Goal: Task Accomplishment & Management: Use online tool/utility

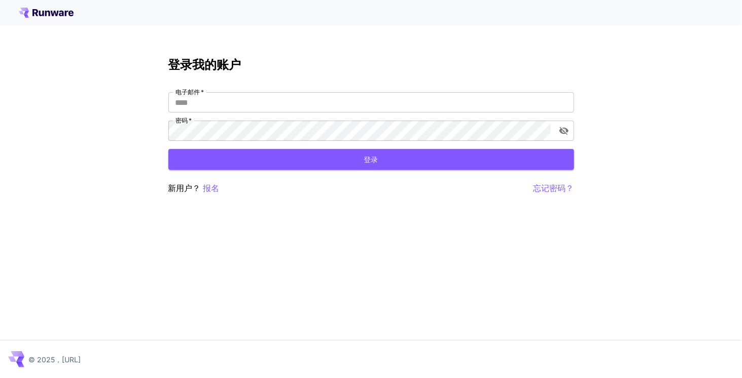
click at [689, 95] on div "登录我的账户 电子邮件   * 电子邮件   * 密码   * 密码   * 登录 新用户？ 报名 忘记密码？ © 2025，[URL]" at bounding box center [371, 189] width 742 height 378
click at [208, 189] on font "报名" at bounding box center [211, 188] width 16 height 10
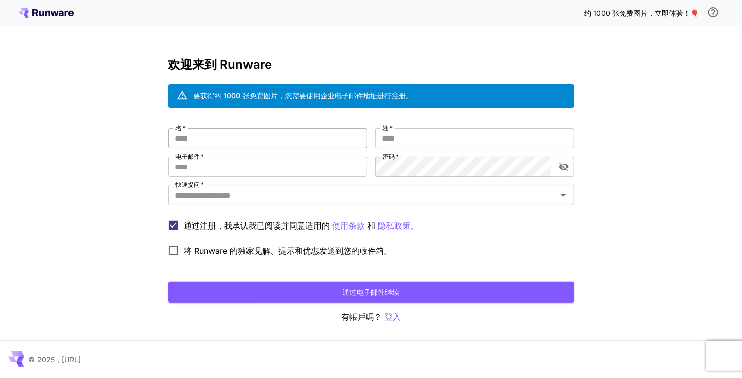
click at [245, 141] on input "名   *" at bounding box center [267, 138] width 199 height 20
type input "**********"
click at [437, 139] on input "姓   *" at bounding box center [474, 138] width 199 height 20
type input "****"
click at [259, 174] on input "电子邮件   *" at bounding box center [267, 167] width 199 height 20
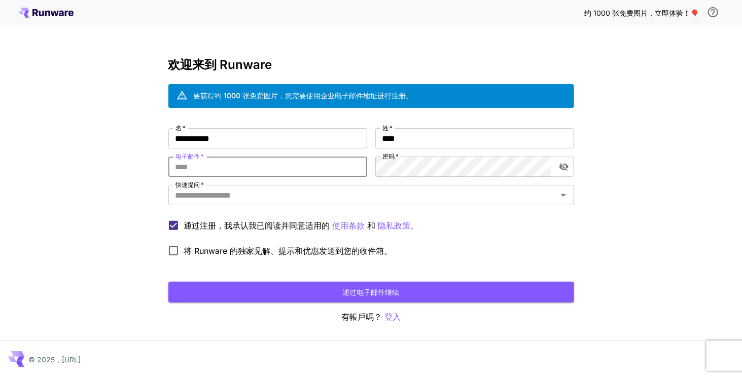
click at [223, 169] on input "电子邮件   *" at bounding box center [267, 167] width 199 height 20
type input "**********"
drag, startPoint x: 236, startPoint y: 170, endPoint x: 128, endPoint y: 170, distance: 107.5
click at [128, 170] on div "**********" at bounding box center [371, 189] width 742 height 378
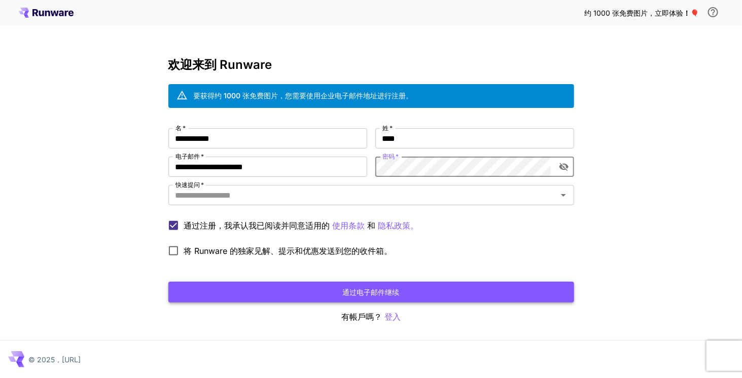
click at [324, 296] on button "通过电子邮件继续" at bounding box center [370, 292] width 405 height 21
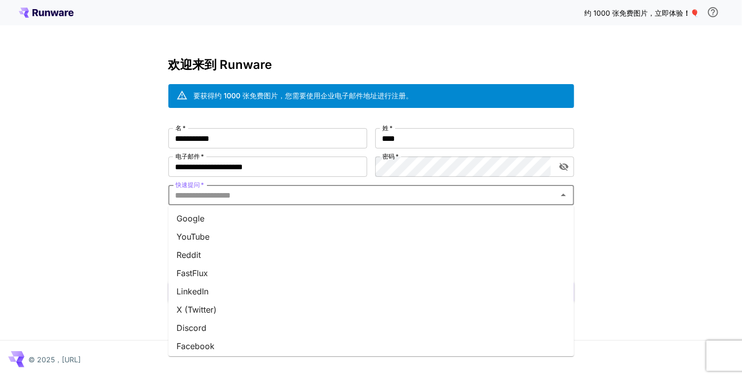
click at [277, 192] on input "快速提问   *" at bounding box center [362, 195] width 383 height 14
click at [250, 243] on li "YouTube" at bounding box center [370, 237] width 405 height 18
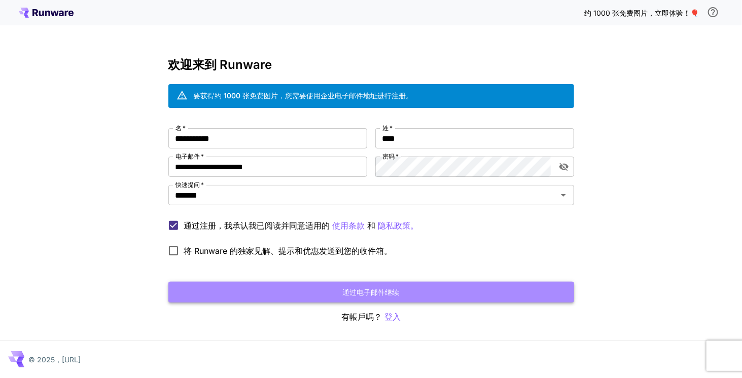
click at [365, 289] on font "通过电子邮件继续" at bounding box center [371, 292] width 57 height 9
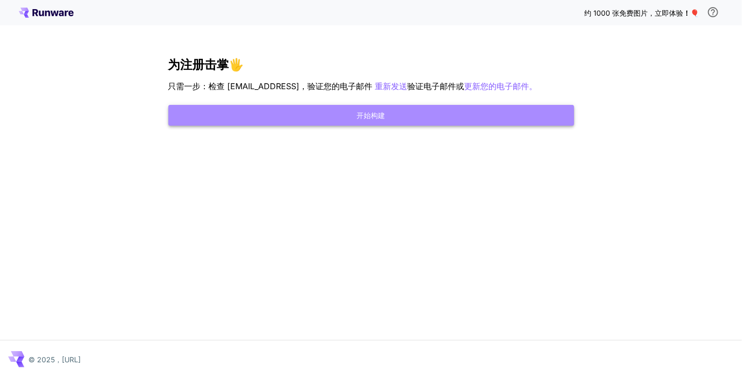
click at [365, 120] on font "开始构建" at bounding box center [371, 115] width 28 height 9
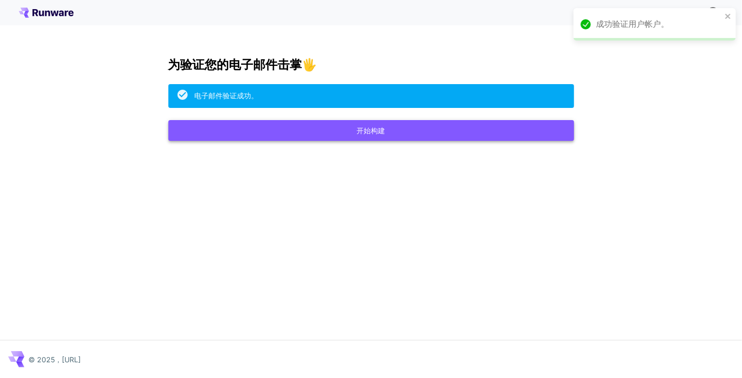
click at [403, 131] on button "开始构建" at bounding box center [370, 130] width 405 height 21
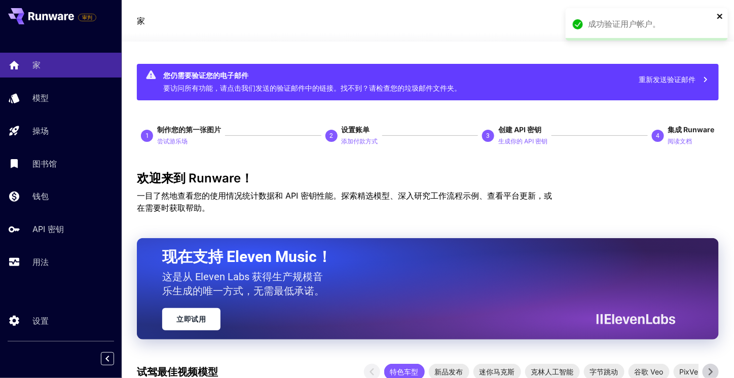
click at [721, 16] on icon "关闭" at bounding box center [719, 16] width 5 height 5
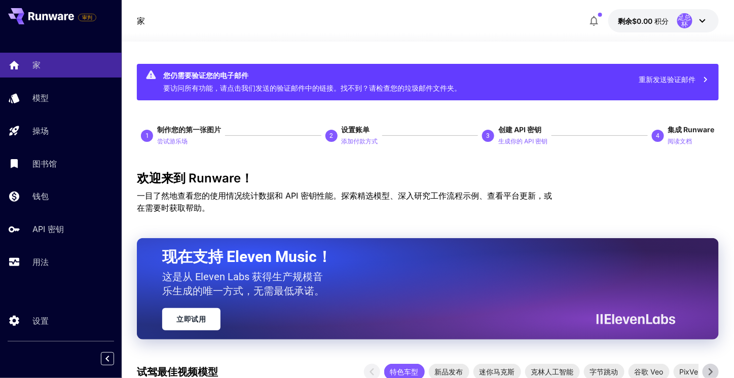
click at [684, 78] on font "重新发送验证邮件" at bounding box center [667, 79] width 57 height 9
click at [721, 16] on icon "关闭" at bounding box center [719, 16] width 5 height 5
click at [671, 81] on font "重新发送验证邮件" at bounding box center [667, 79] width 57 height 9
click at [721, 13] on icon "关闭" at bounding box center [720, 16] width 7 height 8
click at [647, 19] on font "剩余$0.00" at bounding box center [635, 21] width 34 height 9
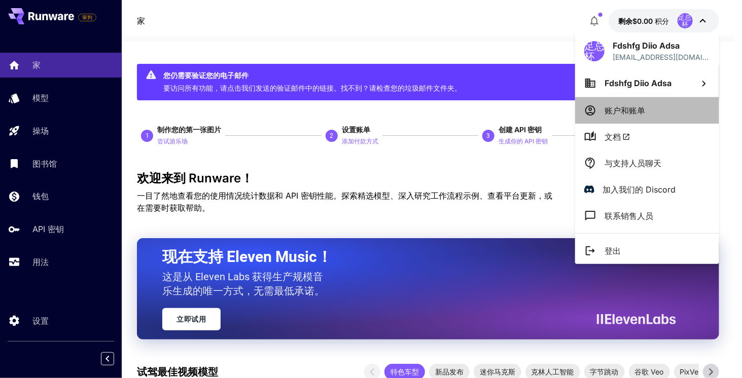
click at [649, 107] on li "账户和账单" at bounding box center [647, 110] width 144 height 26
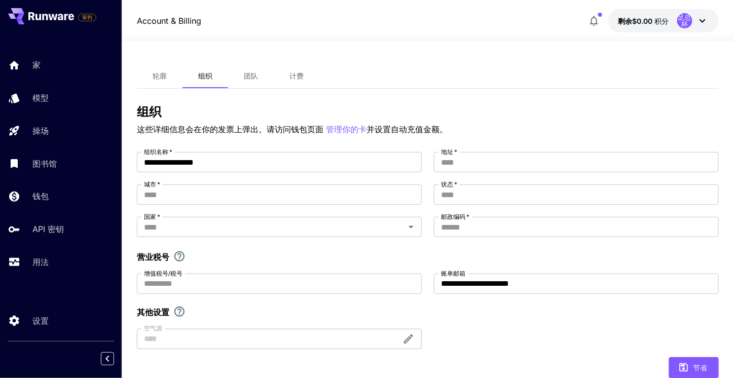
click at [291, 76] on font "计费" at bounding box center [296, 75] width 14 height 9
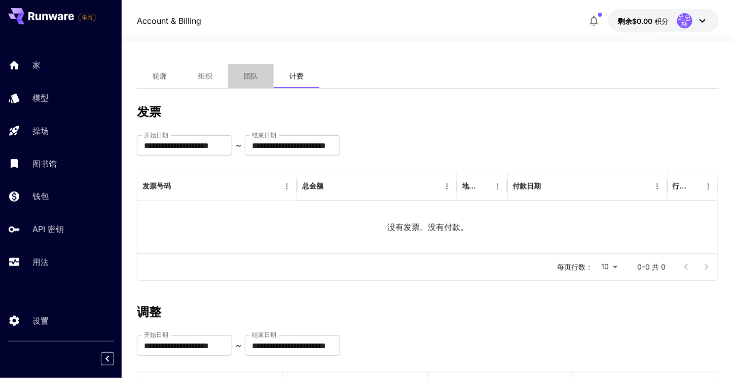
click at [253, 75] on font "团队" at bounding box center [251, 75] width 14 height 9
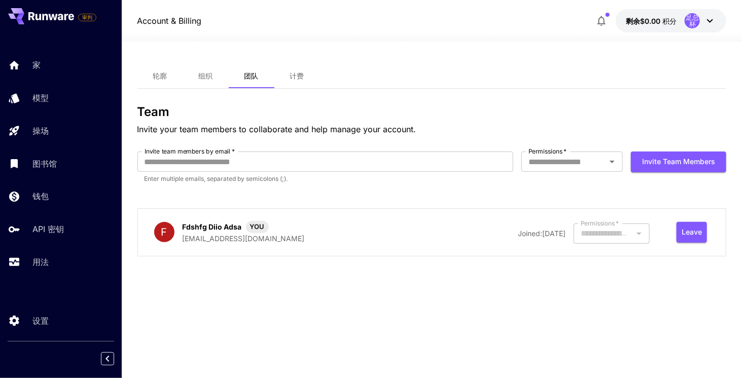
click at [153, 77] on font "轮廓" at bounding box center [160, 75] width 14 height 9
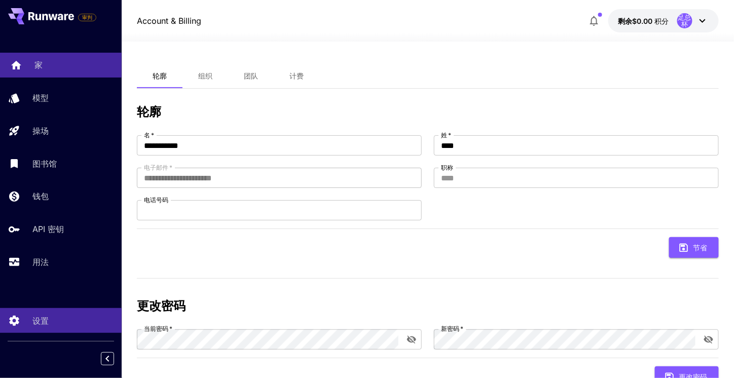
click at [48, 67] on div "家" at bounding box center [73, 65] width 79 height 12
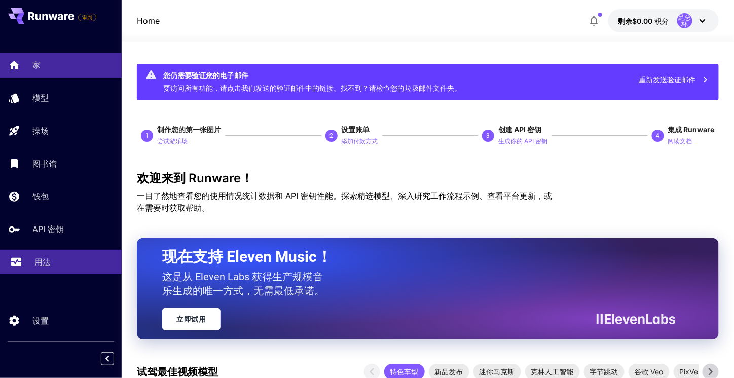
click at [60, 261] on div "用法" at bounding box center [73, 262] width 79 height 12
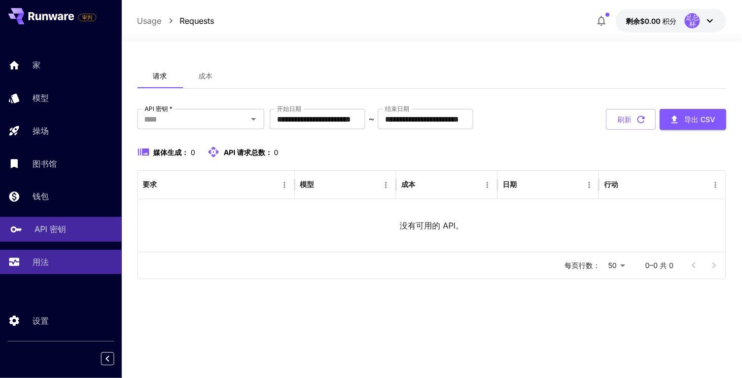
click at [60, 229] on font "API 密钥" at bounding box center [49, 229] width 31 height 10
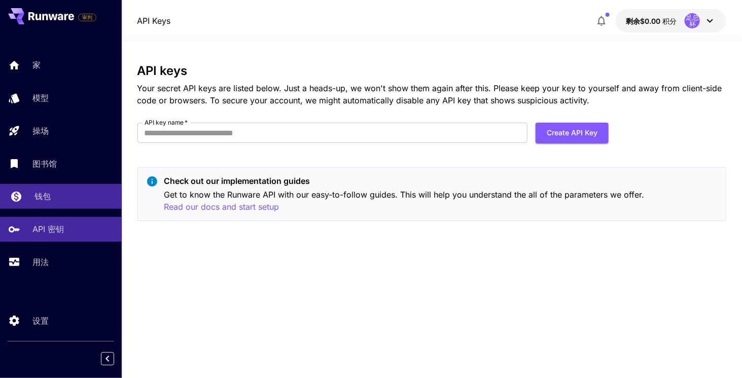
click at [51, 196] on div "钱包" at bounding box center [73, 196] width 79 height 12
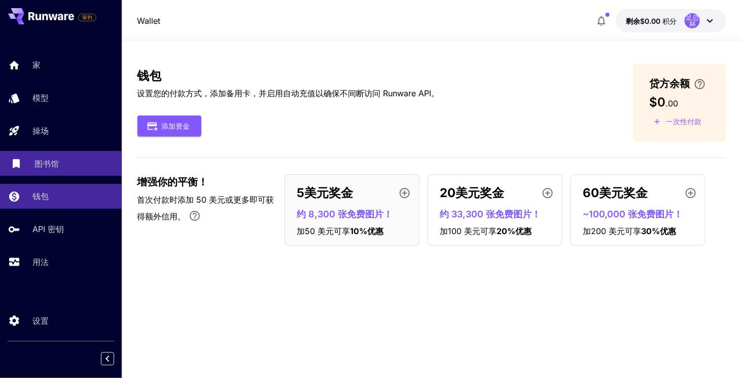
click at [87, 176] on link "图书馆" at bounding box center [61, 163] width 122 height 25
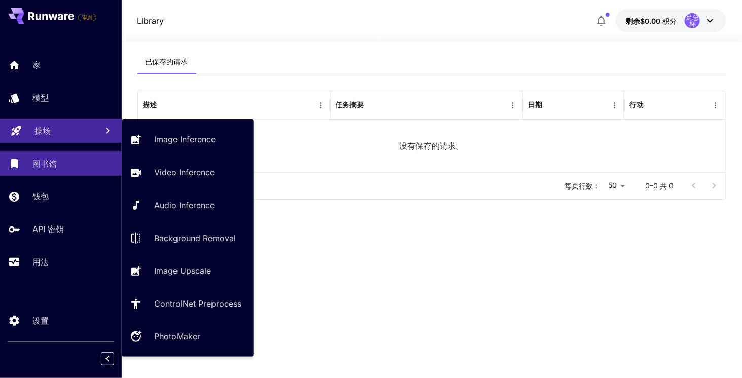
click at [59, 134] on div "操场" at bounding box center [61, 131] width 55 height 12
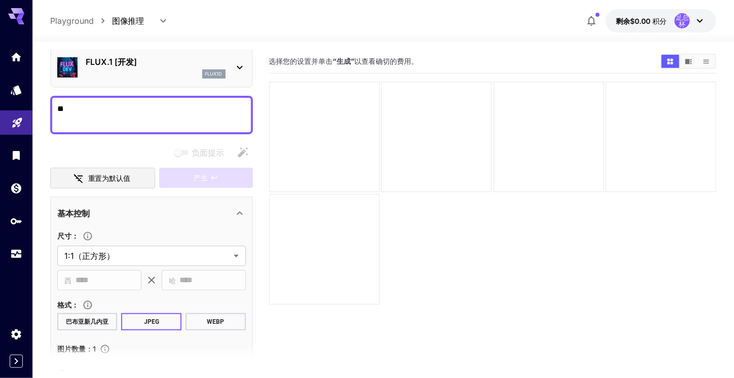
type textarea "*"
paste textarea "**********"
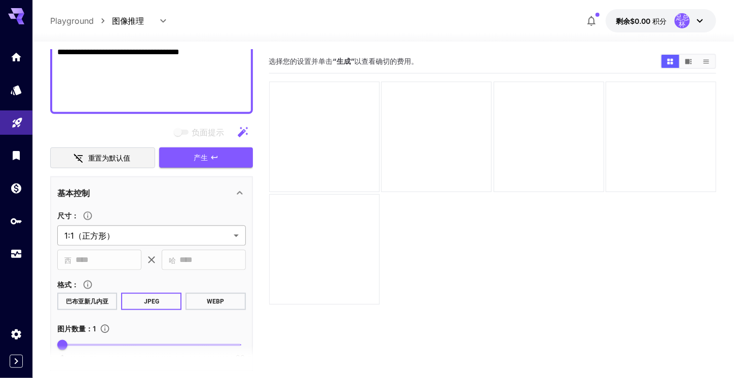
scroll to position [292, 0]
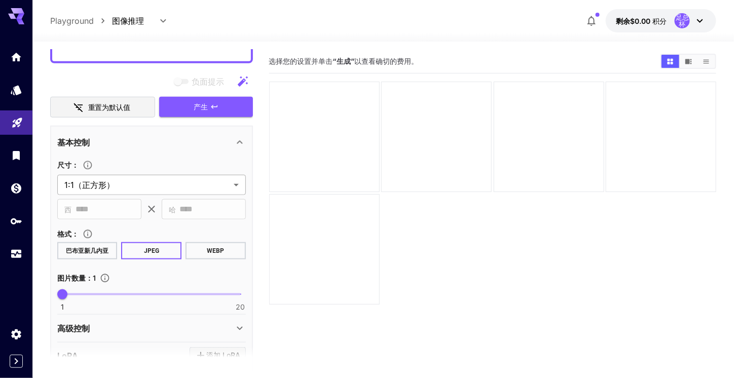
type textarea "**********"
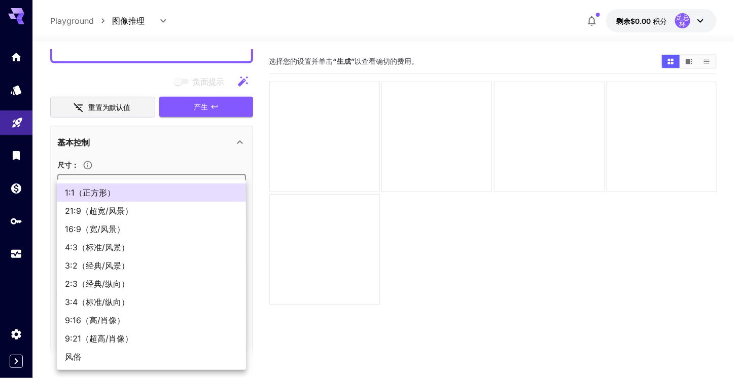
click at [133, 229] on span "16:9（宽/风景）" at bounding box center [151, 229] width 173 height 12
type input "**********"
type input "****"
type input "***"
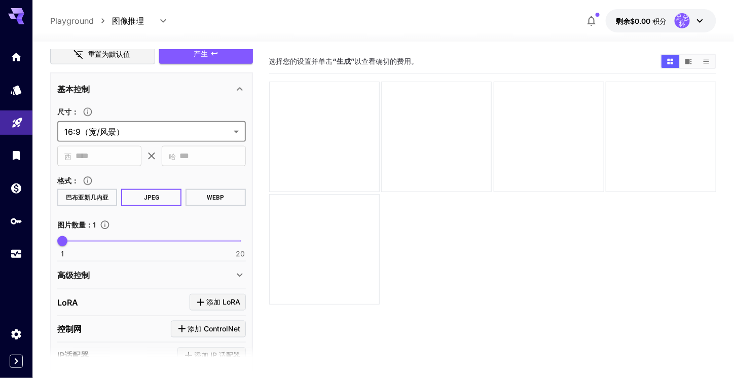
scroll to position [377, 0]
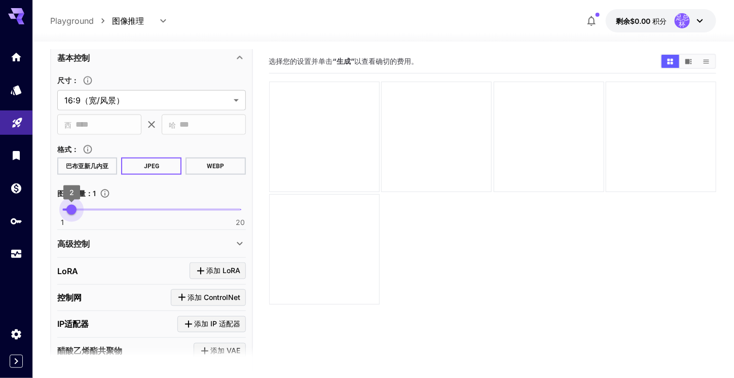
click at [74, 208] on span "1 20 2" at bounding box center [151, 209] width 178 height 15
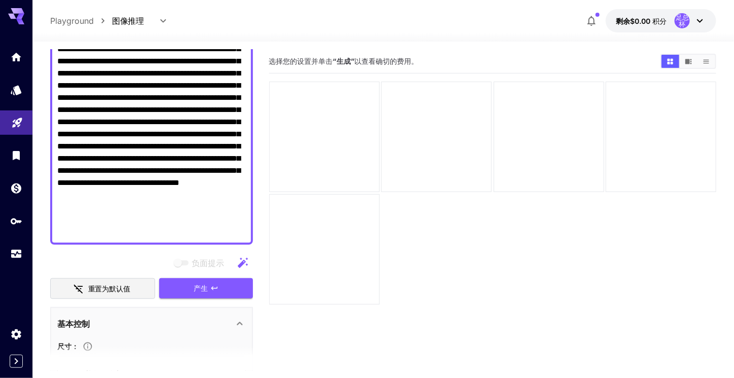
scroll to position [169, 0]
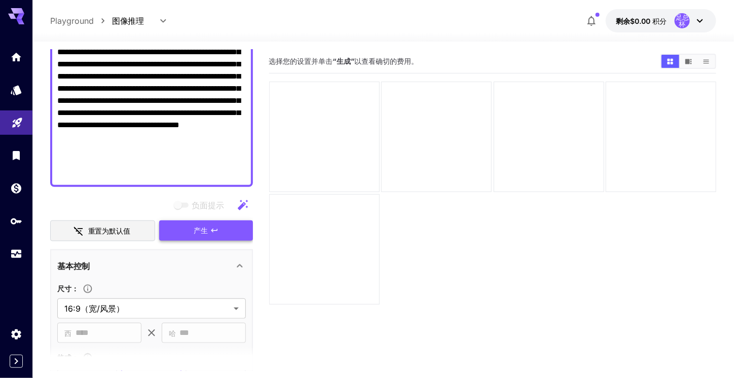
click at [214, 231] on icon "button" at bounding box center [214, 231] width 8 height 8
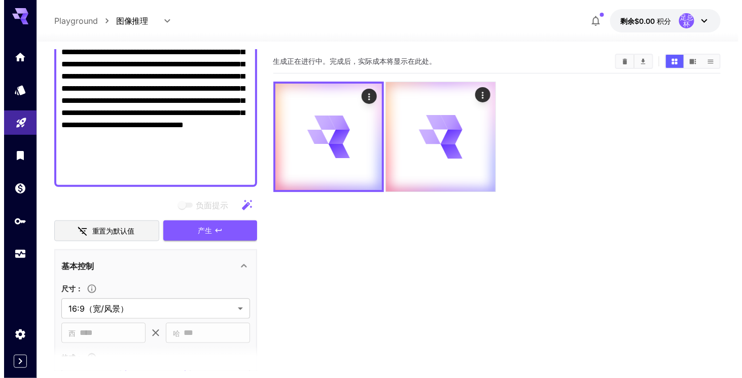
scroll to position [0, 0]
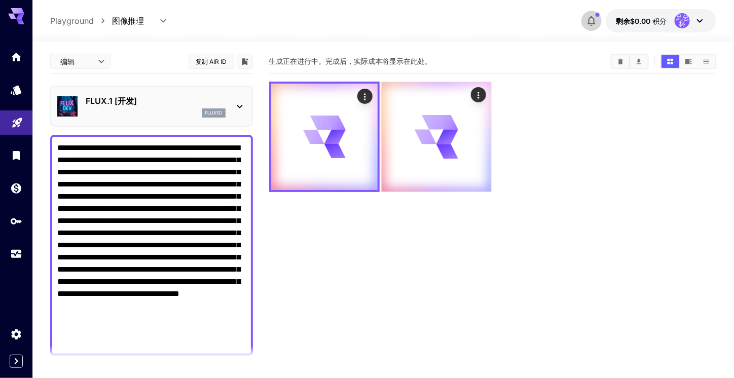
click at [594, 25] on icon "button" at bounding box center [591, 21] width 12 height 12
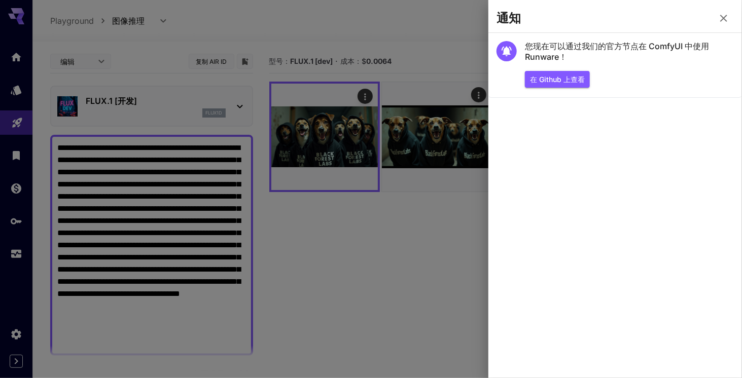
click at [723, 24] on button "button" at bounding box center [723, 18] width 20 height 20
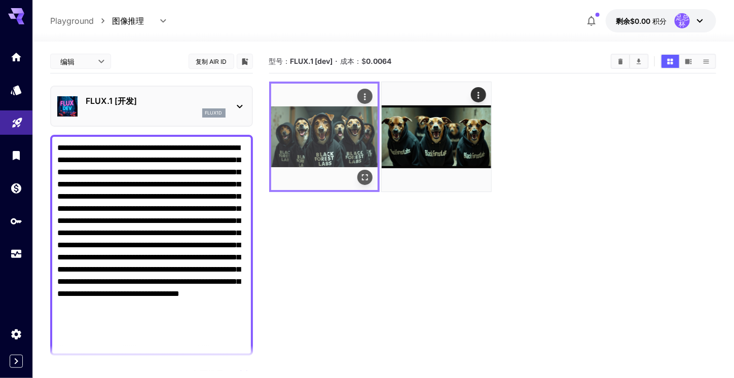
click at [331, 131] on img at bounding box center [324, 137] width 106 height 106
click at [368, 175] on icon "全屏打开" at bounding box center [365, 177] width 10 height 10
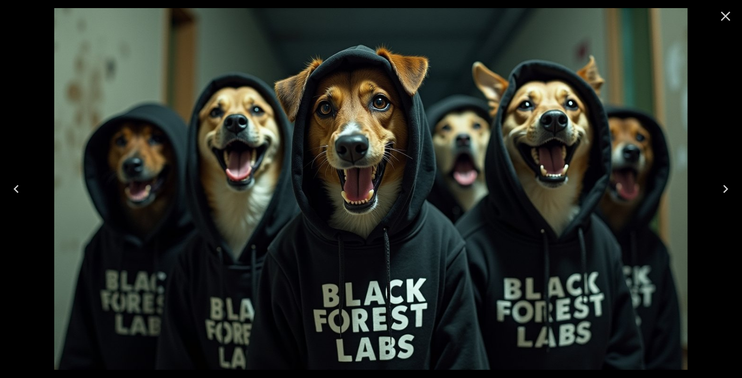
click at [728, 13] on icon "Close" at bounding box center [725, 16] width 16 height 16
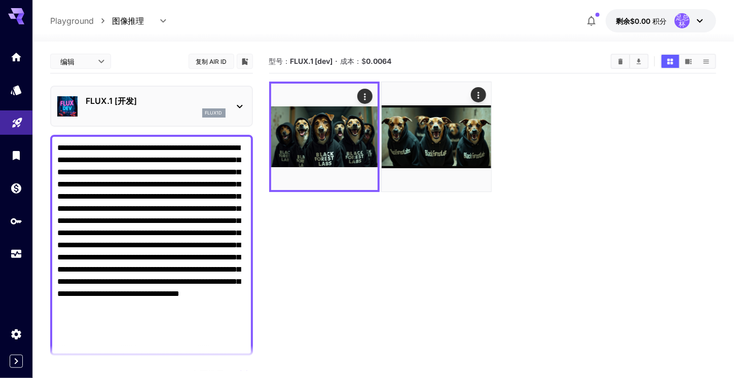
click at [169, 93] on div "FLUX.1 [开发] flux1d" at bounding box center [151, 106] width 189 height 31
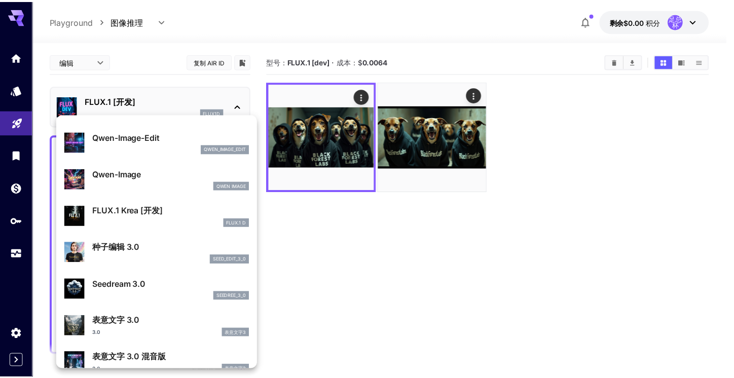
scroll to position [59, 0]
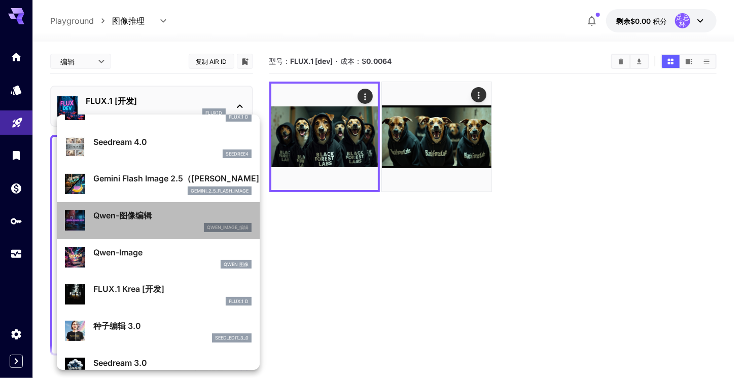
click at [177, 225] on div "qwen_image_编辑" at bounding box center [172, 227] width 158 height 9
type input "*"
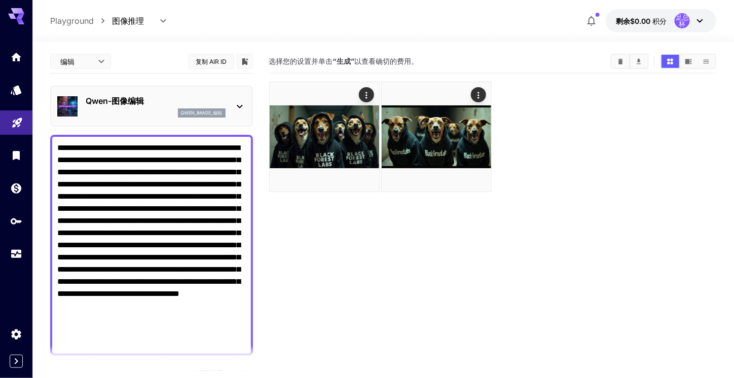
click at [501, 247] on section "选择您的设置并单击 “生成” 以查看确切的费用。" at bounding box center [493, 239] width 448 height 378
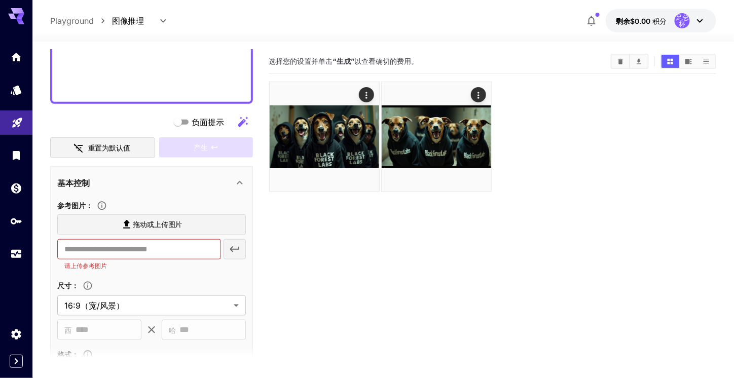
scroll to position [253, 0]
click at [156, 217] on span "拖动或上传图片" at bounding box center [158, 223] width 50 height 13
click at [0, 0] on input "拖动或上传图片" at bounding box center [0, 0] width 0 height 0
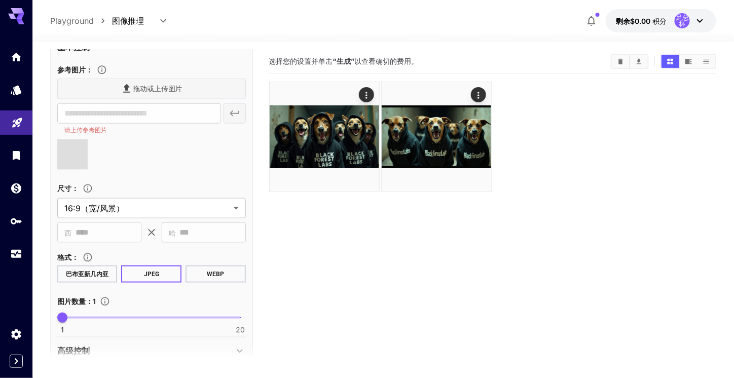
scroll to position [422, 0]
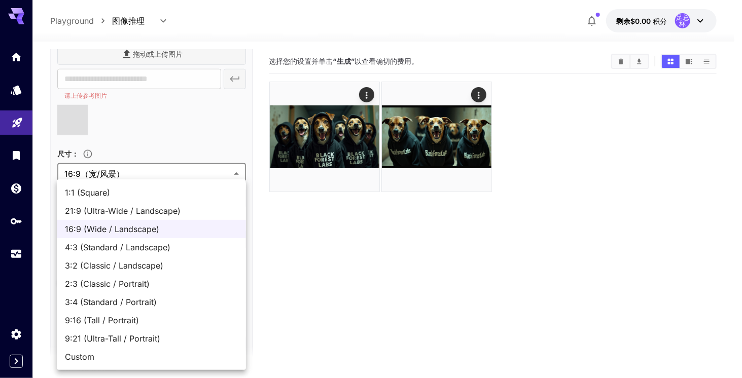
type input "**********"
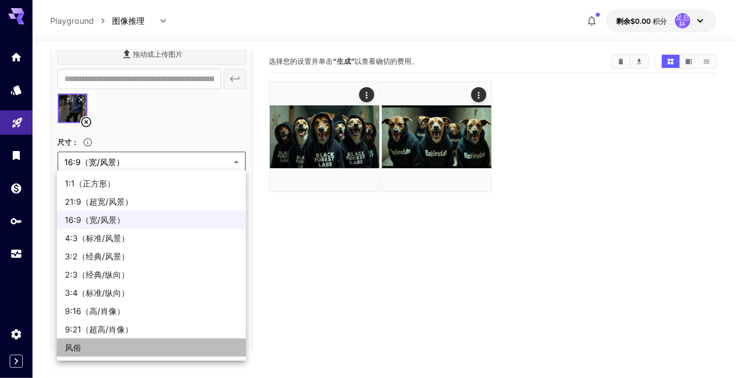
click at [110, 343] on span "风俗" at bounding box center [151, 348] width 173 height 12
type input "******"
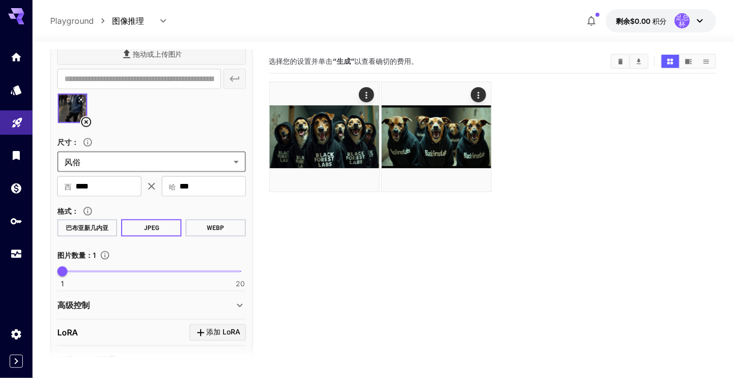
click at [391, 237] on section "选择您的设置并单击 “生成” 以查看确切的费用。" at bounding box center [493, 239] width 448 height 378
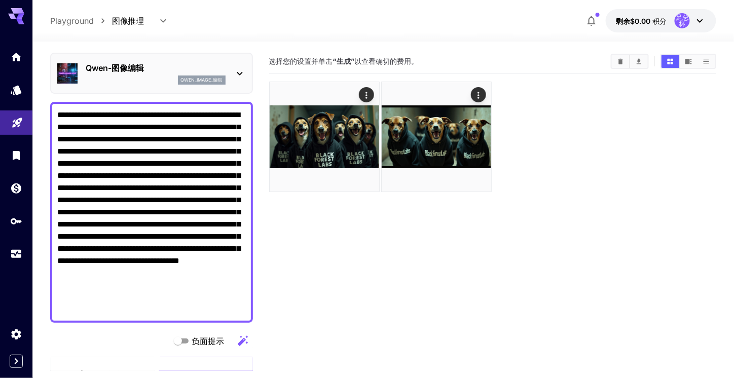
scroll to position [25, 0]
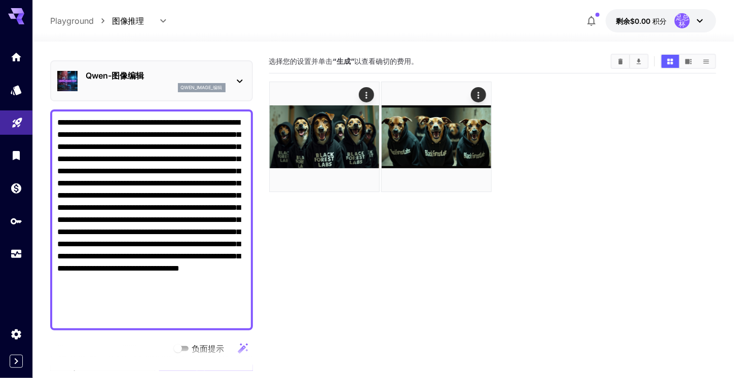
drag, startPoint x: 94, startPoint y: 314, endPoint x: 39, endPoint y: 117, distance: 204.8
click at [39, 117] on section "**********" at bounding box center [383, 250] width 702 height 417
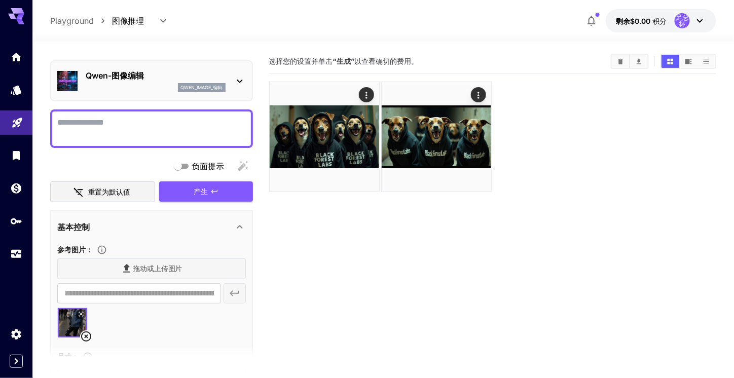
paste textarea "**********"
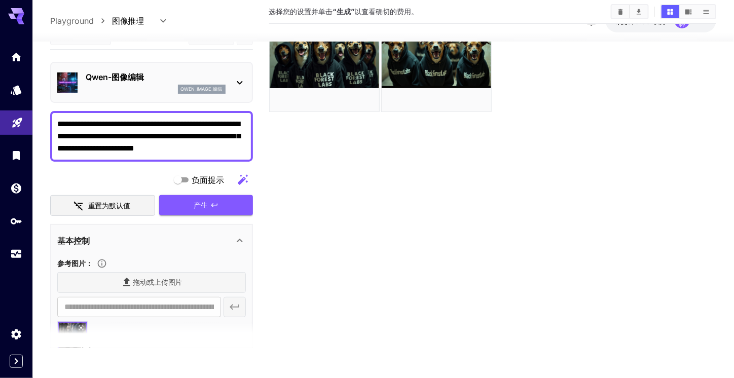
scroll to position [0, 0]
type textarea "**********"
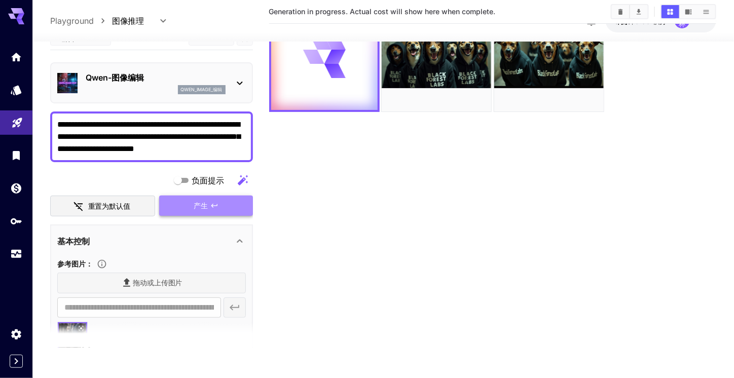
click at [197, 208] on font "产生" at bounding box center [201, 205] width 14 height 9
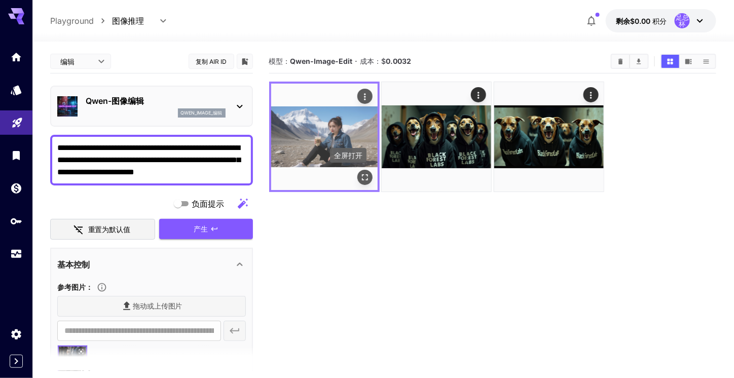
click at [368, 178] on icon "全屏打开" at bounding box center [365, 177] width 10 height 10
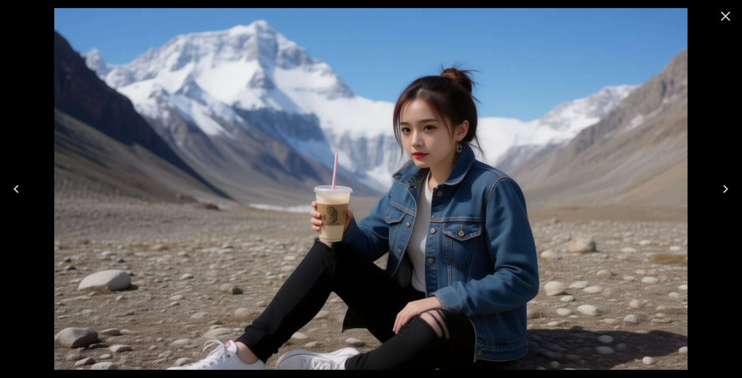
click at [725, 16] on icon "Close" at bounding box center [726, 17] width 10 height 10
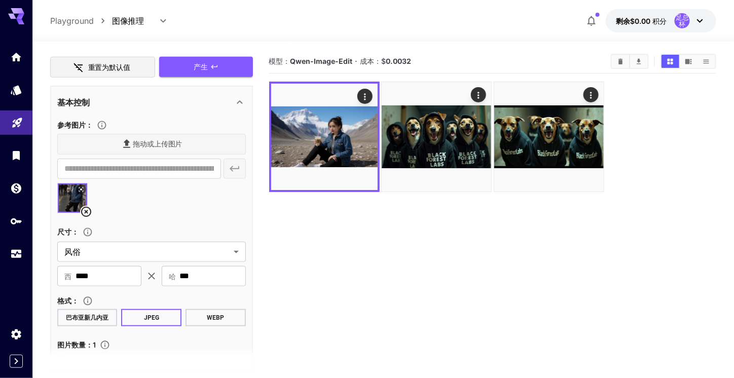
scroll to position [169, 0]
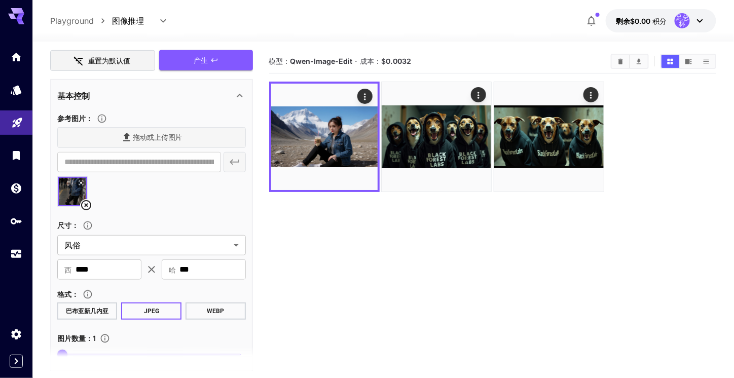
click at [84, 201] on icon at bounding box center [86, 205] width 12 height 12
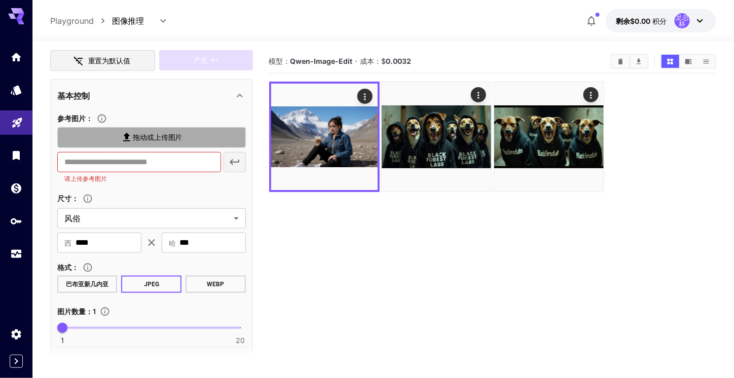
click at [195, 140] on label "拖动或上传图片" at bounding box center [151, 137] width 189 height 21
click at [0, 0] on input "拖动或上传图片" at bounding box center [0, 0] width 0 height 0
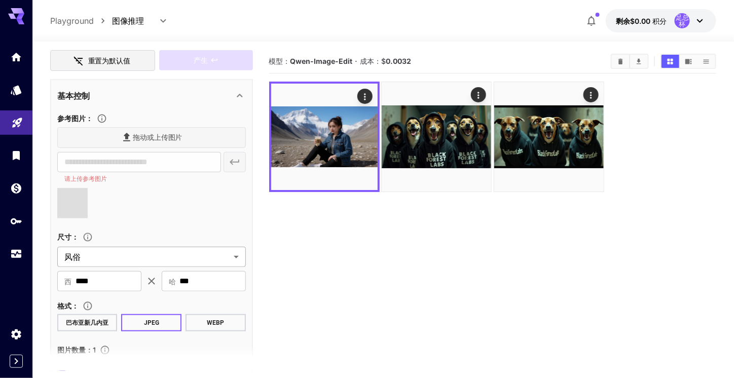
type input "**********"
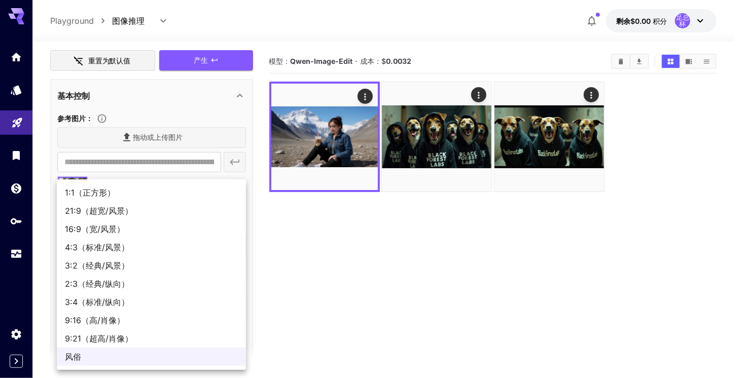
click at [379, 263] on div at bounding box center [371, 189] width 742 height 378
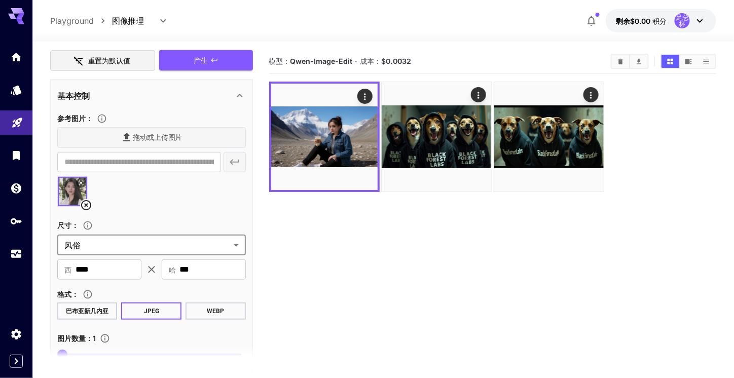
click at [148, 267] on icon at bounding box center [151, 270] width 12 height 12
click at [151, 267] on icon at bounding box center [151, 269] width 7 height 7
drag, startPoint x: 116, startPoint y: 267, endPoint x: 69, endPoint y: 267, distance: 46.6
click at [69, 267] on div "​ 西 **** ​" at bounding box center [99, 270] width 84 height 20
type input "***"
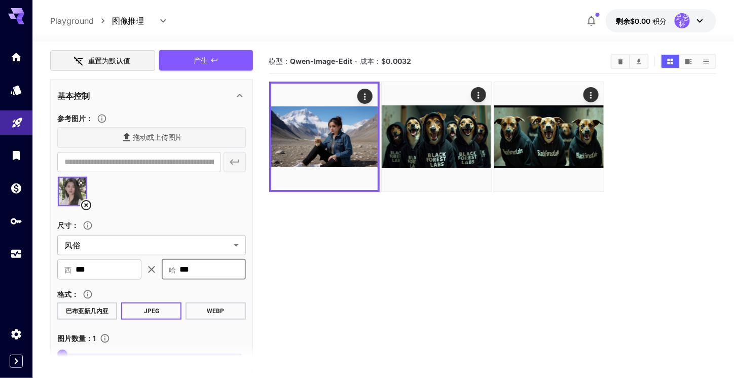
drag, startPoint x: 196, startPoint y: 264, endPoint x: 167, endPoint y: 266, distance: 29.0
click at [167, 266] on div "​ 哈 *** ​" at bounding box center [204, 270] width 84 height 20
type input "****"
click at [335, 286] on section "模型： Qwen-Image-Edit · 成本：$ 0.0032" at bounding box center [493, 239] width 448 height 378
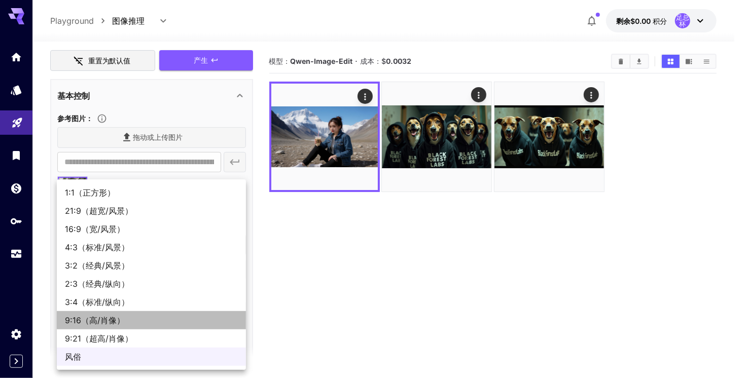
click at [140, 315] on span "9:16（高/肖像）" at bounding box center [151, 320] width 173 height 12
type input "**********"
type input "****"
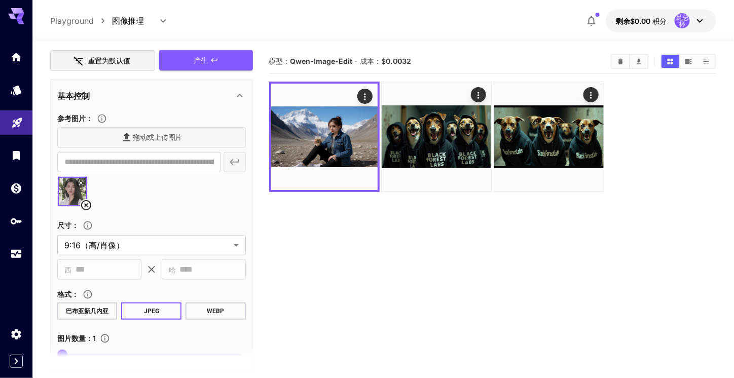
click at [363, 269] on section "模型： Qwen-Image-Edit · 成本：$ 0.0032" at bounding box center [493, 239] width 448 height 378
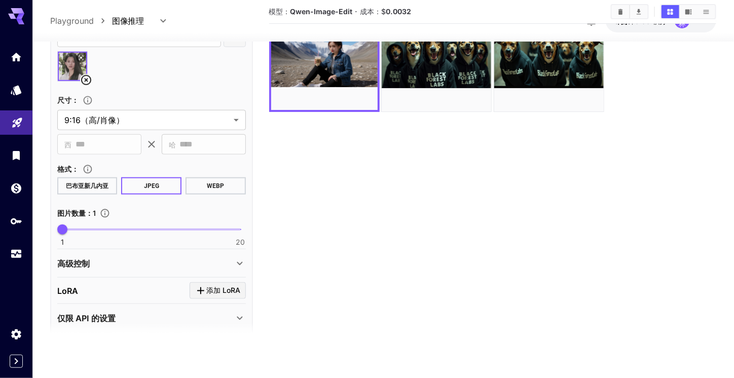
scroll to position [277, 0]
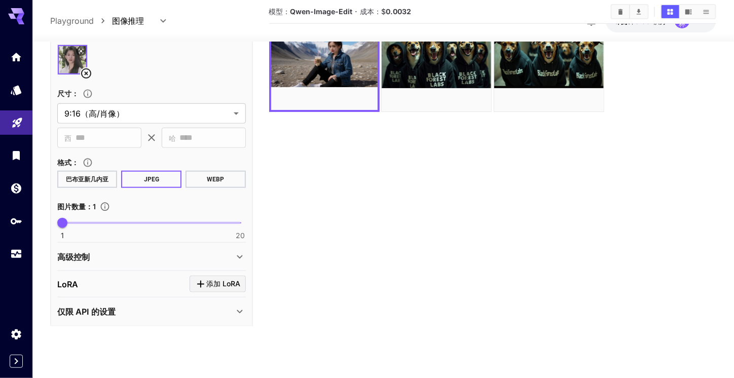
click at [227, 252] on div "高级控制" at bounding box center [145, 256] width 176 height 12
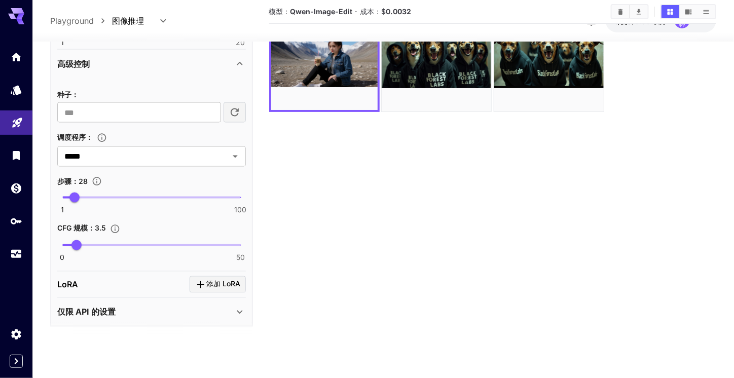
scroll to position [386, 0]
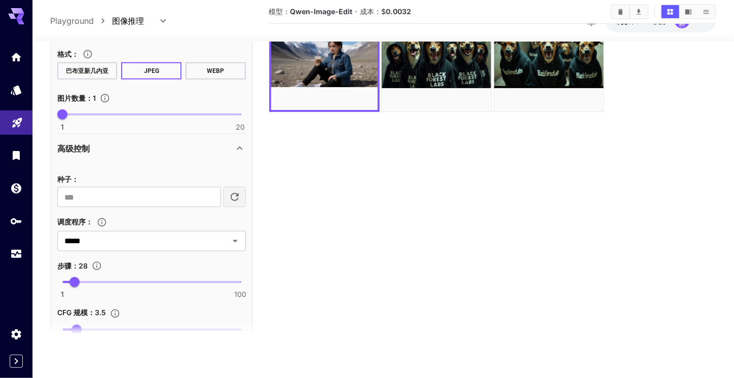
click at [234, 146] on div "高级控制" at bounding box center [151, 148] width 189 height 24
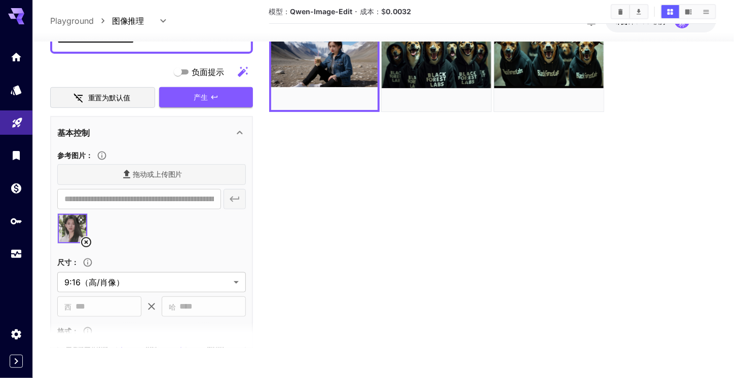
scroll to position [24, 0]
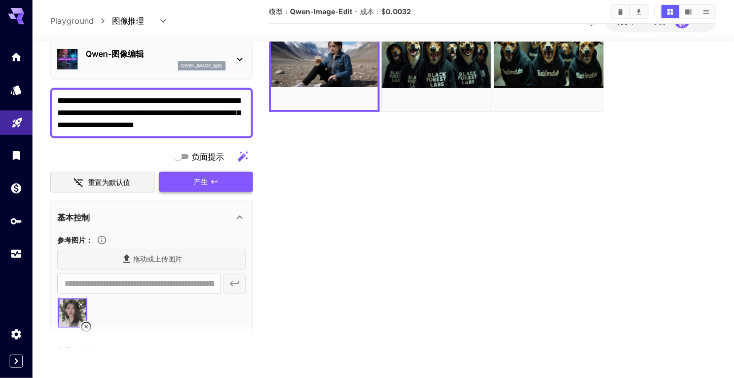
click at [211, 179] on icon "button" at bounding box center [214, 182] width 8 height 8
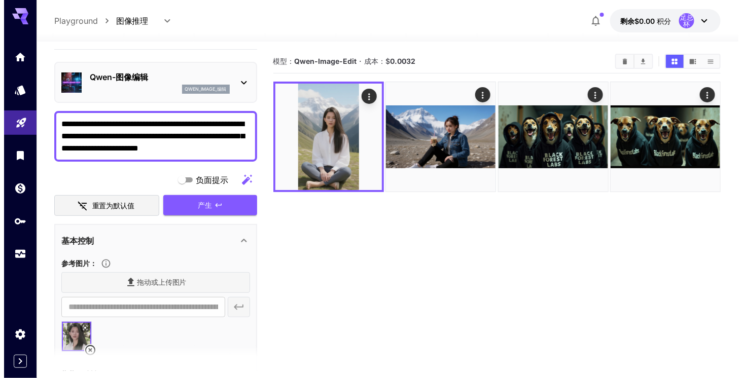
scroll to position [1, 0]
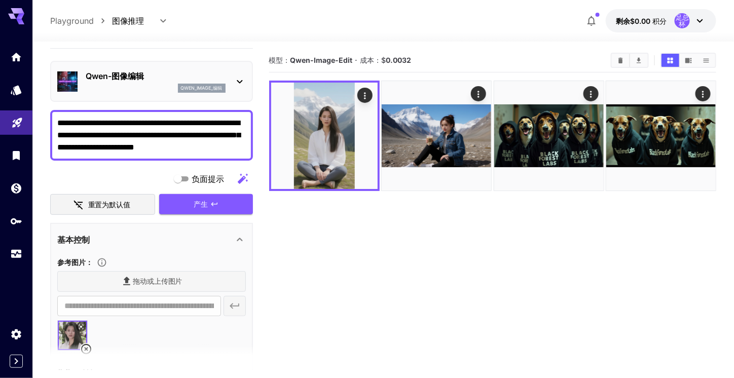
drag, startPoint x: 575, startPoint y: 1, endPoint x: 717, endPoint y: 237, distance: 275.8
click at [717, 237] on section "**********" at bounding box center [383, 249] width 702 height 417
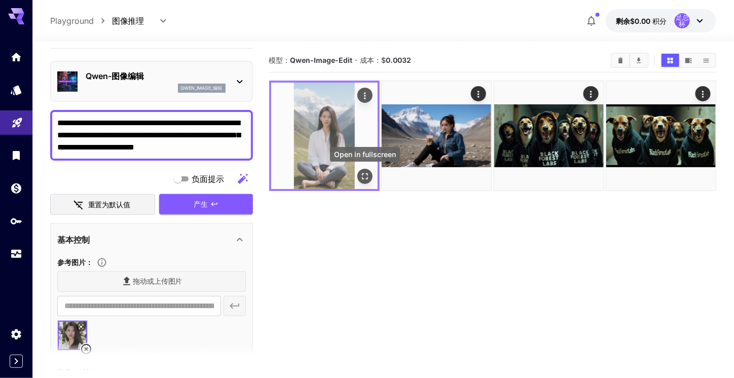
click at [368, 170] on button "全屏打开" at bounding box center [364, 176] width 15 height 15
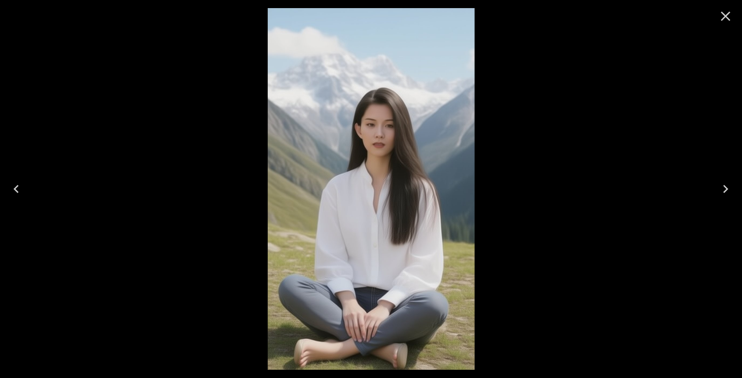
click at [725, 18] on icon "Close" at bounding box center [726, 17] width 10 height 10
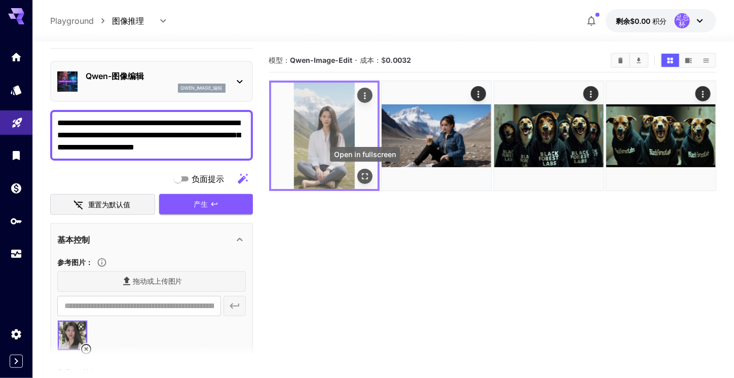
click at [363, 177] on icon "全屏打开" at bounding box center [365, 176] width 10 height 10
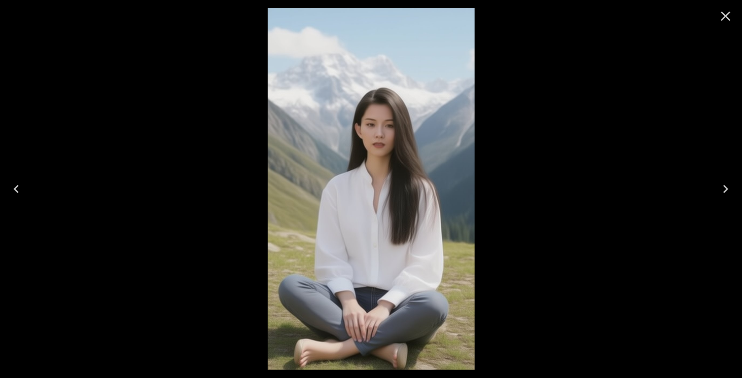
click at [724, 15] on icon "Close" at bounding box center [726, 17] width 10 height 10
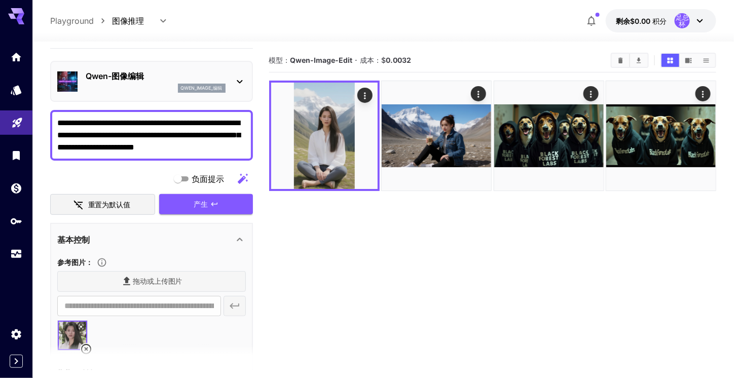
click at [216, 78] on p "Qwen-图像编辑" at bounding box center [156, 76] width 140 height 12
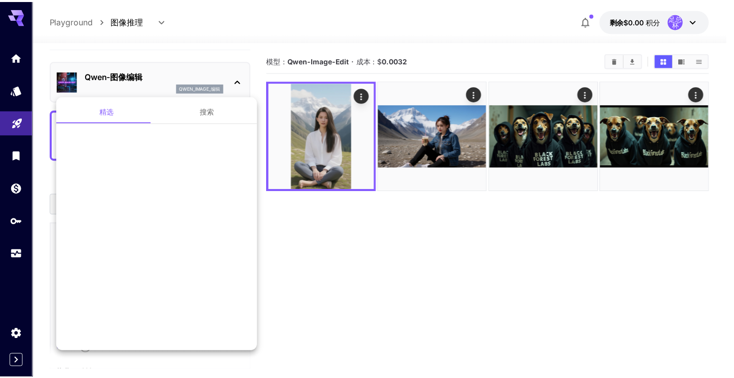
scroll to position [0, 0]
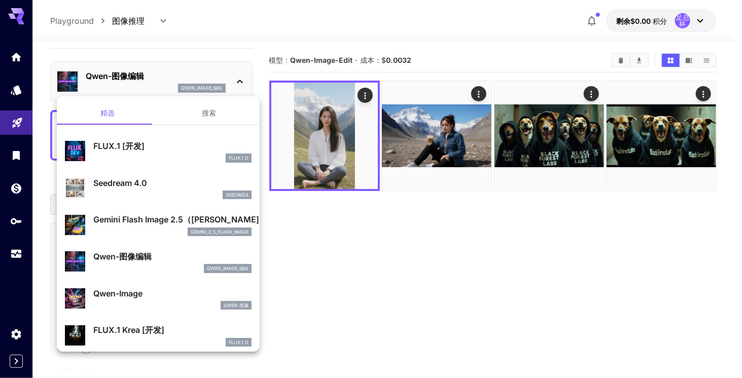
click at [162, 223] on font "Gemini Flash Image 2.5（纳米香蕉）" at bounding box center [180, 219] width 174 height 10
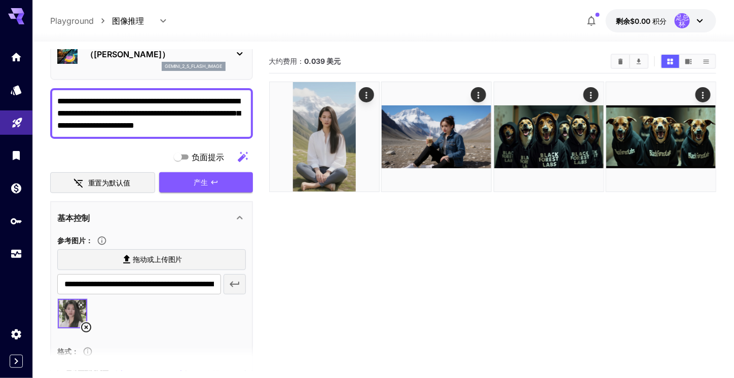
scroll to position [24, 0]
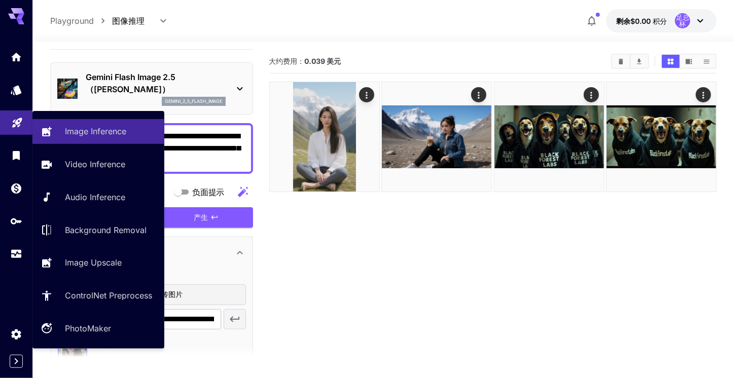
drag, startPoint x: 243, startPoint y: 147, endPoint x: 23, endPoint y: 117, distance: 222.1
click at [23, 117] on div "**********" at bounding box center [367, 229] width 734 height 458
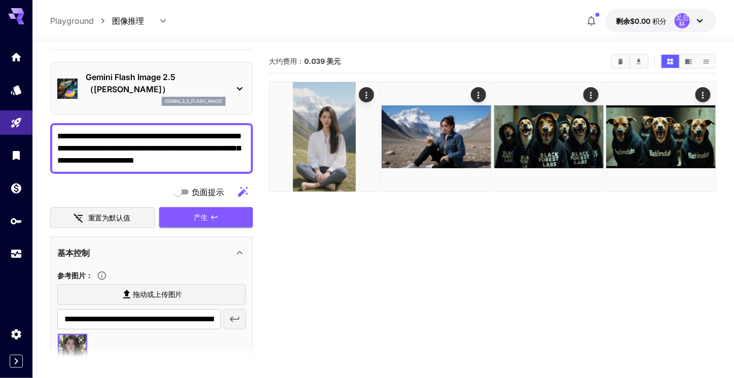
paste textarea
type textarea "**********"
click at [327, 210] on section "大约费用： 0.039 美元" at bounding box center [493, 239] width 448 height 378
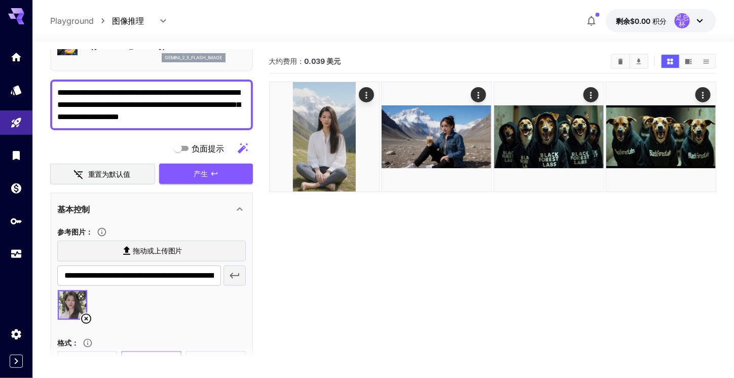
scroll to position [187, 0]
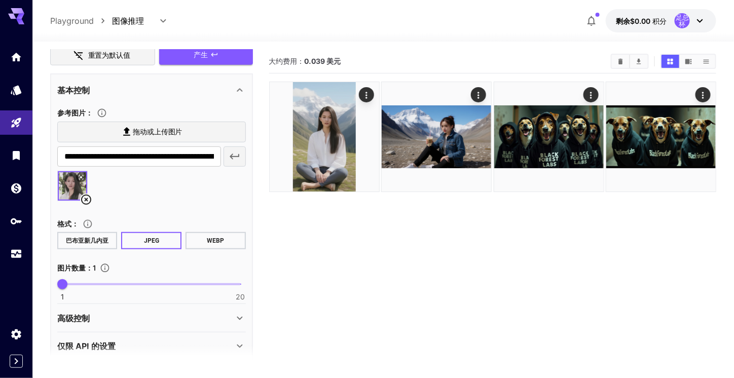
click at [84, 277] on span "1 20 1" at bounding box center [151, 284] width 178 height 15
click at [67, 277] on span "1 20 3" at bounding box center [151, 284] width 178 height 15
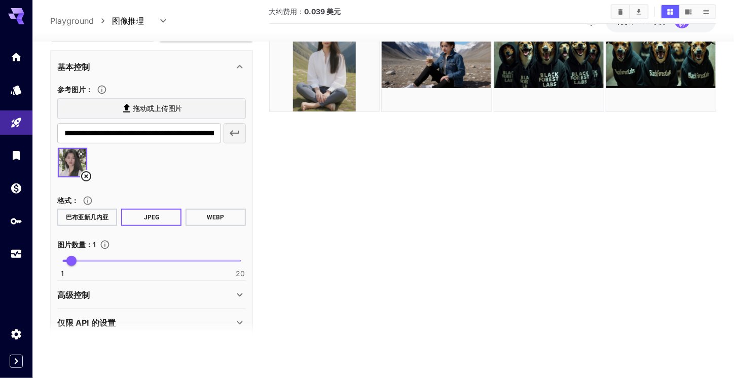
click at [85, 253] on span "1 20 2" at bounding box center [151, 260] width 178 height 15
click at [76, 256] on span "2" at bounding box center [71, 261] width 10 height 10
click at [367, 246] on section "大约费用： 0.039 美元" at bounding box center [493, 159] width 448 height 378
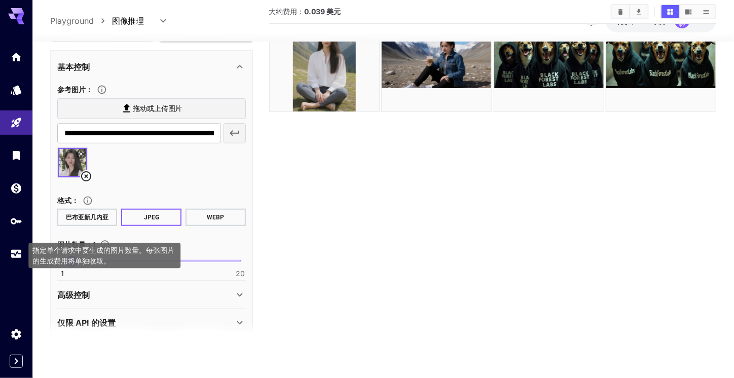
click at [48, 236] on div "指定单个请求中要生成的图片数量。每张图片的生成费用将单独收取。" at bounding box center [104, 252] width 154 height 33
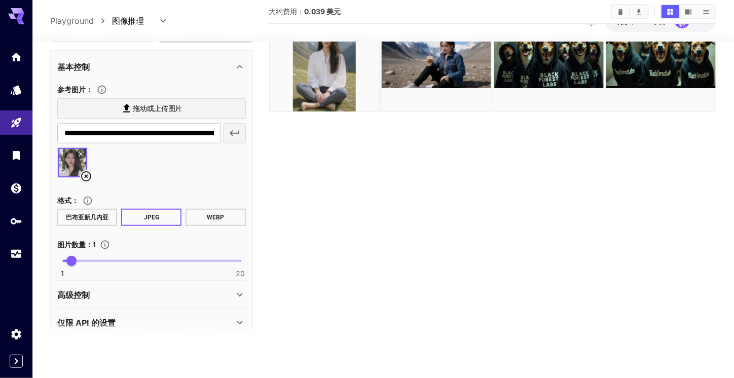
click at [284, 245] on section "大约费用： 0.039 美元" at bounding box center [493, 159] width 448 height 378
drag, startPoint x: 72, startPoint y: 247, endPoint x: 53, endPoint y: 247, distance: 18.8
click at [57, 256] on span "1" at bounding box center [62, 261] width 10 height 10
drag, startPoint x: 65, startPoint y: 246, endPoint x: 113, endPoint y: 249, distance: 47.8
click at [105, 256] on span "5" at bounding box center [100, 261] width 10 height 10
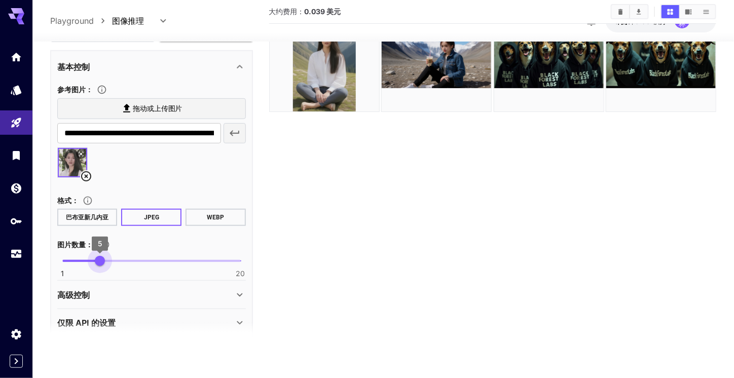
type input "*"
drag, startPoint x: 101, startPoint y: 249, endPoint x: 50, endPoint y: 242, distance: 51.8
click at [50, 242] on div "**********" at bounding box center [151, 193] width 203 height 287
click at [327, 240] on section "大约费用： 0.039 美元" at bounding box center [493, 159] width 448 height 378
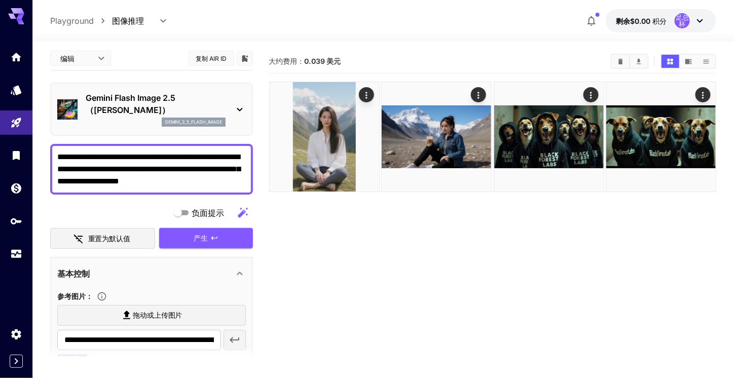
scroll to position [0, 0]
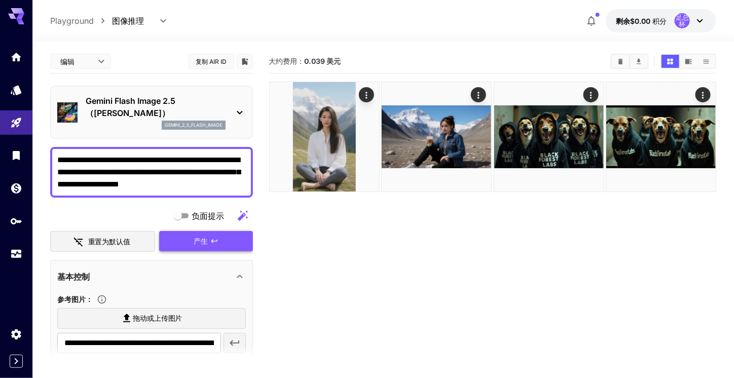
click at [201, 237] on font "产生" at bounding box center [201, 241] width 14 height 9
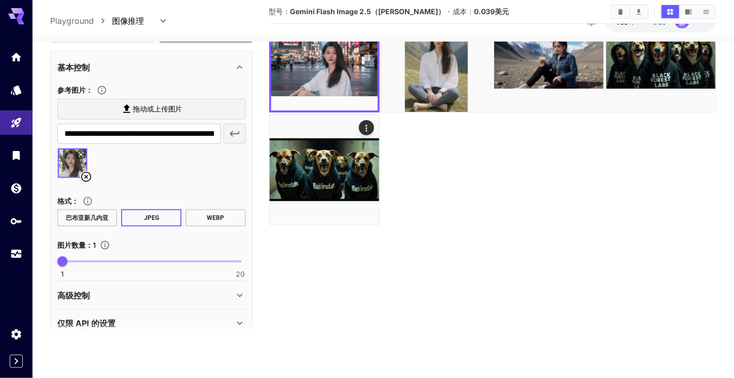
scroll to position [80, 0]
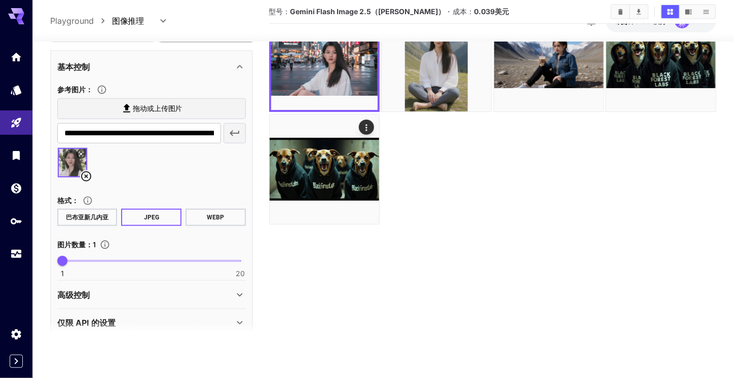
click at [233, 317] on div "仅限 API 的设置" at bounding box center [145, 323] width 176 height 12
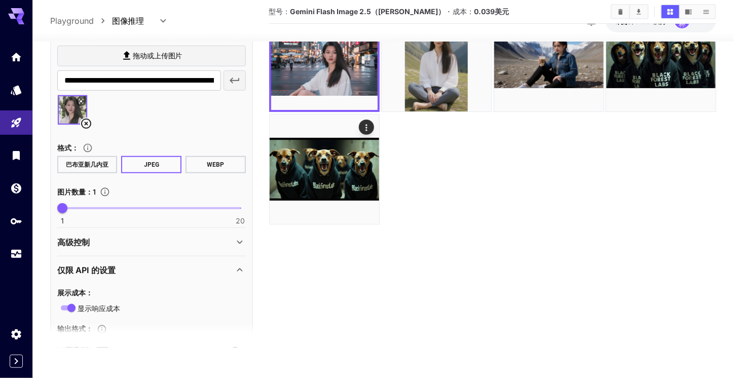
scroll to position [271, 0]
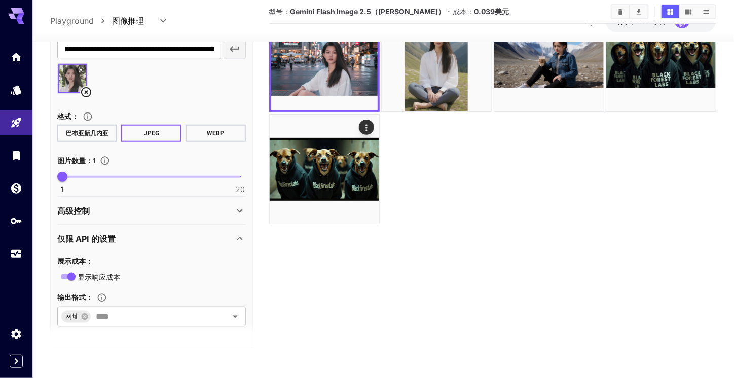
click at [239, 233] on icon at bounding box center [240, 239] width 12 height 12
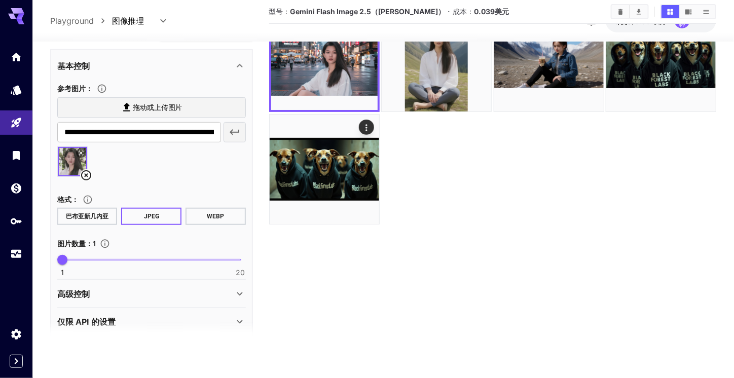
scroll to position [187, 0]
click at [236, 288] on icon at bounding box center [240, 294] width 12 height 12
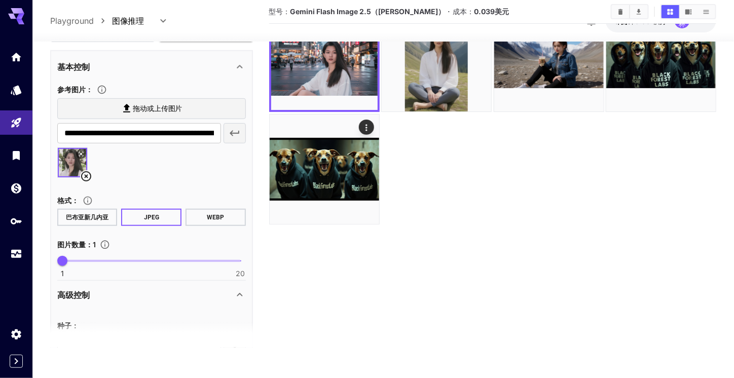
scroll to position [242, 0]
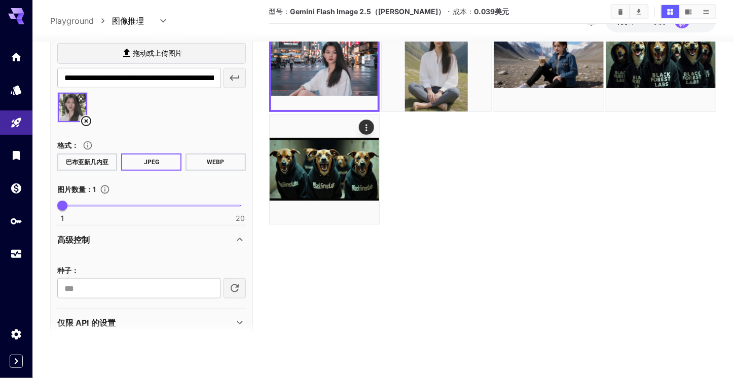
click at [240, 233] on icon at bounding box center [240, 239] width 12 height 12
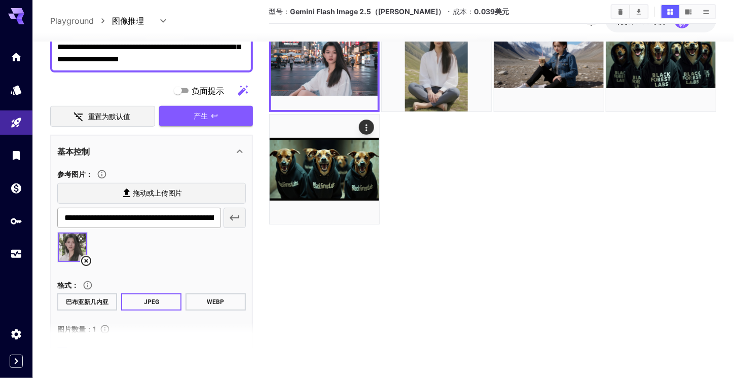
scroll to position [18, 0]
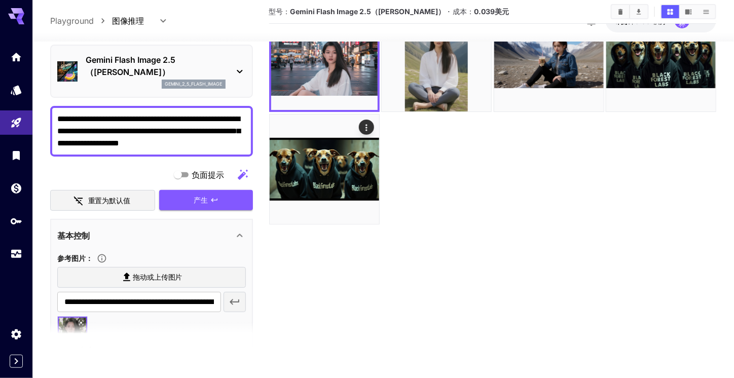
click at [234, 230] on icon at bounding box center [240, 236] width 12 height 12
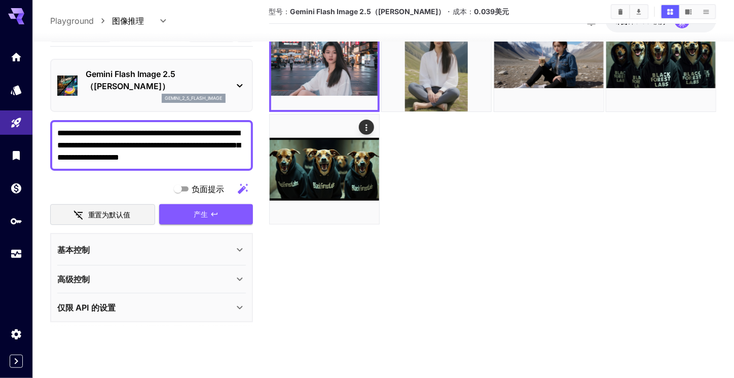
scroll to position [0, 0]
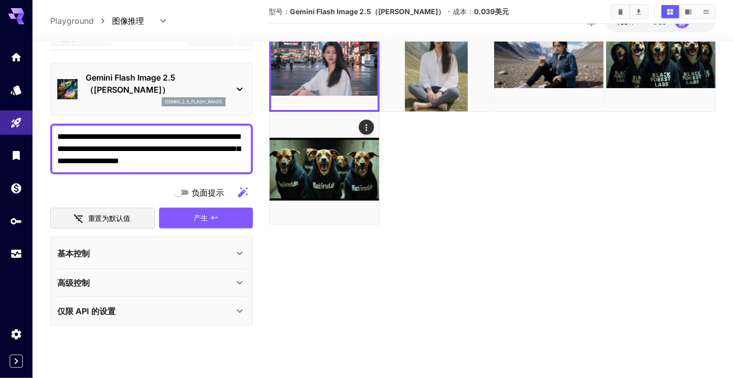
click at [238, 241] on div "基本控制" at bounding box center [151, 253] width 189 height 24
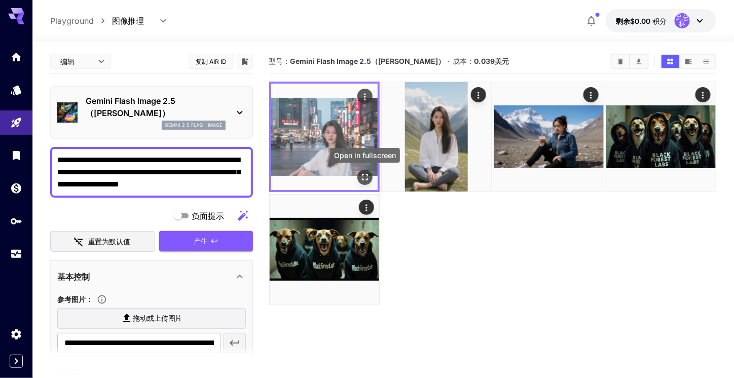
click at [365, 176] on icon "全屏打开" at bounding box center [365, 177] width 10 height 10
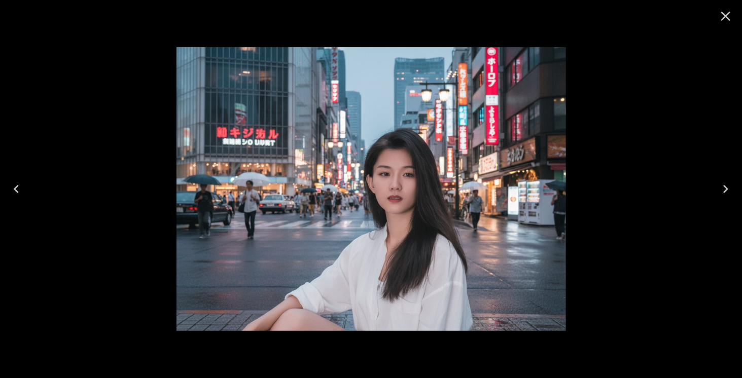
click at [728, 19] on icon "Close" at bounding box center [726, 17] width 10 height 10
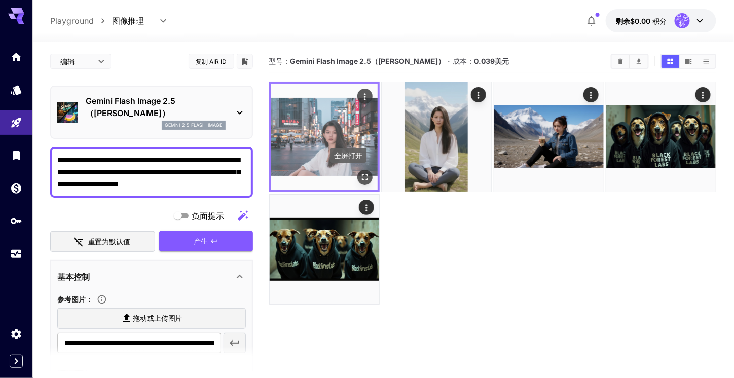
click at [363, 177] on icon "全屏打开" at bounding box center [365, 177] width 10 height 10
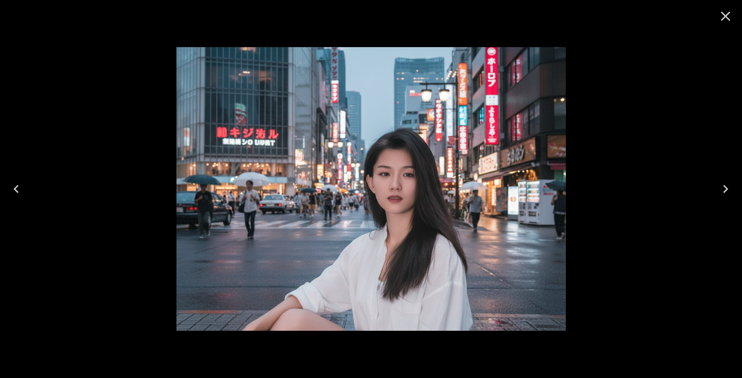
click at [728, 12] on icon "Close" at bounding box center [725, 16] width 16 height 16
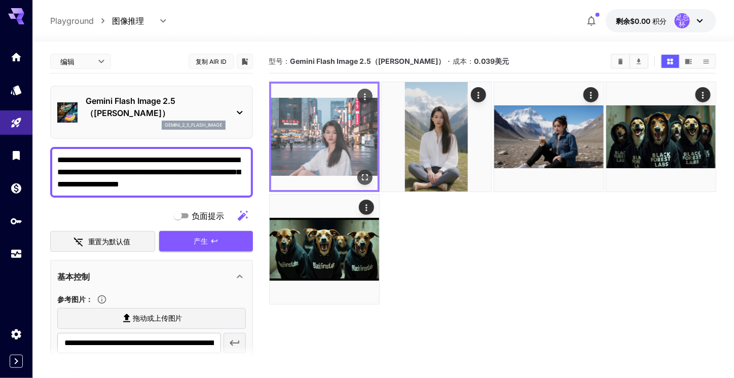
click at [365, 106] on img at bounding box center [324, 137] width 106 height 106
click at [363, 99] on icon "行动" at bounding box center [365, 97] width 10 height 10
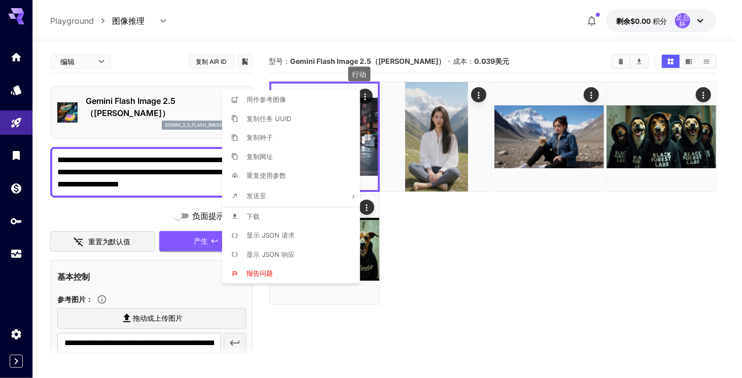
click at [271, 222] on li "下载" at bounding box center [294, 216] width 144 height 19
click at [493, 237] on div at bounding box center [371, 189] width 742 height 378
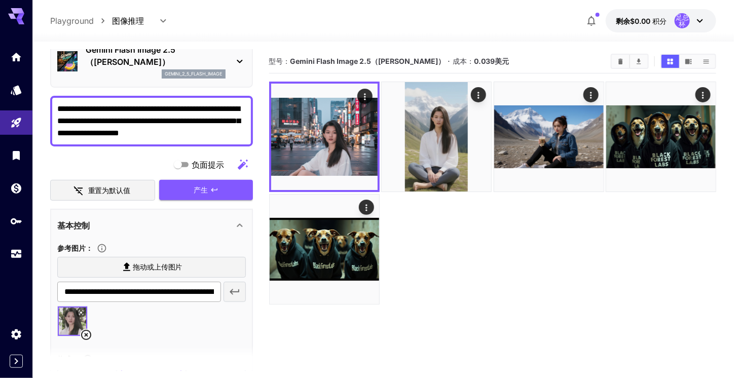
scroll to position [84, 0]
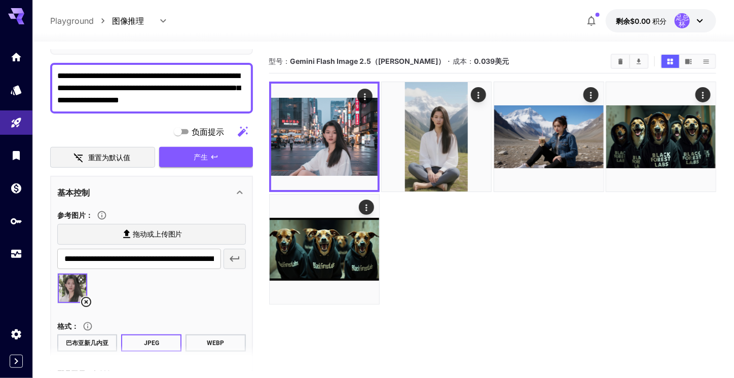
click at [88, 296] on icon at bounding box center [86, 302] width 12 height 12
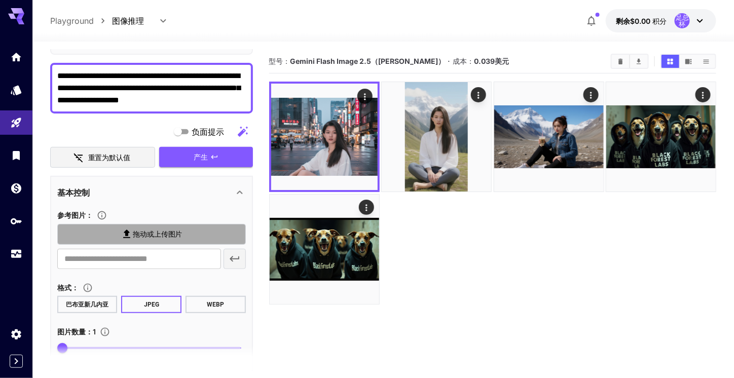
click at [124, 228] on icon at bounding box center [127, 234] width 12 height 12
click at [0, 0] on input "拖动或上传图片" at bounding box center [0, 0] width 0 height 0
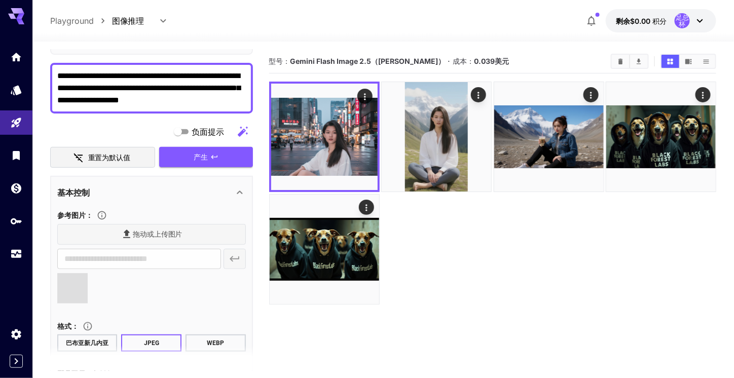
type input "**********"
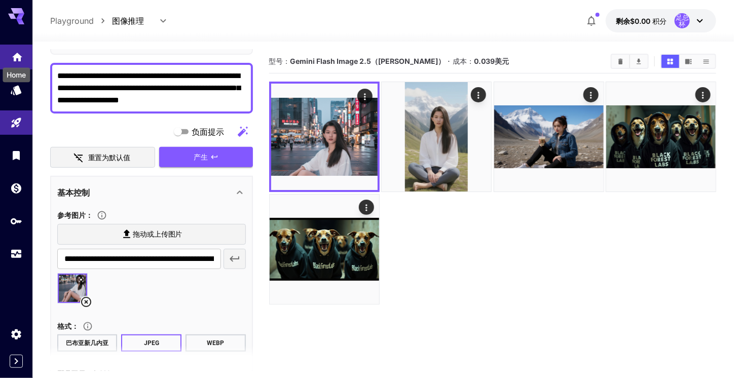
drag, startPoint x: 236, startPoint y: 85, endPoint x: 22, endPoint y: 59, distance: 215.0
click at [22, 59] on div "**********" at bounding box center [367, 229] width 734 height 458
paste textarea "********"
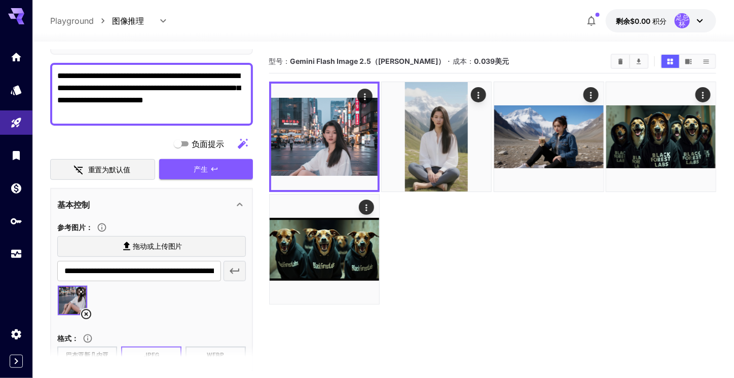
scroll to position [0, 0]
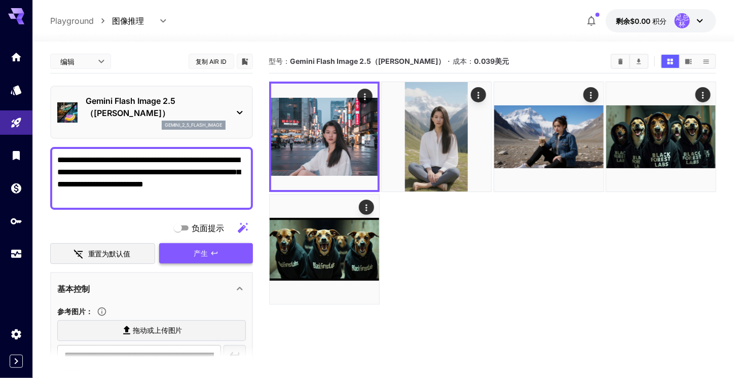
click at [198, 249] on font "产生" at bounding box center [201, 253] width 14 height 9
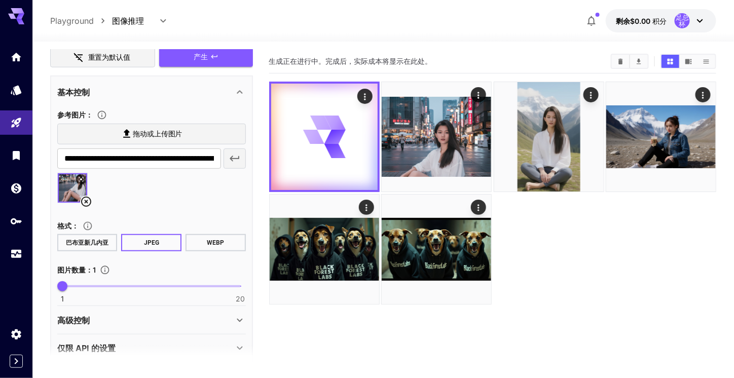
scroll to position [199, 0]
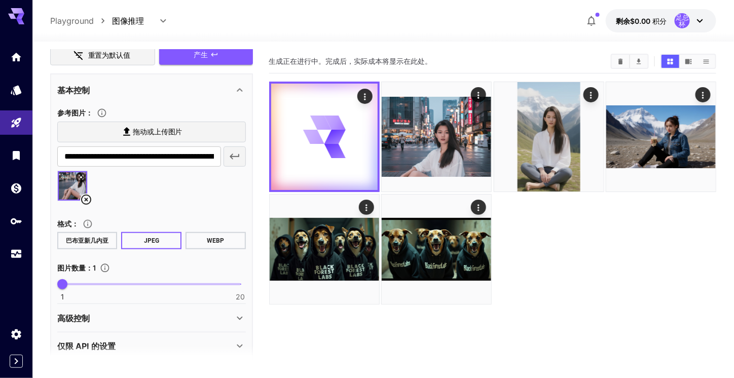
click at [244, 340] on icon at bounding box center [240, 346] width 12 height 12
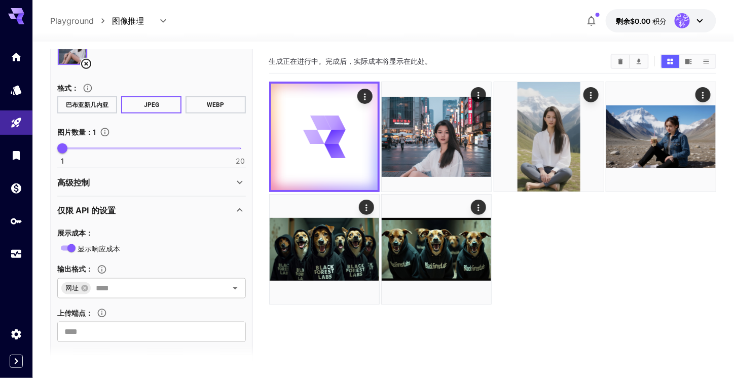
scroll to position [80, 0]
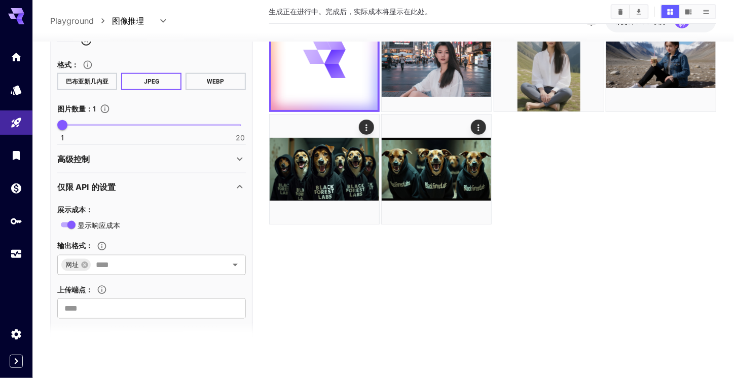
click at [240, 181] on icon at bounding box center [240, 187] width 12 height 12
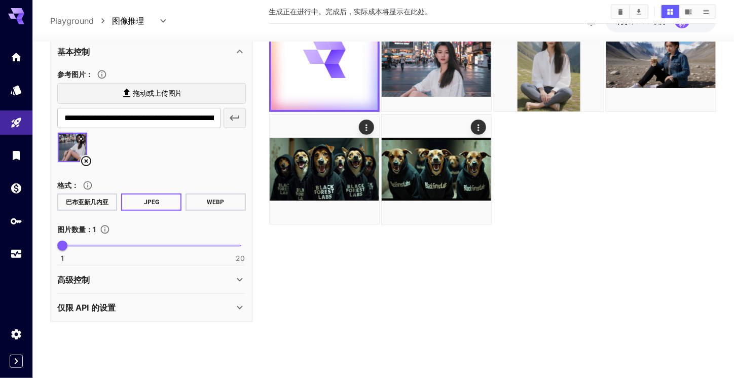
scroll to position [199, 0]
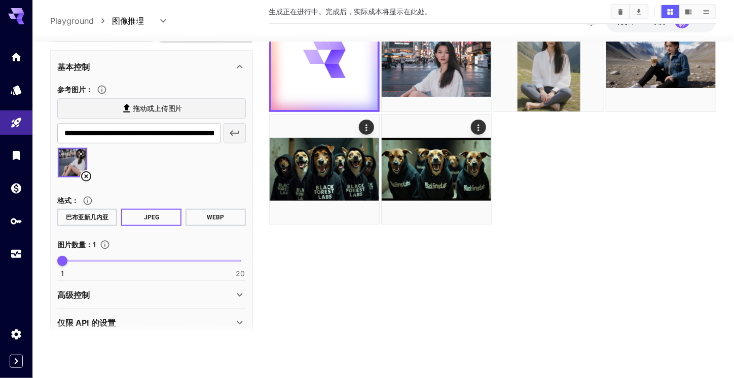
click at [238, 288] on icon at bounding box center [240, 294] width 12 height 12
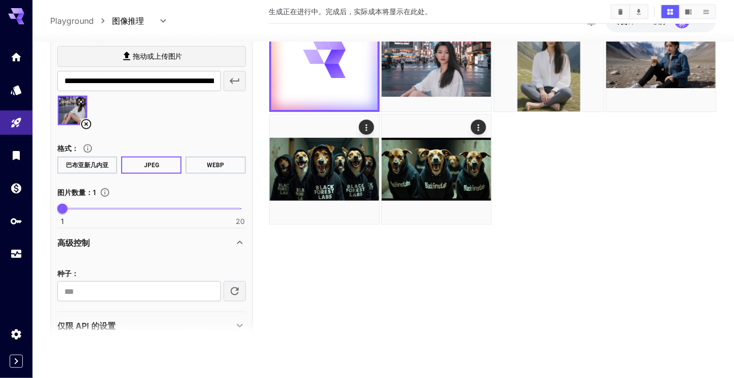
scroll to position [254, 0]
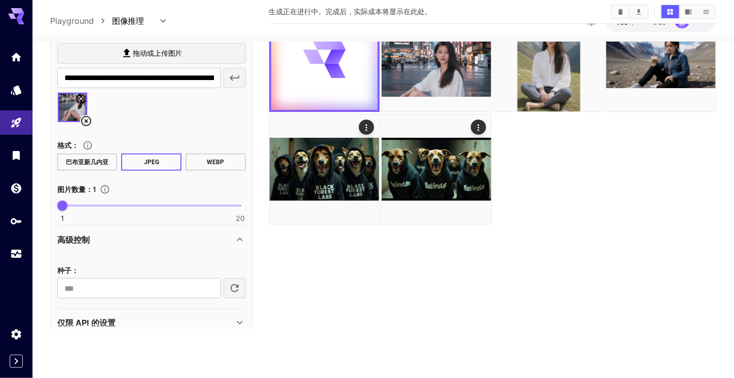
click at [239, 233] on icon at bounding box center [240, 239] width 12 height 12
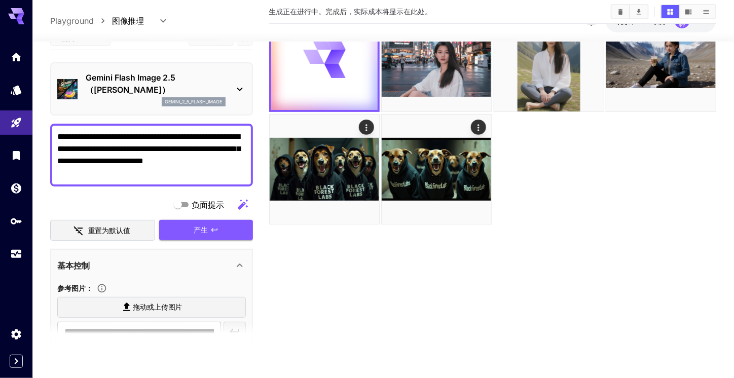
scroll to position [0, 0]
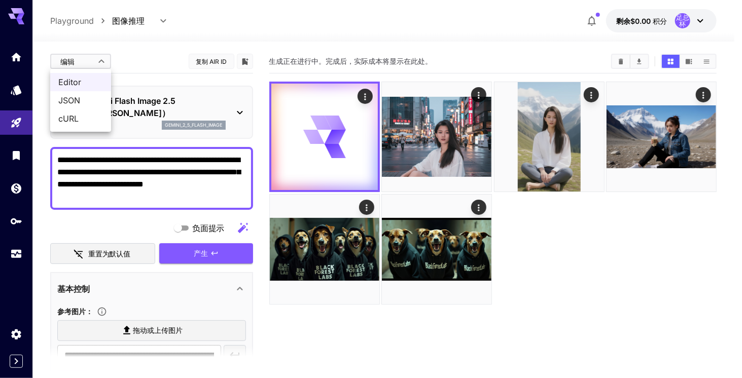
click at [381, 25] on div at bounding box center [371, 189] width 742 height 378
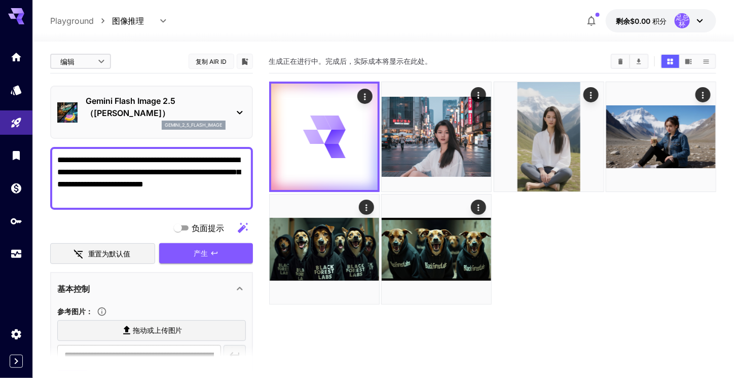
click at [593, 26] on icon "button" at bounding box center [591, 21] width 12 height 12
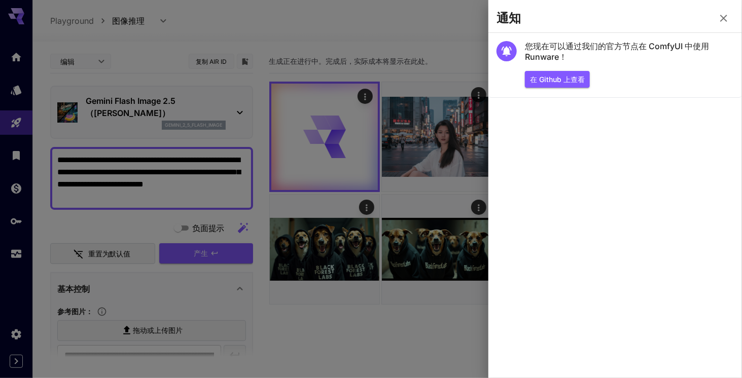
click at [720, 19] on icon "button" at bounding box center [723, 18] width 12 height 12
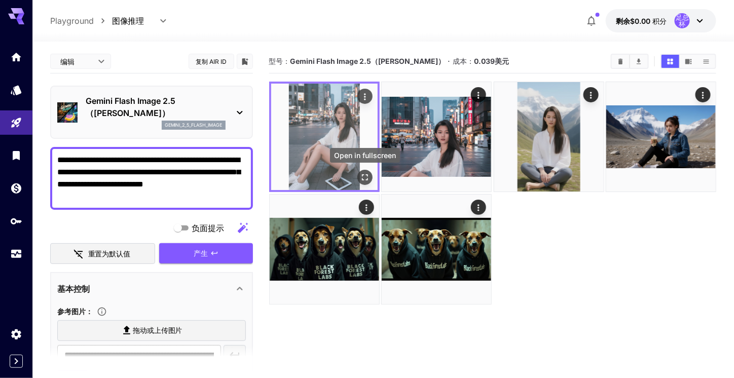
click at [368, 174] on icon "全屏打开" at bounding box center [365, 177] width 10 height 10
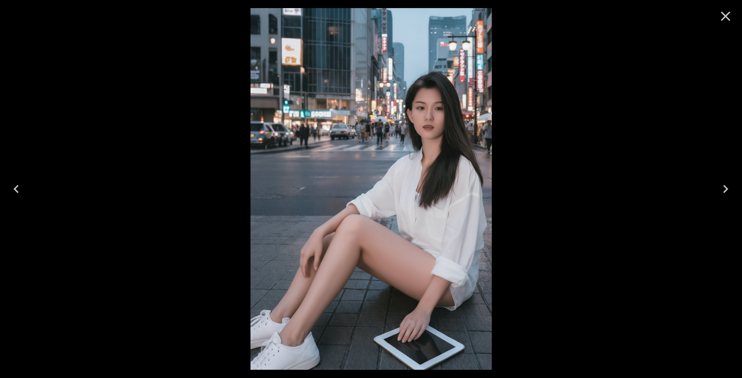
click at [454, 301] on img at bounding box center [370, 189] width 241 height 362
click at [603, 163] on div at bounding box center [371, 189] width 742 height 378
click at [726, 16] on icon "Close" at bounding box center [726, 17] width 10 height 10
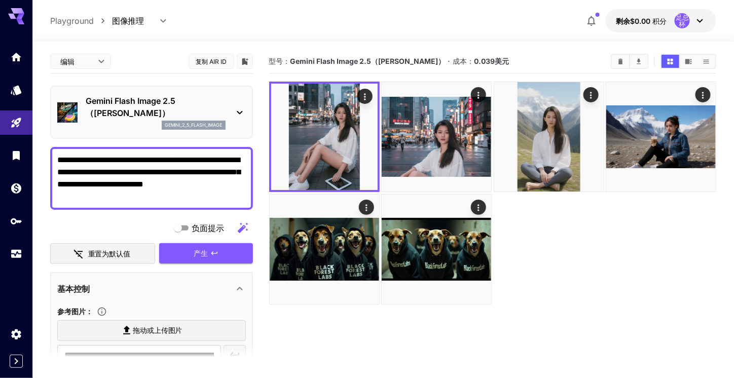
drag, startPoint x: 109, startPoint y: 185, endPoint x: 48, endPoint y: 147, distance: 71.6
click at [48, 147] on section "**********" at bounding box center [383, 250] width 702 height 417
paste textarea
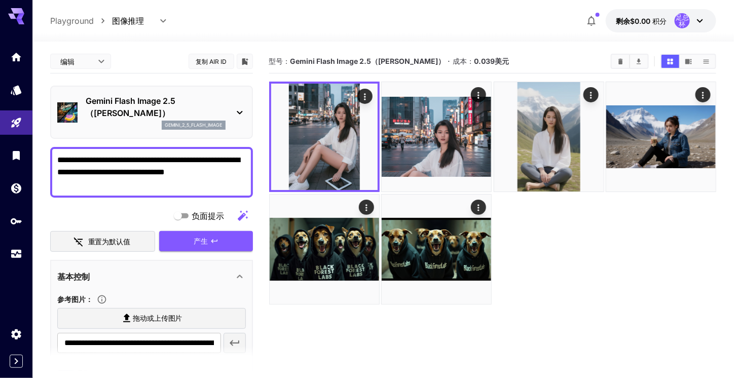
scroll to position [169, 0]
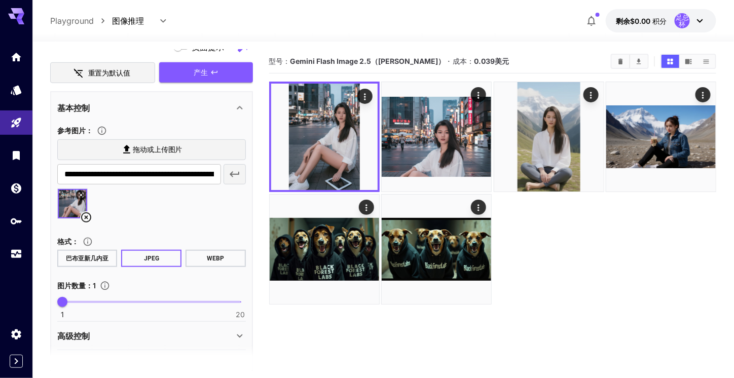
type textarea "**********"
click at [83, 211] on icon at bounding box center [86, 217] width 12 height 12
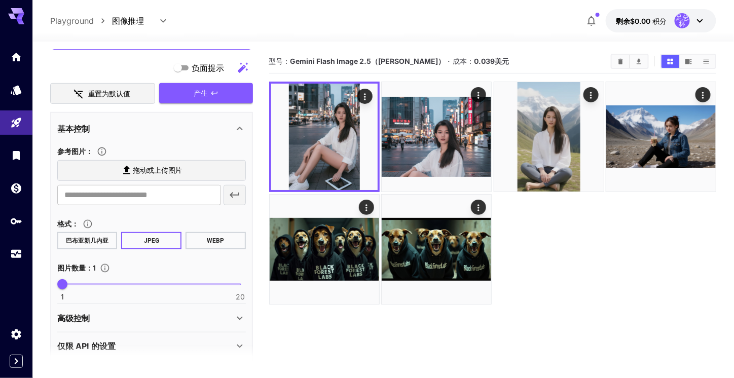
click at [100, 160] on label "拖动或上传图片" at bounding box center [151, 170] width 189 height 21
click at [0, 0] on input "拖动或上传图片" at bounding box center [0, 0] width 0 height 0
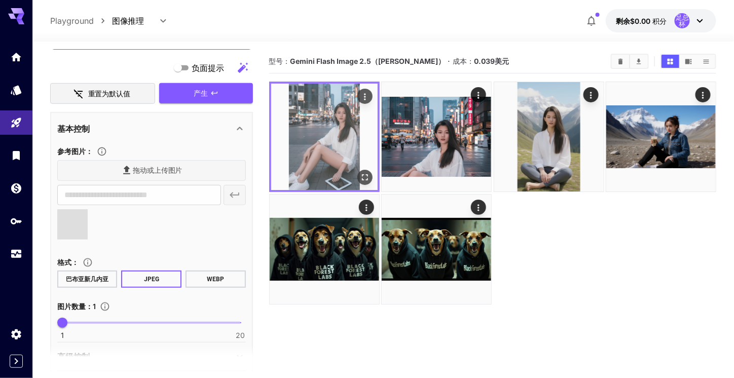
type input "**********"
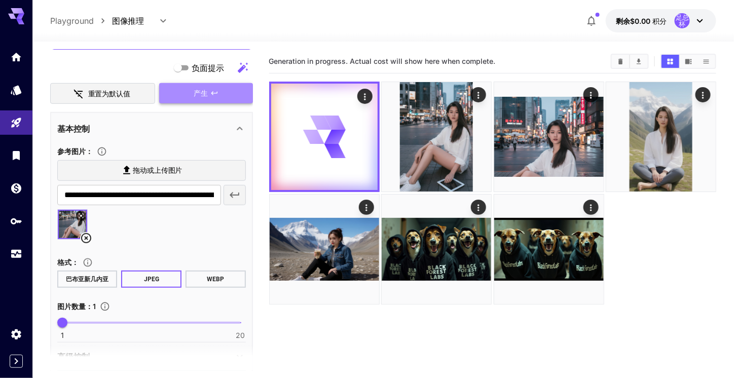
click at [215, 89] on icon "button" at bounding box center [214, 93] width 8 height 8
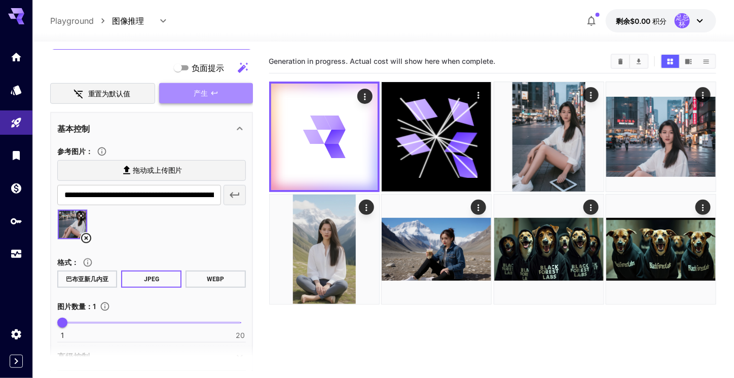
click at [195, 83] on button "产生" at bounding box center [205, 93] width 93 height 21
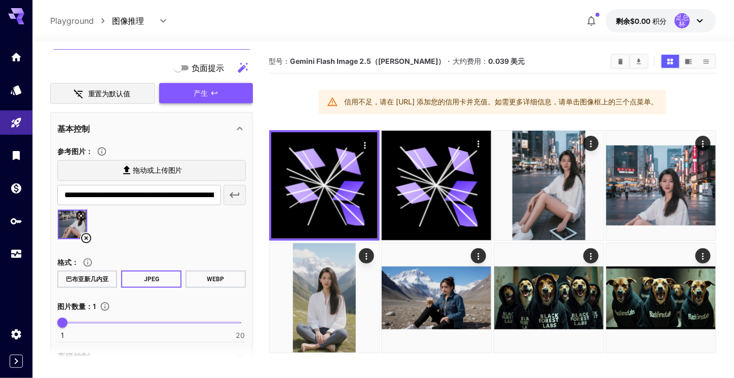
click at [196, 89] on font "产生" at bounding box center [201, 93] width 14 height 9
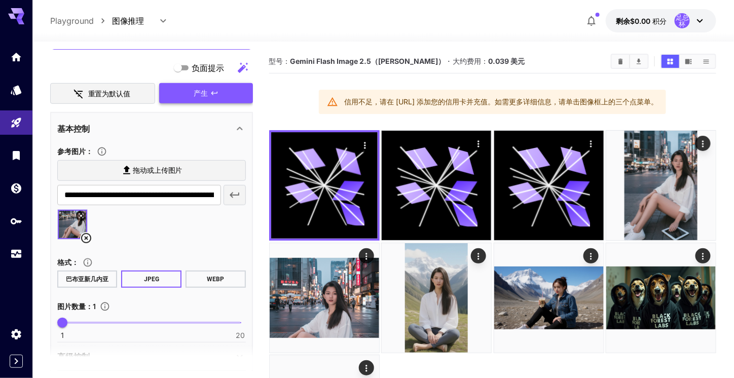
click at [196, 89] on font "产生" at bounding box center [201, 93] width 14 height 9
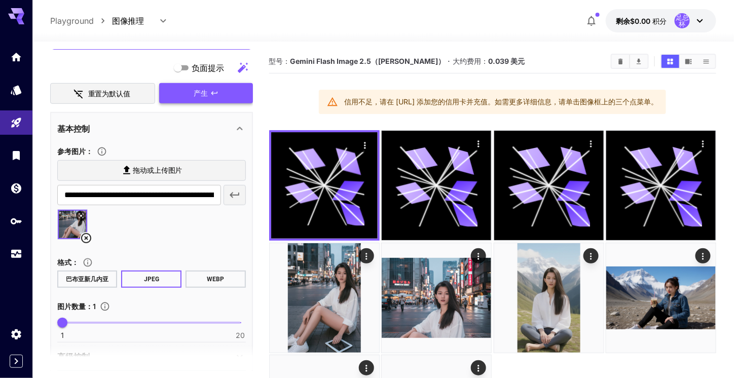
click at [196, 89] on font "产生" at bounding box center [201, 93] width 14 height 9
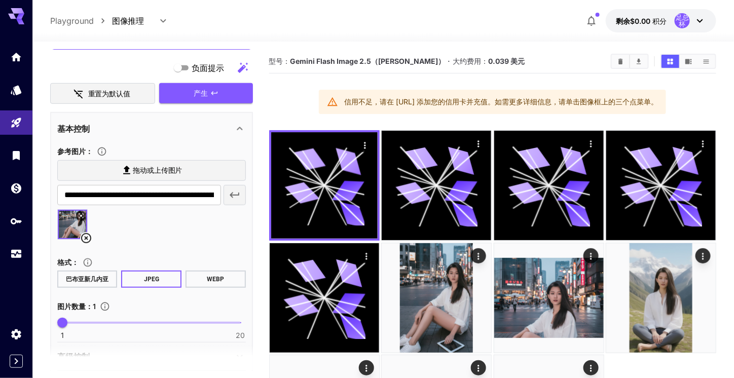
click at [708, 21] on button "剩余$0.00 积分 足总杯" at bounding box center [661, 20] width 110 height 23
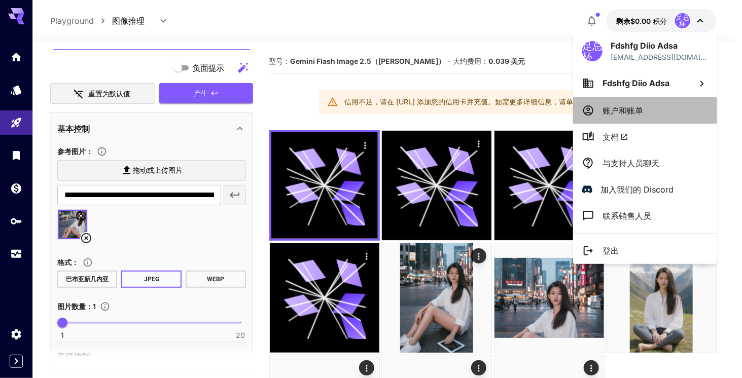
click at [637, 107] on font "账户和账单" at bounding box center [622, 110] width 41 height 10
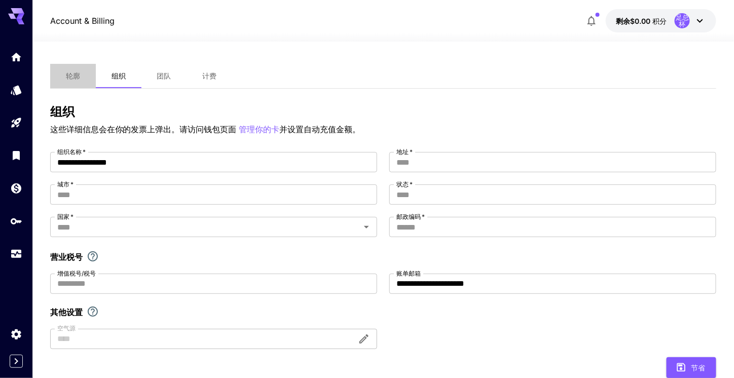
click at [73, 76] on font "轮廓" at bounding box center [73, 75] width 14 height 9
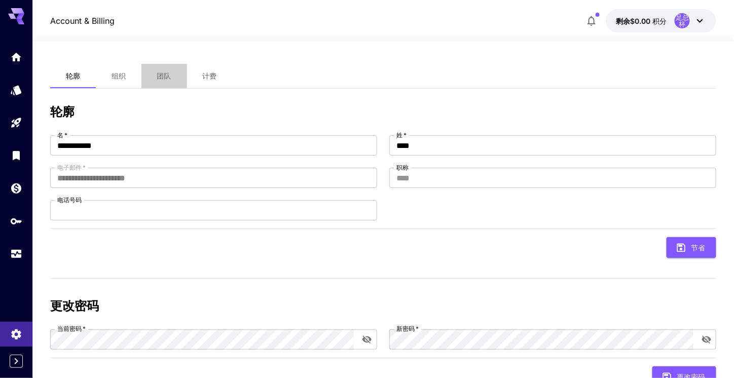
click at [172, 72] on button "团队" at bounding box center [164, 76] width 46 height 24
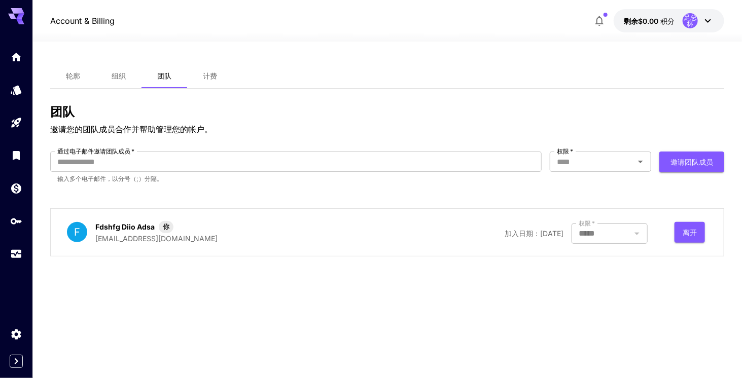
click at [199, 69] on button "计费" at bounding box center [210, 76] width 46 height 24
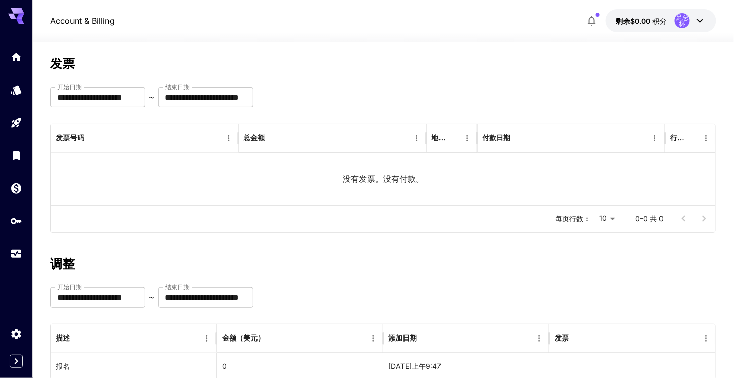
scroll to position [105, 0]
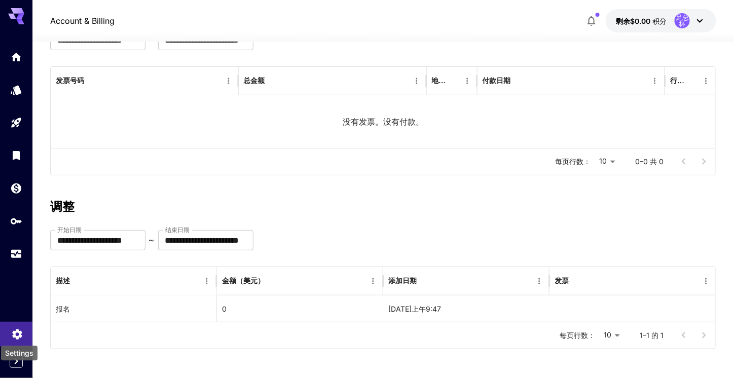
click at [15, 332] on icon "设置" at bounding box center [17, 331] width 10 height 10
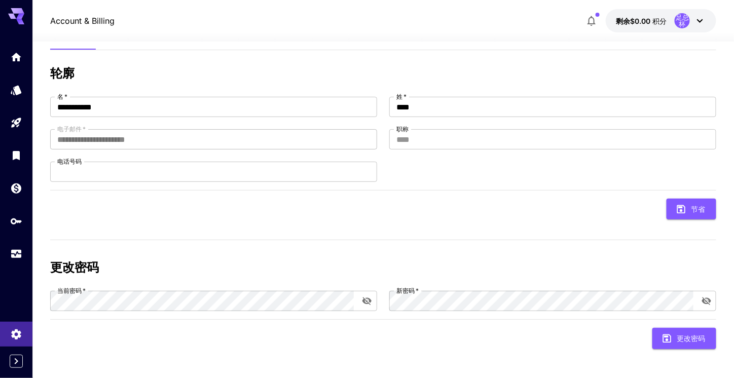
scroll to position [39, 0]
click at [698, 22] on icon at bounding box center [700, 21] width 12 height 12
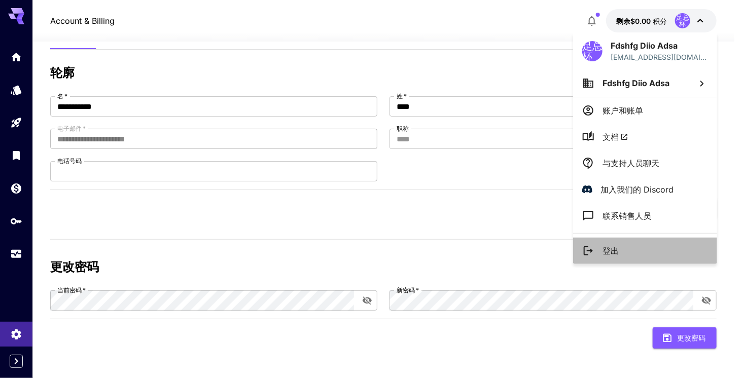
click at [611, 251] on font "登出" at bounding box center [610, 251] width 16 height 10
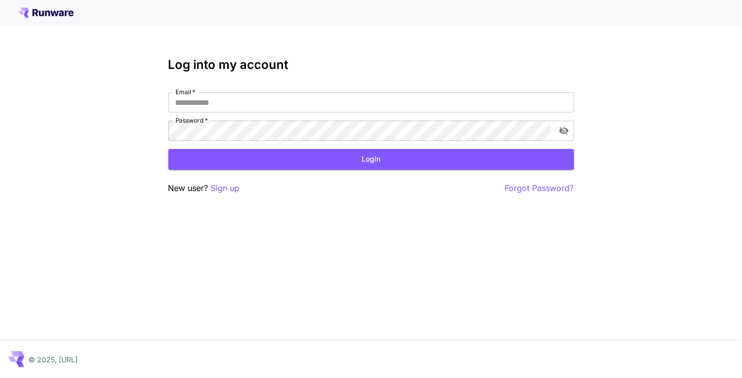
click at [669, 68] on div "Log into my account Email   * Email   * Password   * Password   * Login New use…" at bounding box center [371, 189] width 742 height 378
click at [649, 184] on div "Log into my account Email   * Email   * Password   * Password   * Login New use…" at bounding box center [371, 189] width 742 height 378
click at [230, 193] on p "Sign up" at bounding box center [225, 188] width 29 height 13
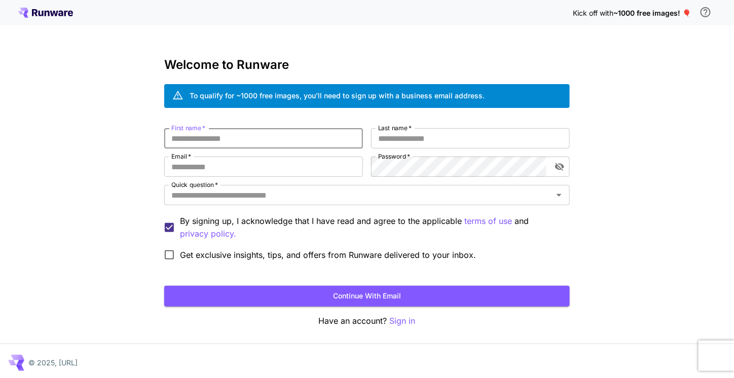
click at [237, 138] on input "First name   *" at bounding box center [263, 138] width 199 height 20
type input "******"
click at [390, 136] on input "Last name   *" at bounding box center [470, 138] width 199 height 20
type input "****"
click at [242, 163] on input "Email   *" at bounding box center [263, 167] width 199 height 20
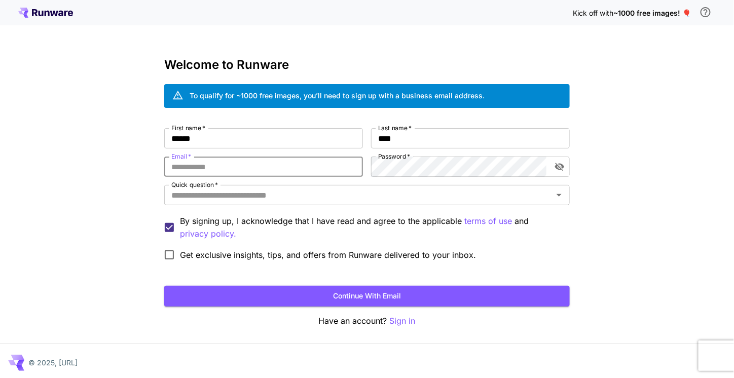
paste input "**********"
type input "**********"
drag, startPoint x: 232, startPoint y: 171, endPoint x: 165, endPoint y: 165, distance: 67.2
click at [165, 165] on input "**********" at bounding box center [263, 167] width 199 height 20
click at [181, 168] on input "**********" at bounding box center [263, 167] width 199 height 20
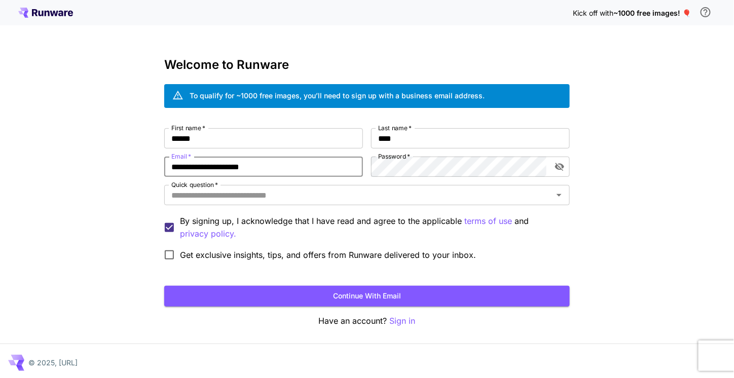
drag, startPoint x: 225, startPoint y: 167, endPoint x: 136, endPoint y: 168, distance: 89.2
click at [136, 168] on div "**********" at bounding box center [367, 191] width 734 height 382
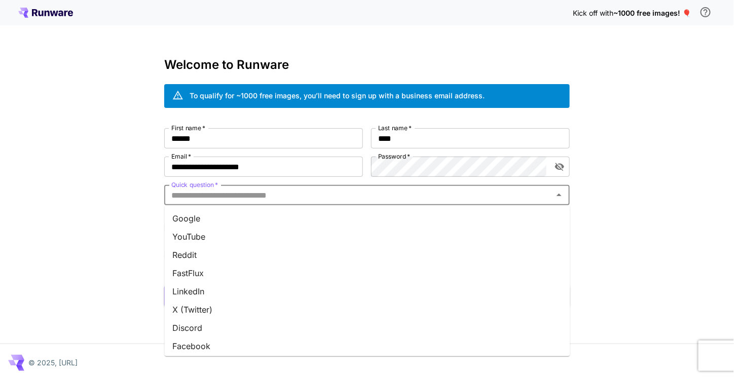
click at [426, 196] on input "Quick question   *" at bounding box center [358, 195] width 383 height 14
click at [246, 305] on li "X (Twitter)" at bounding box center [367, 310] width 405 height 18
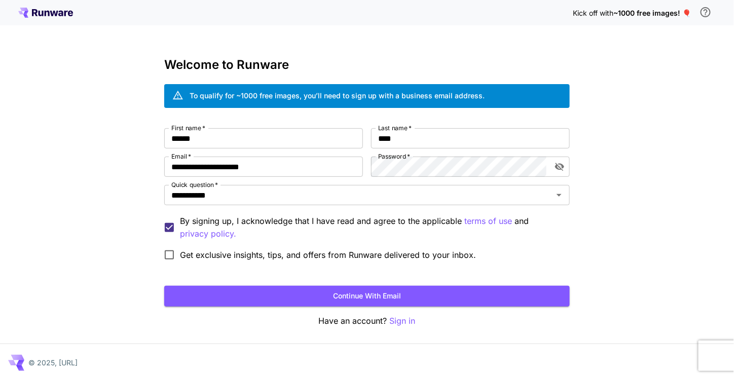
click at [318, 298] on button "Continue with email" at bounding box center [366, 296] width 405 height 21
click at [335, 290] on button "Continue with email" at bounding box center [366, 296] width 405 height 21
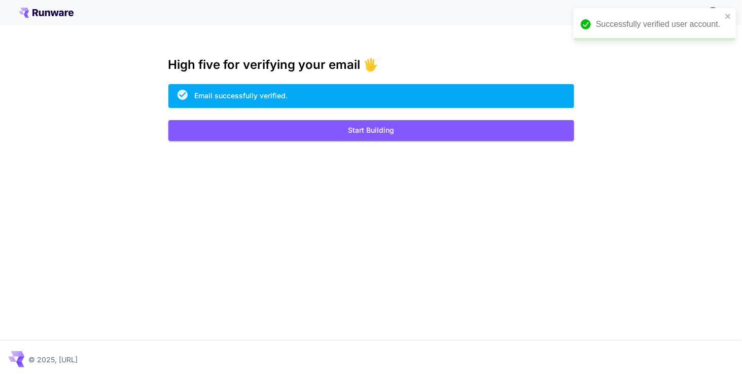
click at [637, 143] on div "Kick off with ~1000 free images! 🎈 High five for verifying your email 🖐️ Email …" at bounding box center [371, 189] width 742 height 378
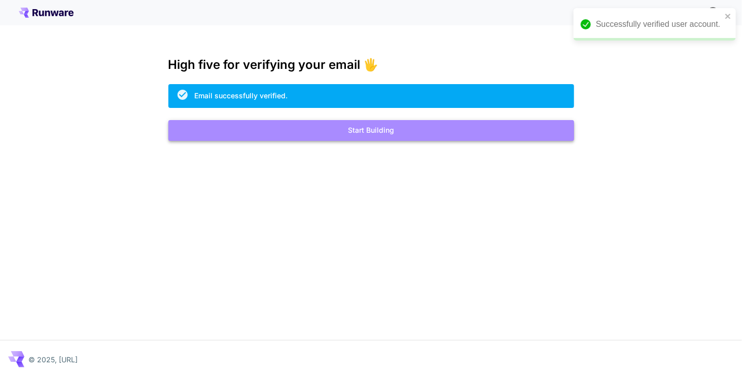
click at [382, 132] on button "Start Building" at bounding box center [370, 130] width 405 height 21
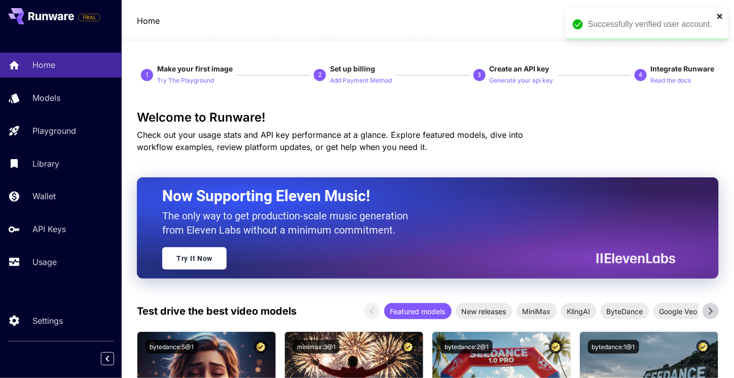
click at [720, 18] on icon "close" at bounding box center [720, 16] width 7 height 8
click at [706, 18] on icon at bounding box center [702, 21] width 12 height 12
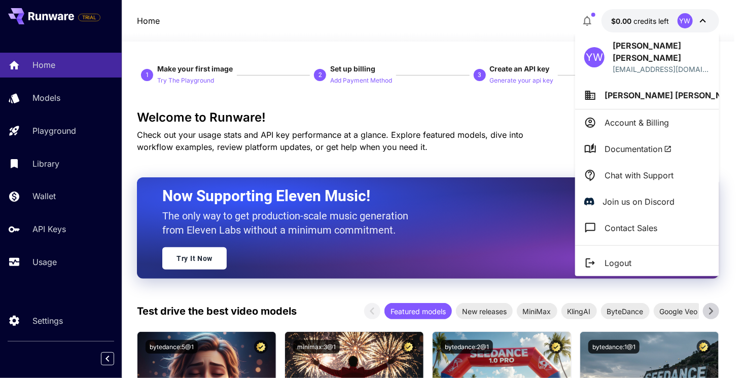
click at [447, 113] on div at bounding box center [371, 189] width 742 height 378
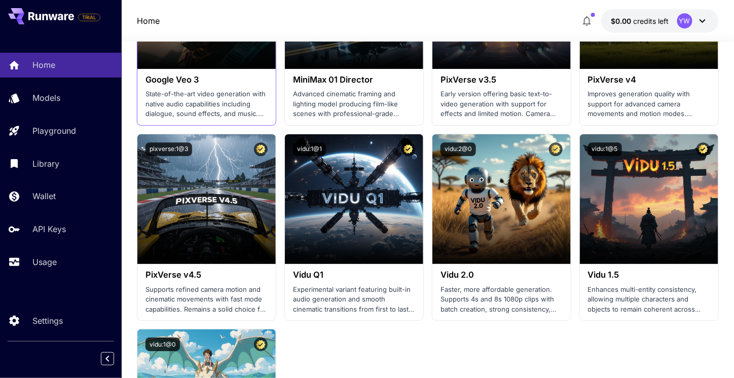
scroll to position [1014, 0]
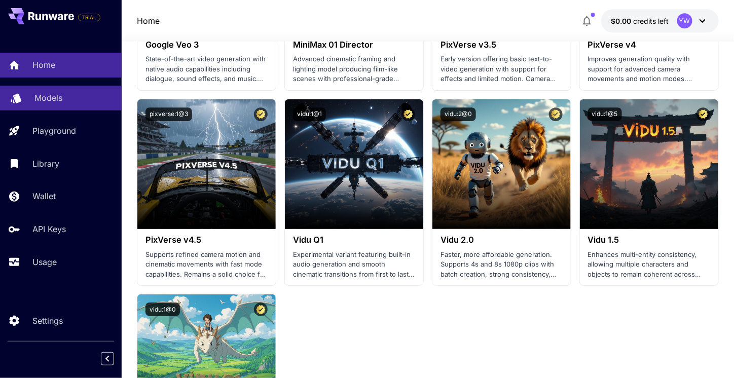
click at [79, 99] on div "Models" at bounding box center [73, 98] width 79 height 12
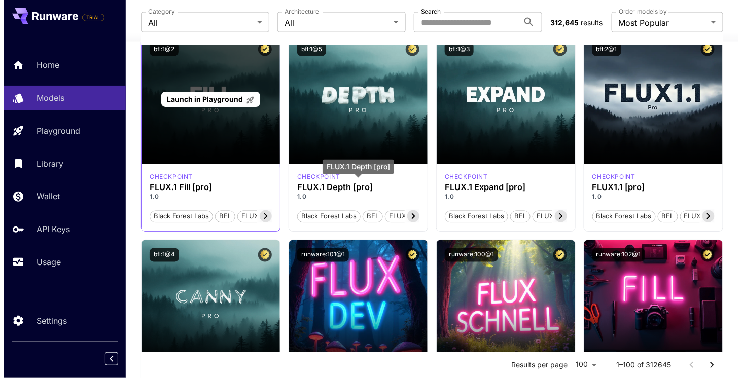
scroll to position [422, 0]
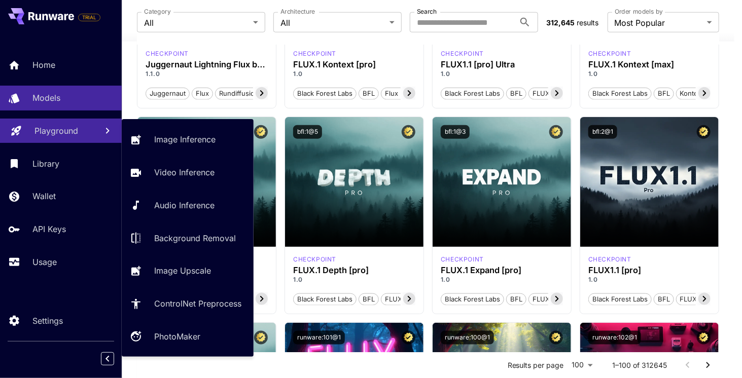
click at [40, 132] on p "Playground" at bounding box center [56, 131] width 44 height 12
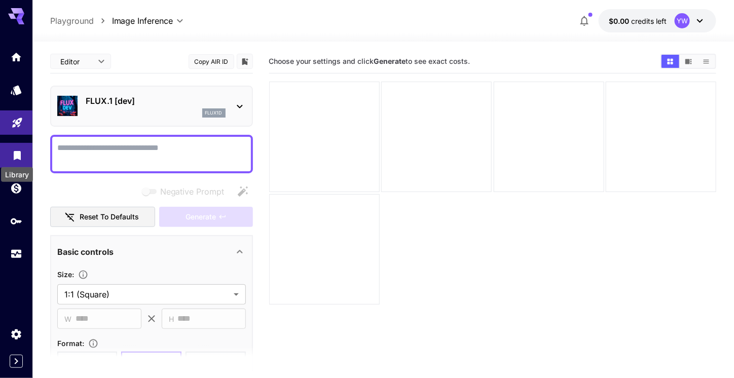
click at [13, 159] on icon "Library" at bounding box center [17, 152] width 12 height 12
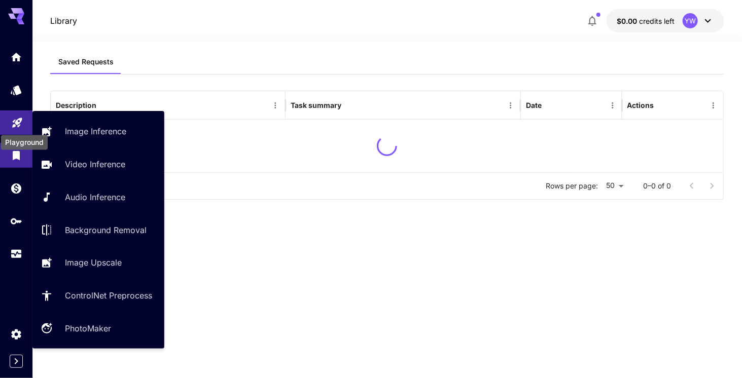
click at [13, 120] on icon "Playground" at bounding box center [17, 120] width 12 height 12
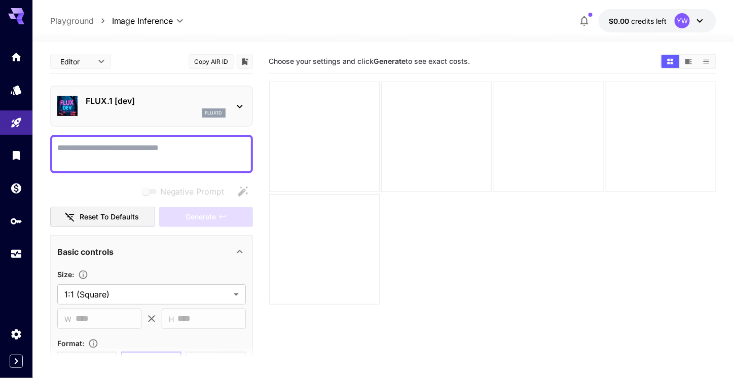
click at [160, 102] on p "FLUX.1 [dev]" at bounding box center [156, 101] width 140 height 12
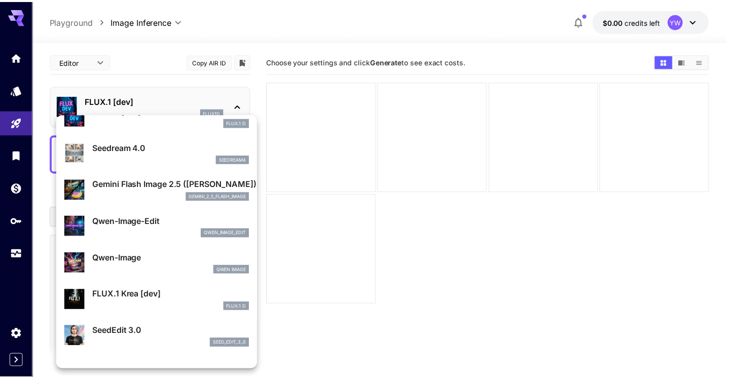
scroll to position [2, 0]
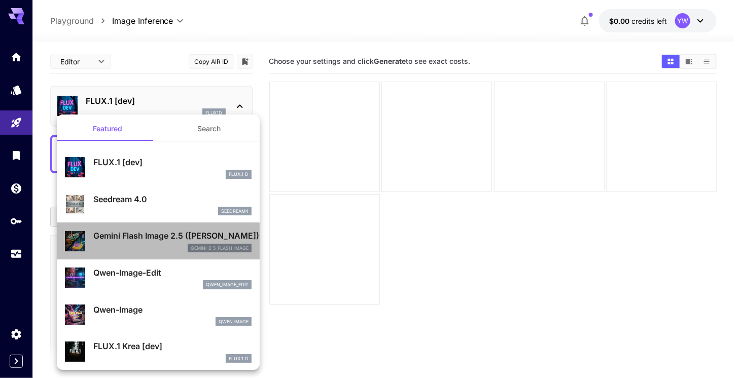
click at [161, 236] on p "Gemini Flash Image 2.5 ([PERSON_NAME])" at bounding box center [172, 236] width 158 height 12
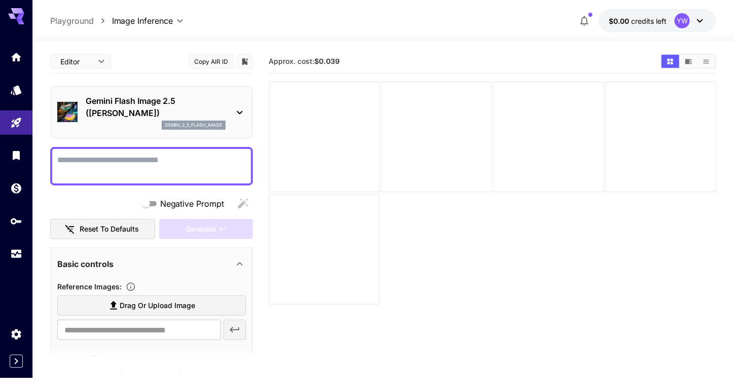
click at [124, 165] on textarea "Negative Prompt" at bounding box center [151, 166] width 189 height 24
paste textarea "**********"
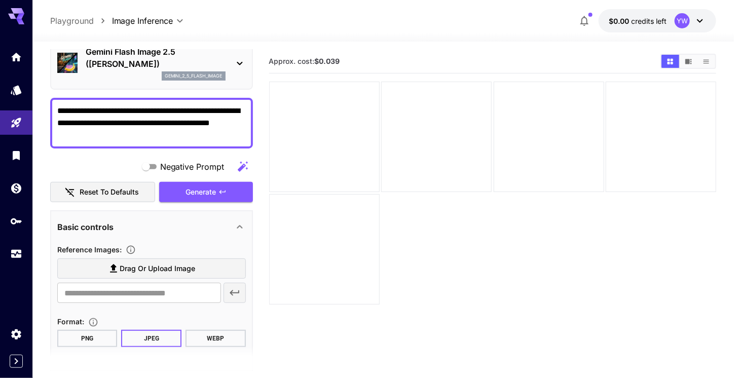
scroll to position [84, 0]
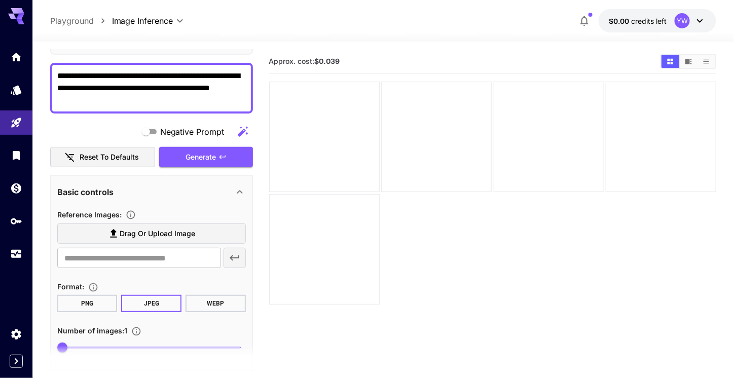
type textarea "**********"
click at [130, 235] on span "Drag or upload image" at bounding box center [158, 234] width 76 height 13
click at [0, 0] on input "Drag or upload image" at bounding box center [0, 0] width 0 height 0
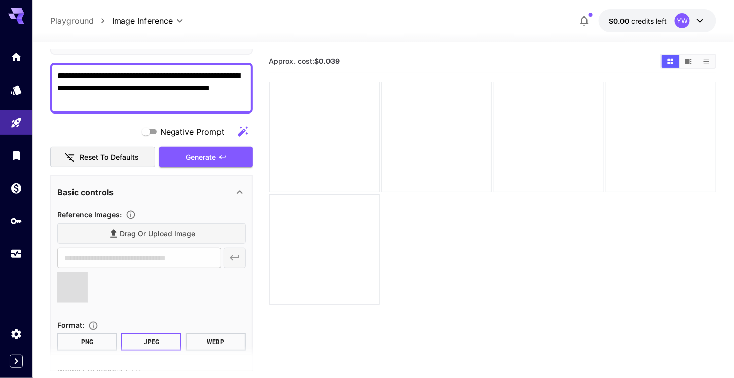
type input "**********"
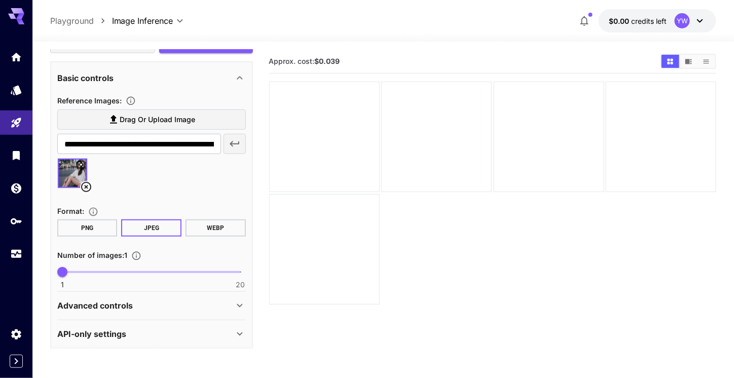
scroll to position [199, 0]
click at [239, 304] on icon at bounding box center [240, 306] width 6 height 4
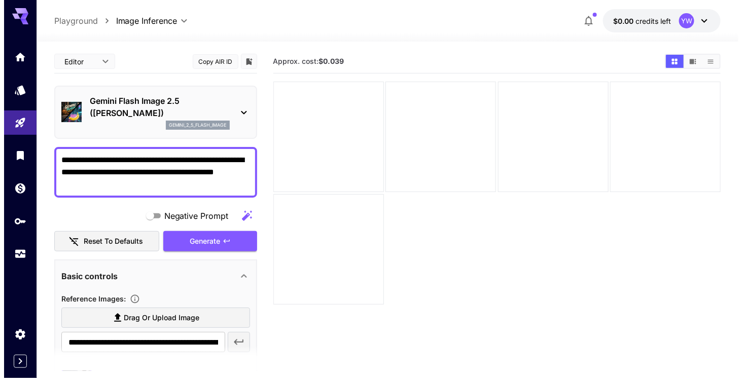
scroll to position [0, 0]
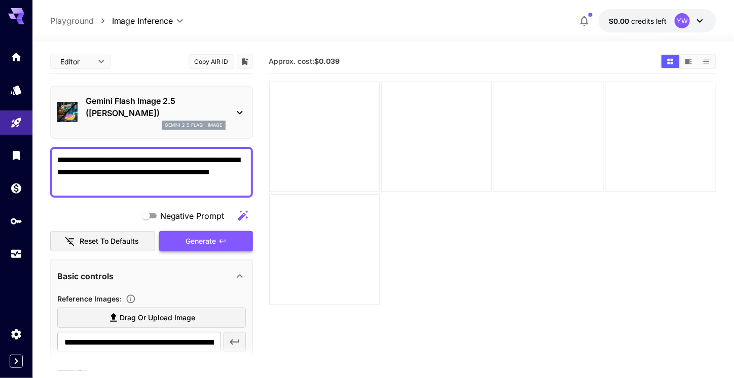
click at [203, 239] on span "Generate" at bounding box center [201, 241] width 30 height 13
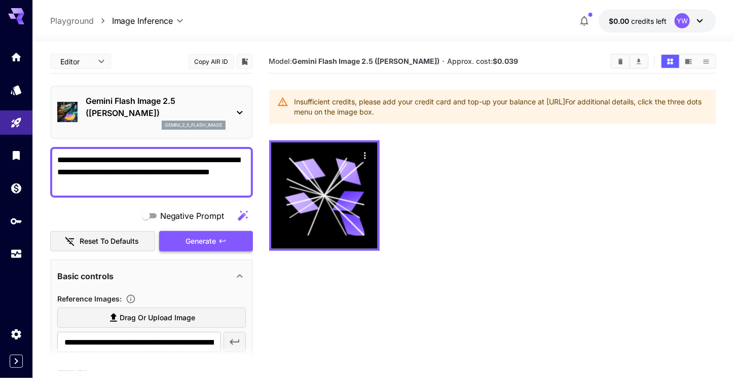
click at [205, 242] on span "Generate" at bounding box center [201, 241] width 30 height 13
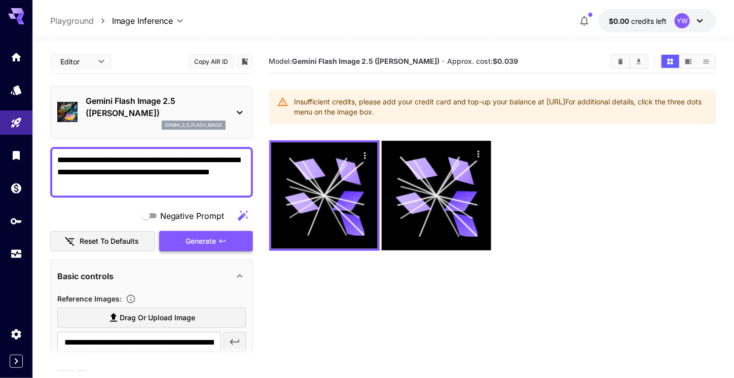
click at [210, 242] on span "Generate" at bounding box center [201, 241] width 30 height 13
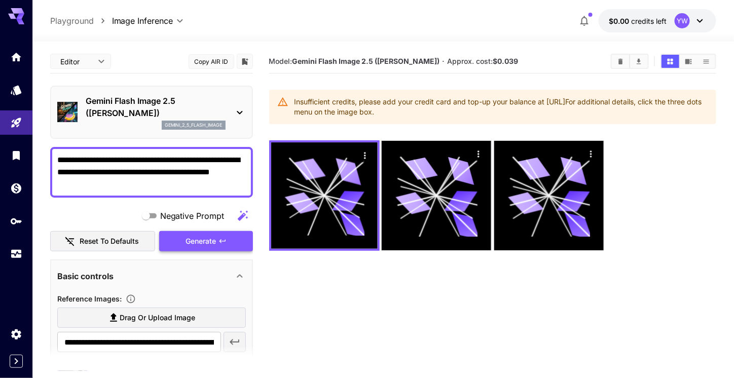
click at [208, 241] on span "Generate" at bounding box center [201, 241] width 30 height 13
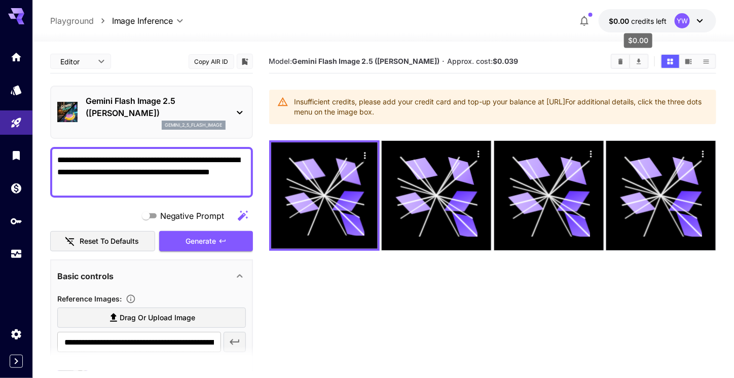
click at [615, 18] on span "$0.00" at bounding box center [620, 21] width 22 height 9
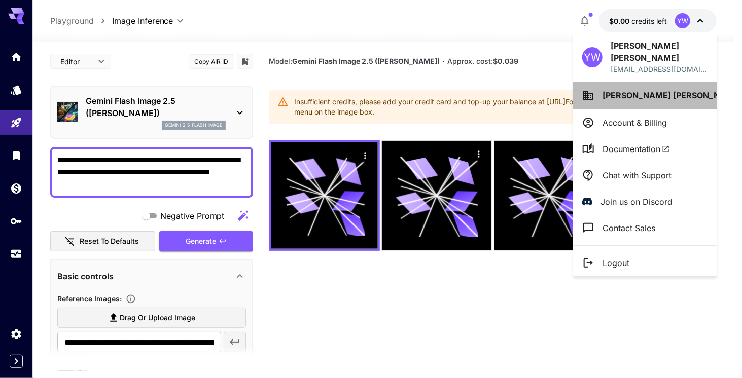
click at [671, 86] on li "Yu Shi Wang" at bounding box center [645, 95] width 144 height 27
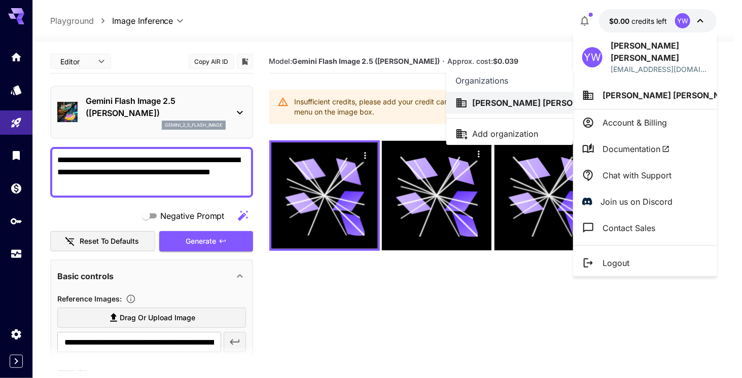
click at [451, 275] on div at bounding box center [371, 189] width 742 height 378
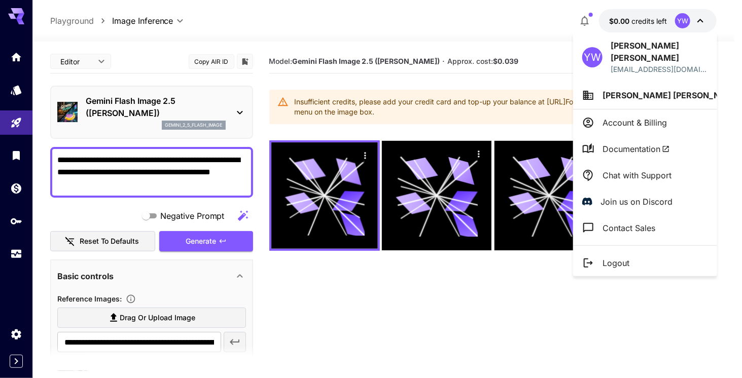
click at [526, 292] on div at bounding box center [371, 189] width 742 height 378
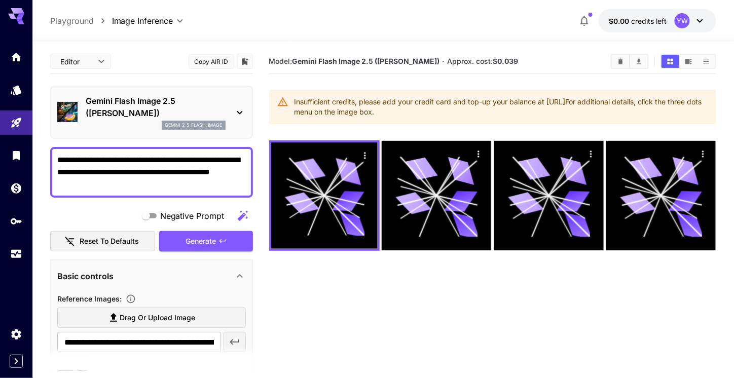
click at [698, 19] on icon at bounding box center [700, 21] width 6 height 4
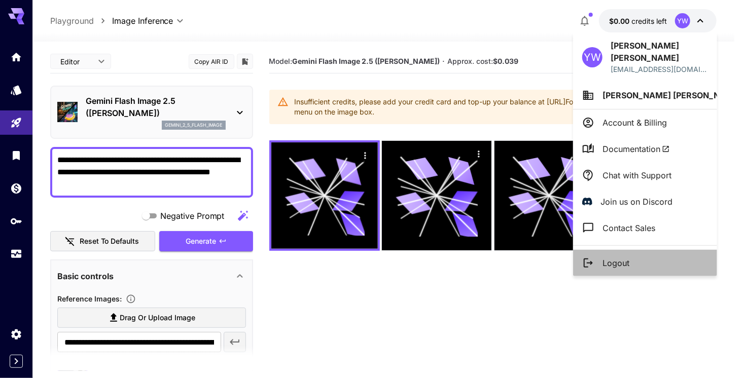
click at [614, 257] on p "Logout" at bounding box center [615, 263] width 27 height 12
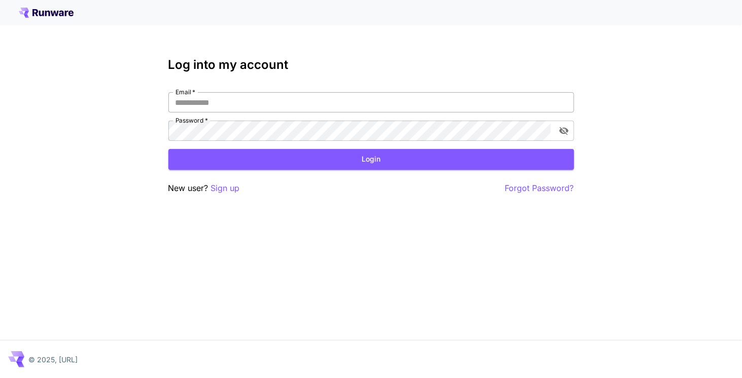
click at [314, 103] on input "Email   *" at bounding box center [370, 102] width 405 height 20
paste input "**********"
type input "**********"
paste input "**********"
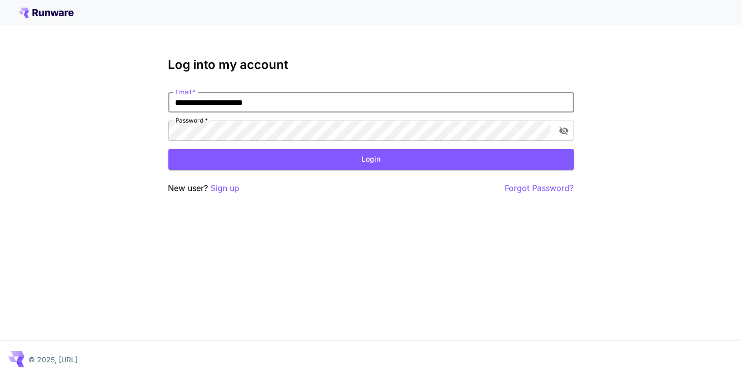
drag, startPoint x: 235, startPoint y: 100, endPoint x: 160, endPoint y: 99, distance: 75.0
click at [160, 99] on div "**********" at bounding box center [371, 189] width 742 height 378
type input "**********"
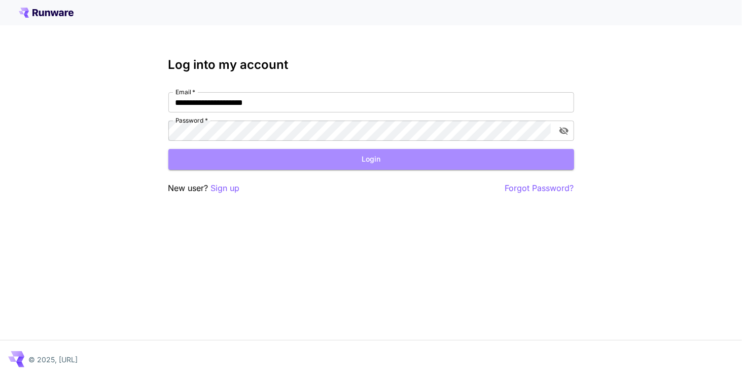
click at [390, 158] on button "Login" at bounding box center [370, 159] width 405 height 21
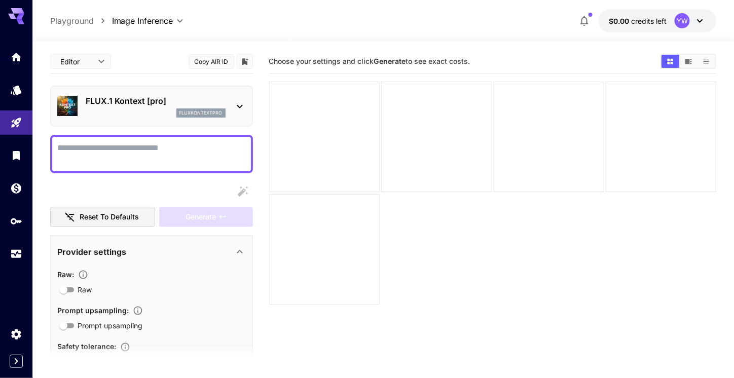
click at [167, 93] on div "FLUX.1 Kontext [pro] fluxkontextpro" at bounding box center [151, 106] width 189 height 31
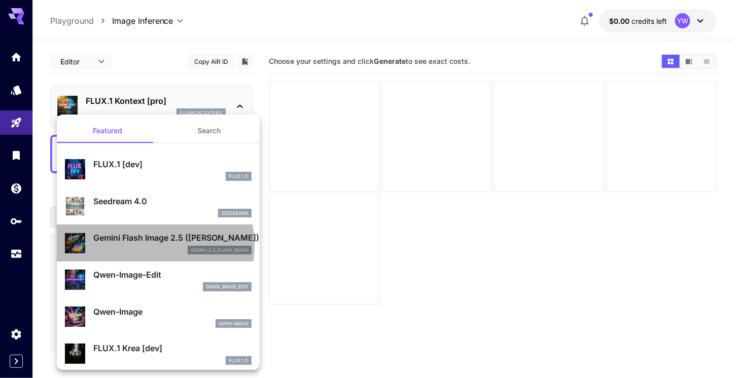
click at [144, 246] on div "gemini_2_5_flash_image" at bounding box center [172, 250] width 158 height 9
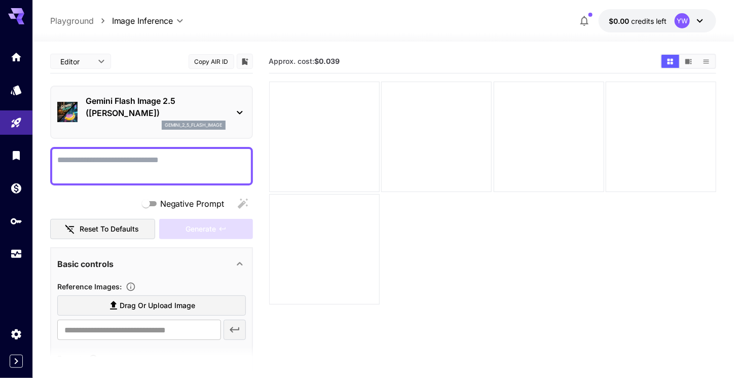
click at [169, 158] on textarea "Negative Prompt" at bounding box center [151, 166] width 189 height 24
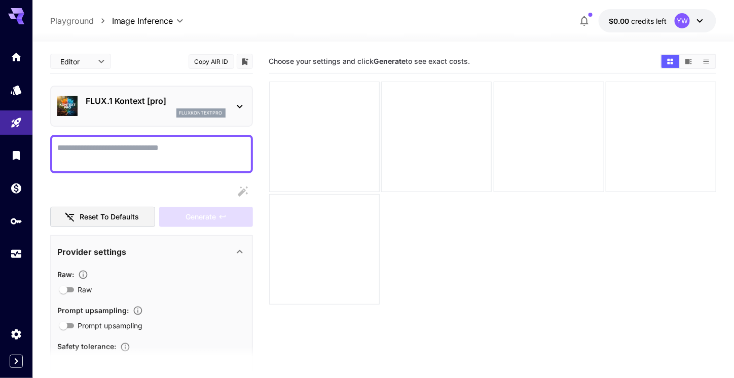
paste textarea "**********"
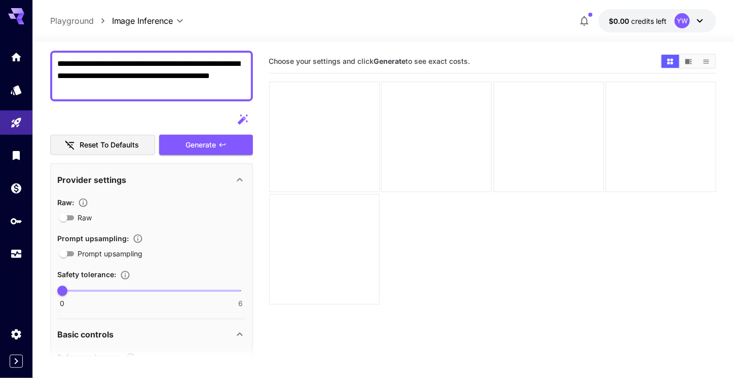
scroll to position [169, 0]
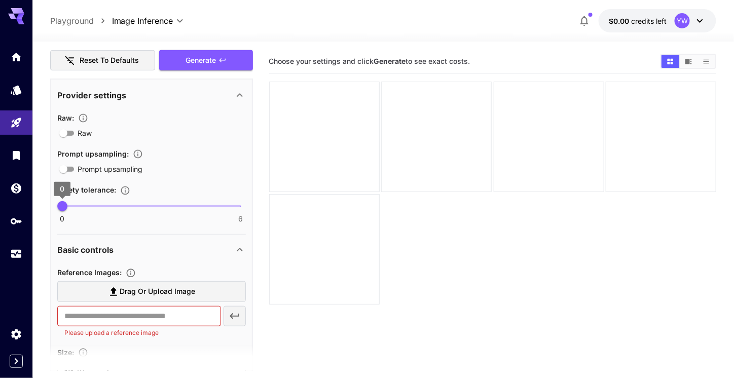
type textarea "**********"
type input "*"
drag, startPoint x: 67, startPoint y: 207, endPoint x: 79, endPoint y: 205, distance: 12.3
click at [79, 205] on span "0 6 1" at bounding box center [151, 206] width 178 height 15
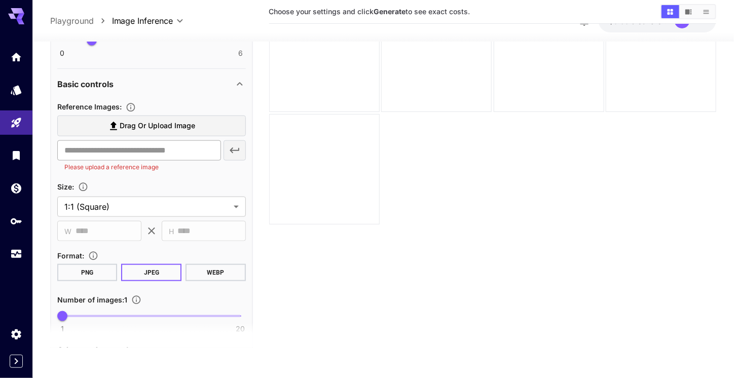
scroll to position [338, 0]
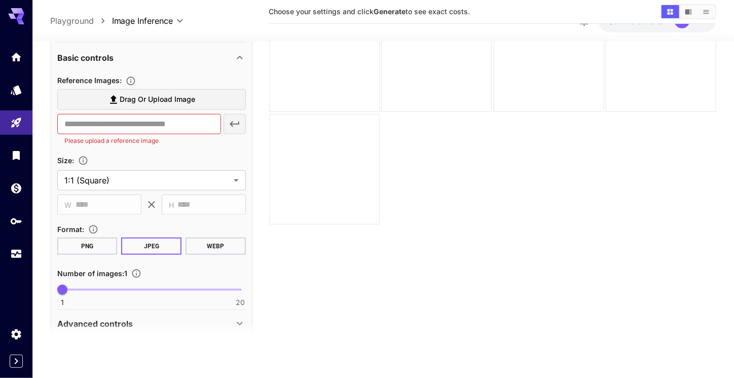
click at [146, 96] on span "Drag or upload image" at bounding box center [158, 99] width 76 height 13
click at [0, 0] on input "Drag or upload image" at bounding box center [0, 0] width 0 height 0
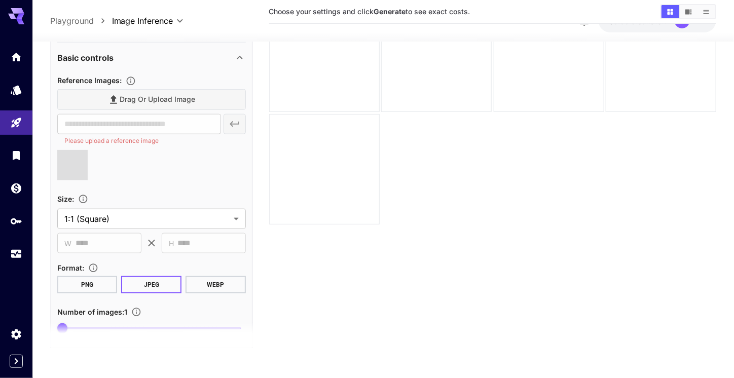
type input "**********"
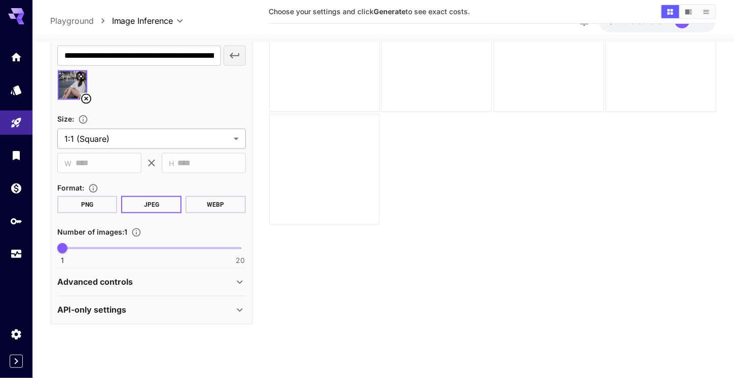
scroll to position [321, 0]
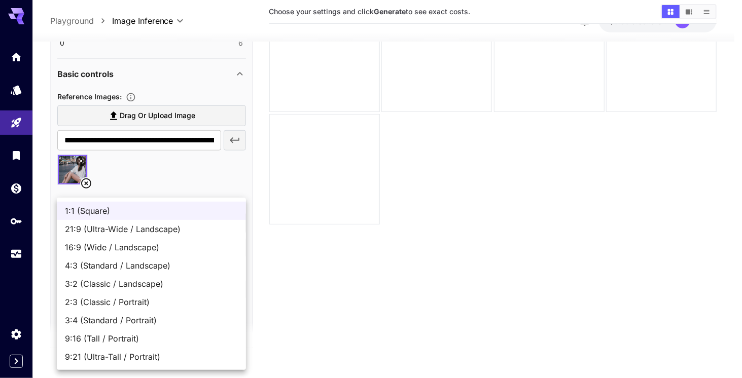
click at [162, 172] on div at bounding box center [371, 189] width 742 height 378
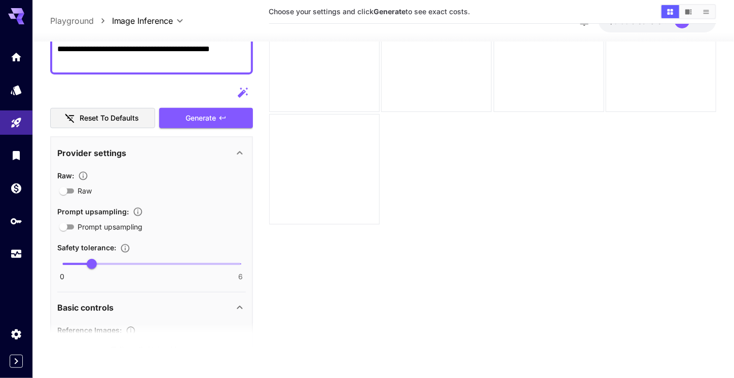
scroll to position [0, 0]
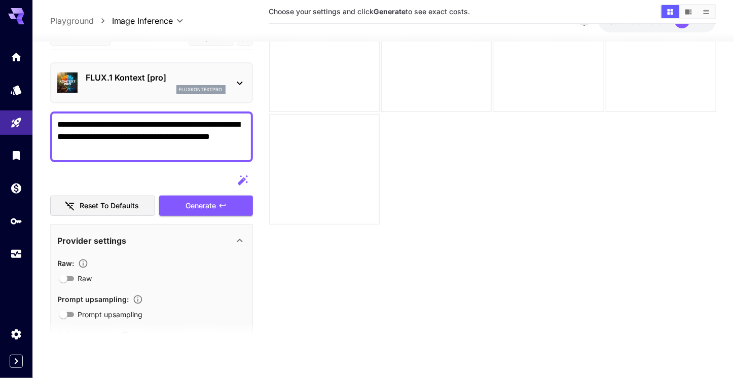
click at [211, 71] on p "FLUX.1 Kontext [pro]" at bounding box center [156, 77] width 140 height 12
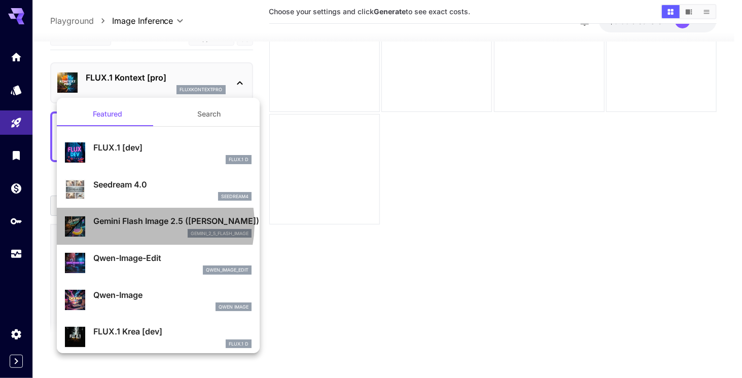
click at [139, 224] on p "Gemini Flash Image 2.5 ([PERSON_NAME])" at bounding box center [172, 221] width 158 height 12
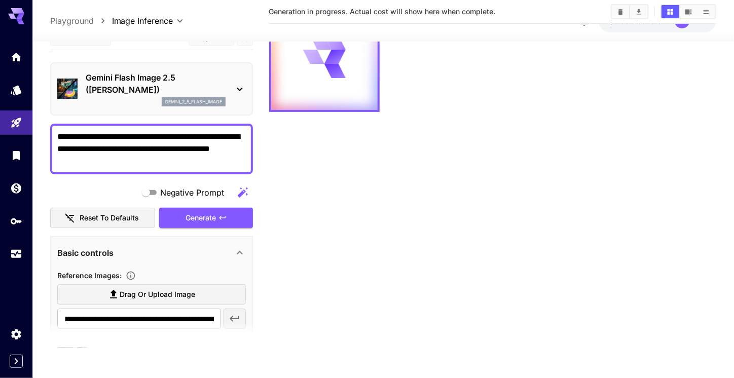
drag, startPoint x: 211, startPoint y: 216, endPoint x: 213, endPoint y: 229, distance: 12.3
click at [213, 229] on div "**********" at bounding box center [151, 274] width 203 height 497
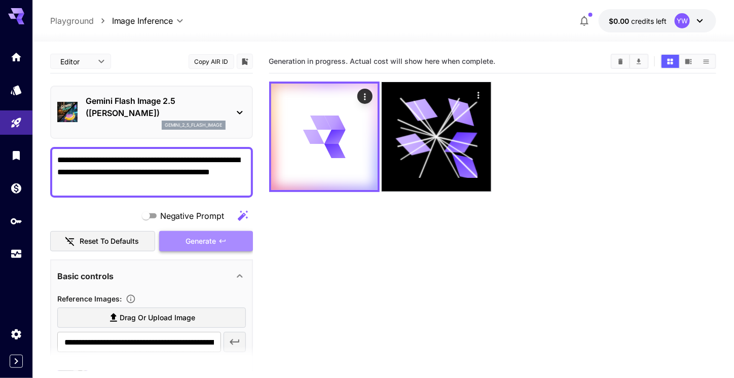
click at [230, 238] on button "Generate" at bounding box center [205, 241] width 93 height 21
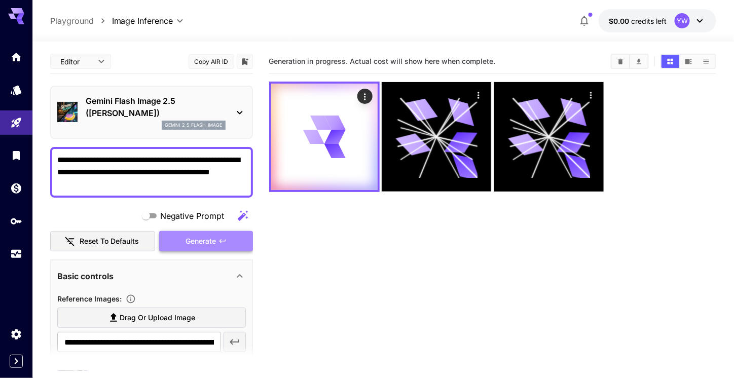
click at [230, 238] on button "Generate" at bounding box center [205, 241] width 93 height 21
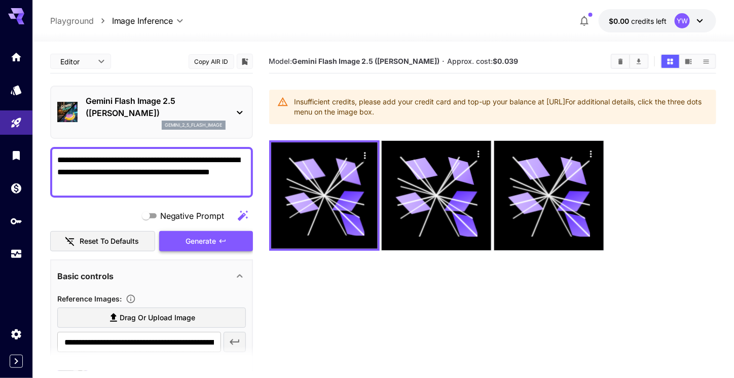
click at [230, 238] on button "Generate" at bounding box center [205, 241] width 93 height 21
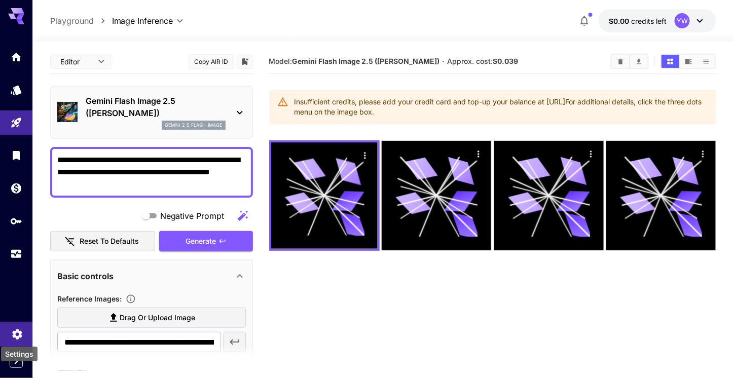
click at [11, 336] on icon "Settings" at bounding box center [17, 331] width 12 height 12
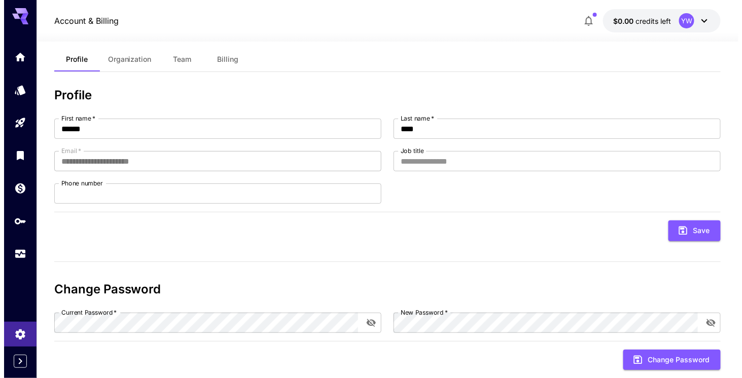
scroll to position [38, 0]
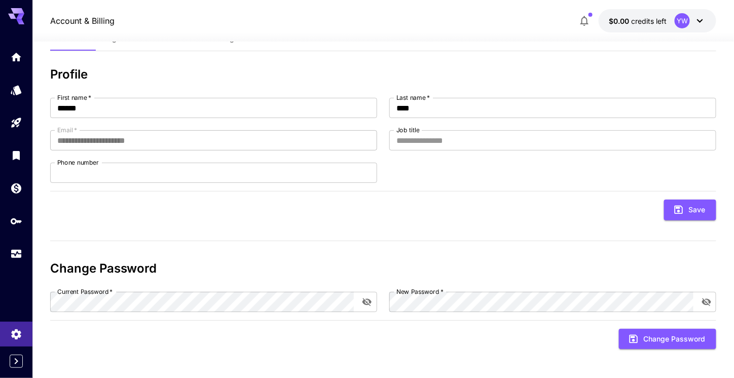
click at [697, 16] on icon at bounding box center [700, 21] width 12 height 12
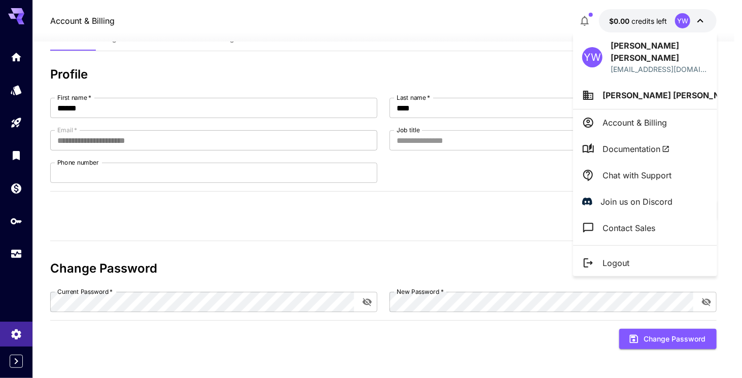
click at [644, 250] on li "Logout" at bounding box center [645, 263] width 144 height 26
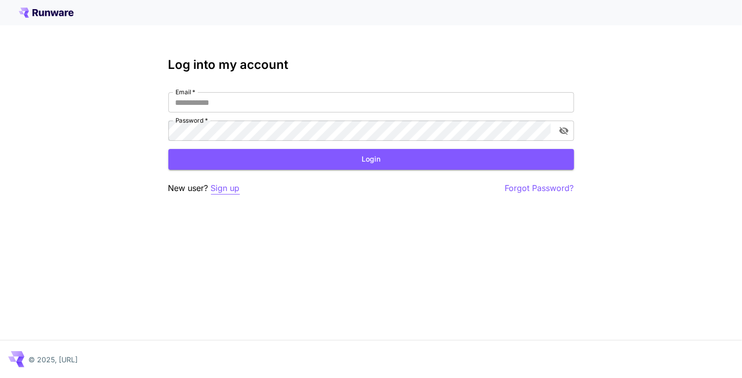
click at [223, 187] on p "Sign up" at bounding box center [225, 188] width 29 height 13
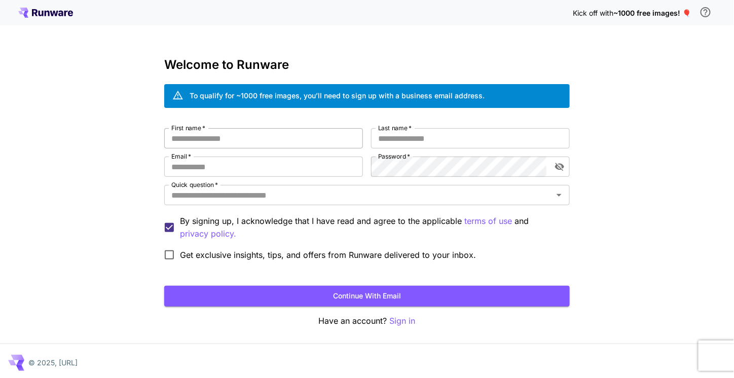
click at [232, 132] on input "First name   *" at bounding box center [263, 138] width 199 height 20
type input "*****"
click at [436, 133] on input "Last name   *" at bounding box center [470, 138] width 199 height 20
type input "*****"
click at [262, 168] on input "Email   *" at bounding box center [263, 167] width 199 height 20
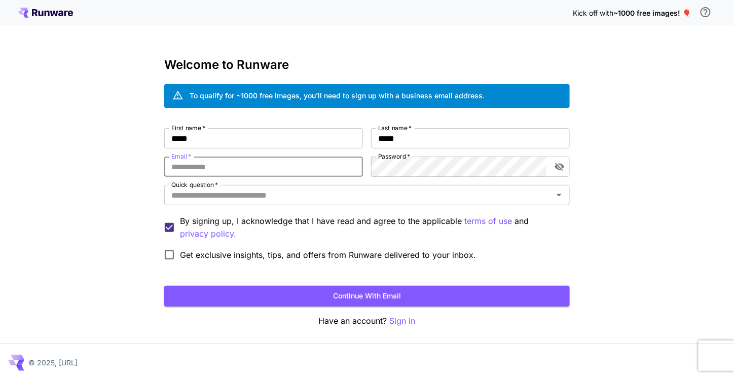
paste input "**********"
drag, startPoint x: 226, startPoint y: 168, endPoint x: 120, endPoint y: 164, distance: 106.5
click at [120, 164] on div "**********" at bounding box center [367, 191] width 734 height 382
type input "**********"
click at [276, 201] on input "Quick question   *" at bounding box center [358, 195] width 383 height 14
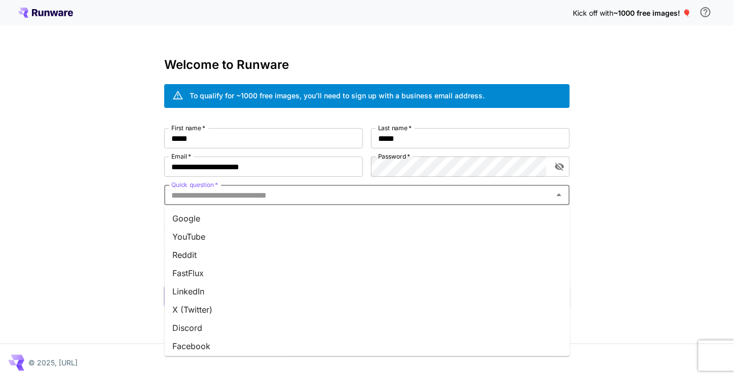
click at [232, 237] on li "YouTube" at bounding box center [367, 237] width 405 height 18
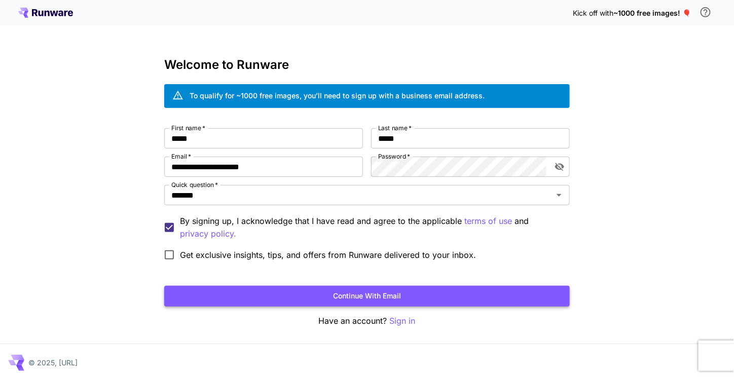
click at [347, 293] on button "Continue with email" at bounding box center [366, 296] width 405 height 21
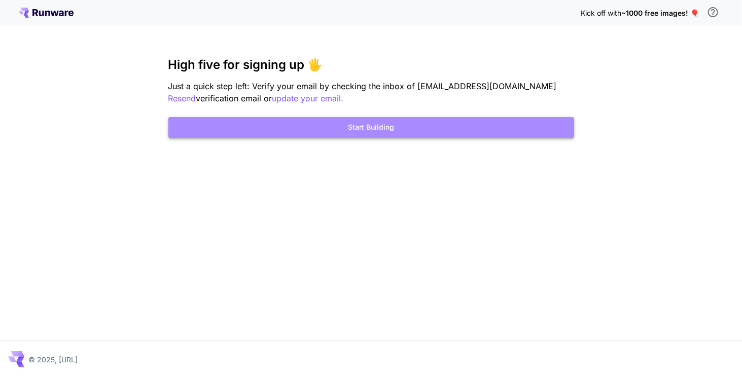
click at [404, 126] on button "Start Building" at bounding box center [370, 127] width 405 height 21
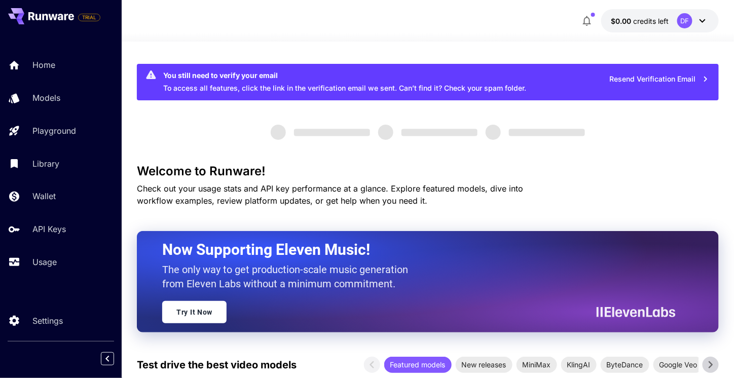
click at [695, 22] on div "DF" at bounding box center [692, 20] width 31 height 15
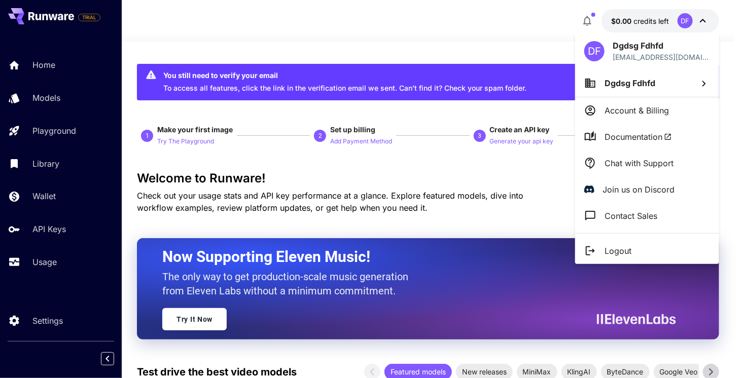
click at [381, 29] on div at bounding box center [371, 189] width 742 height 378
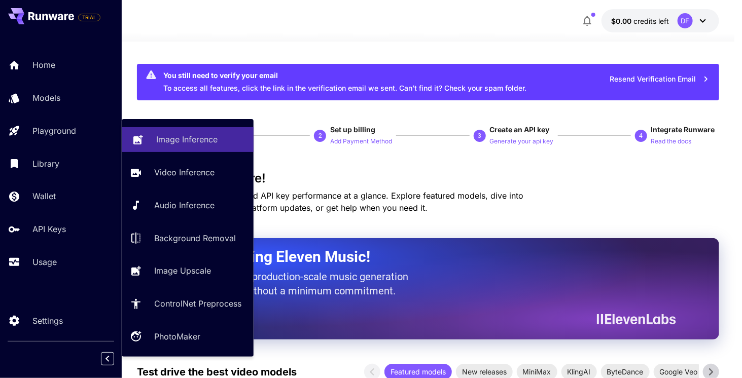
click at [186, 135] on p "Image Inference" at bounding box center [186, 139] width 61 height 12
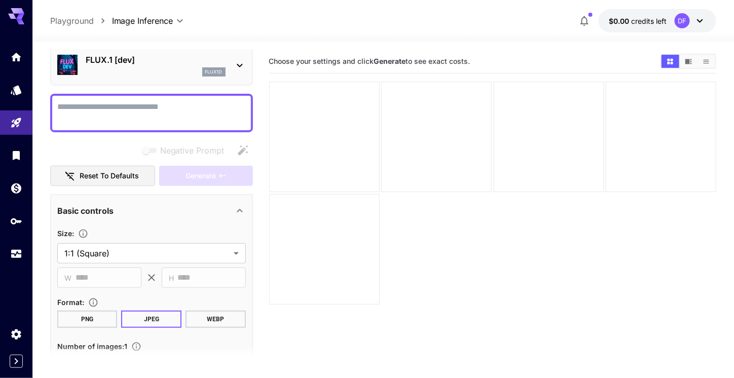
scroll to position [39, 0]
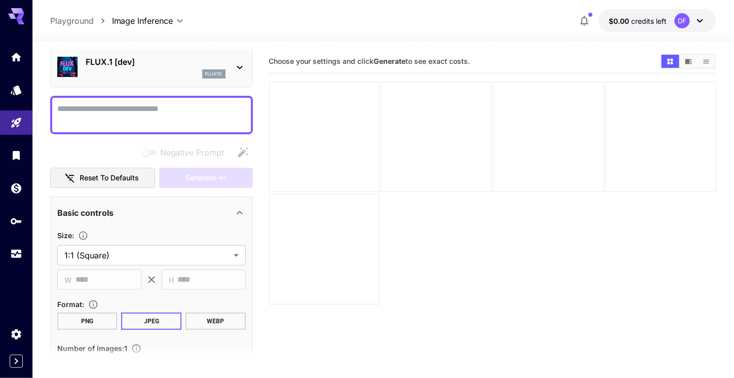
click at [120, 82] on div "FLUX.1 [dev] flux1d" at bounding box center [151, 67] width 203 height 41
click at [181, 76] on div "flux1d" at bounding box center [156, 73] width 140 height 9
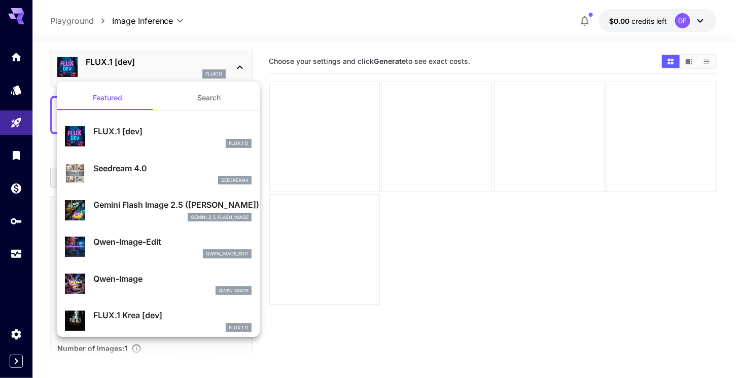
click at [156, 204] on p "Gemini Flash Image 2.5 ([PERSON_NAME])" at bounding box center [172, 205] width 158 height 12
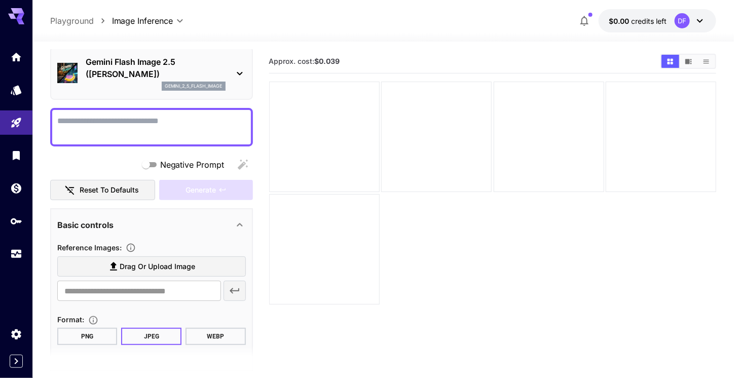
click at [98, 123] on textarea "Negative Prompt" at bounding box center [151, 127] width 189 height 24
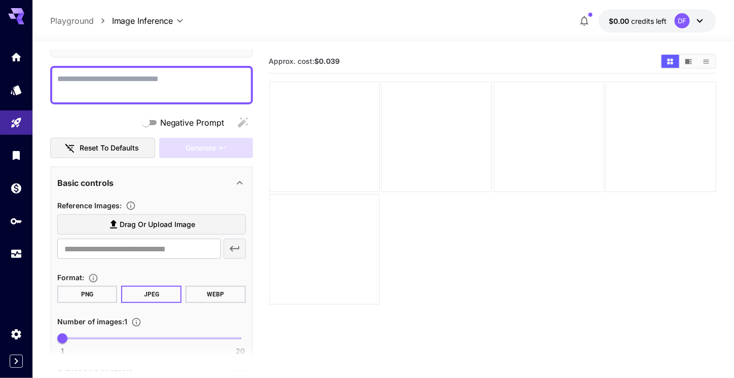
scroll to position [124, 0]
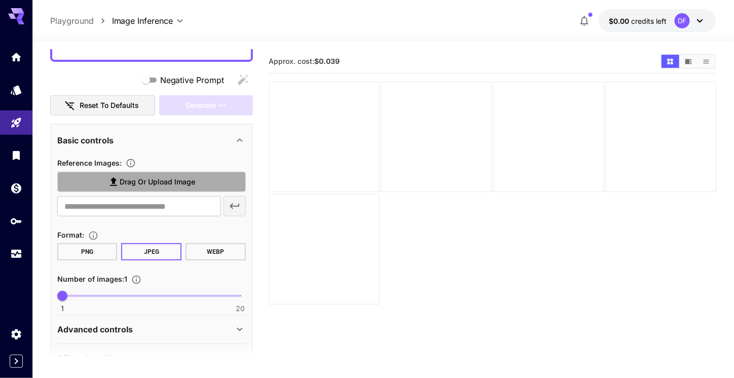
click at [112, 185] on icon at bounding box center [113, 182] width 7 height 9
click at [0, 0] on input "Drag or upload image" at bounding box center [0, 0] width 0 height 0
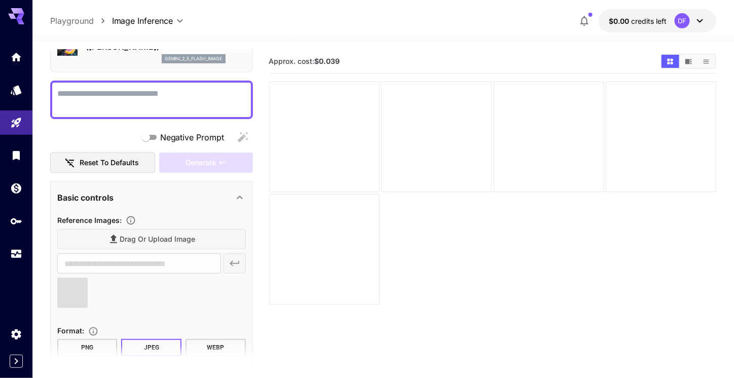
type input "**********"
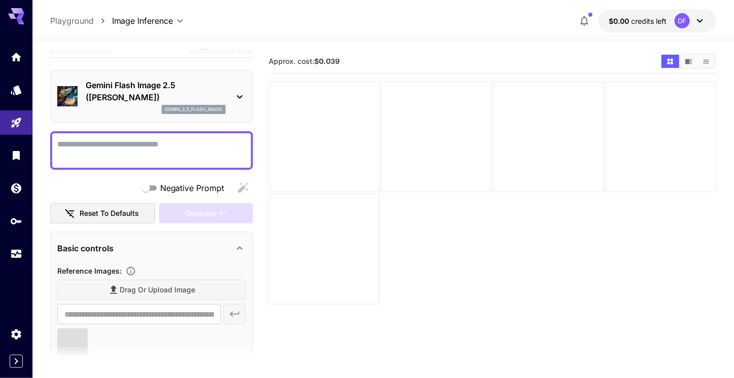
scroll to position [0, 0]
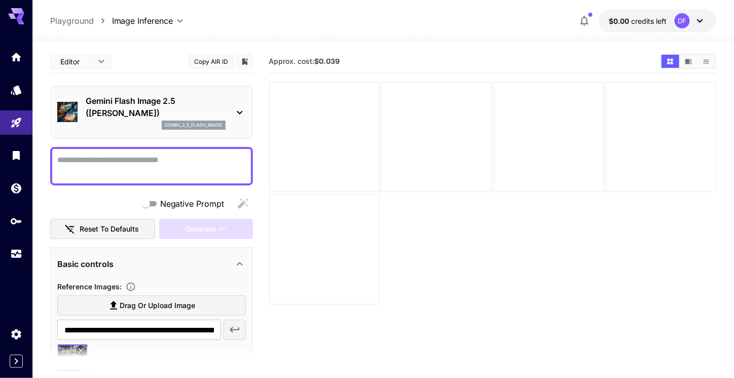
click at [148, 166] on textarea "Negative Prompt" at bounding box center [151, 166] width 189 height 24
paste textarea "**********"
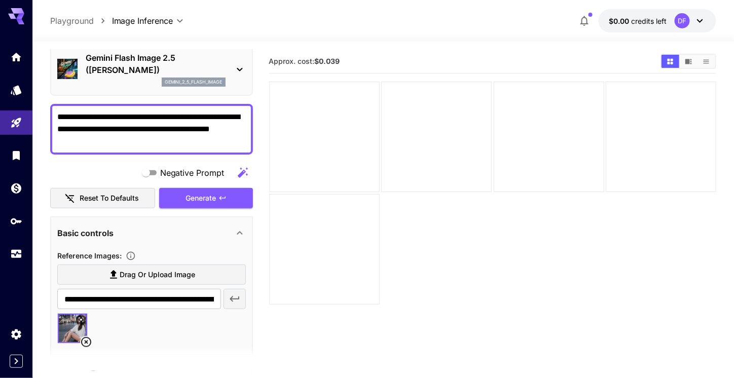
scroll to position [84, 0]
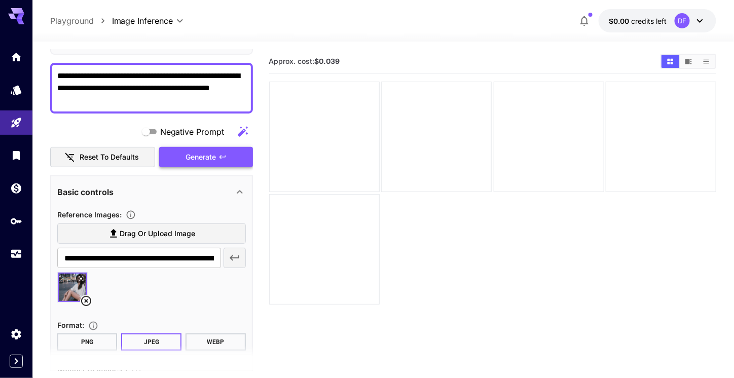
type textarea "**********"
click at [214, 153] on span "Generate" at bounding box center [201, 157] width 30 height 13
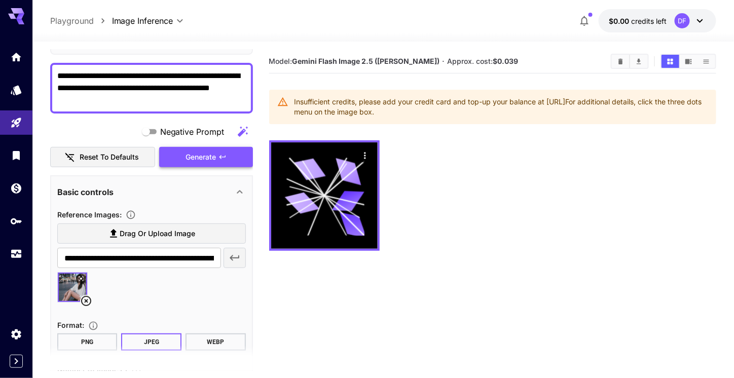
click at [198, 151] on span "Generate" at bounding box center [201, 157] width 30 height 13
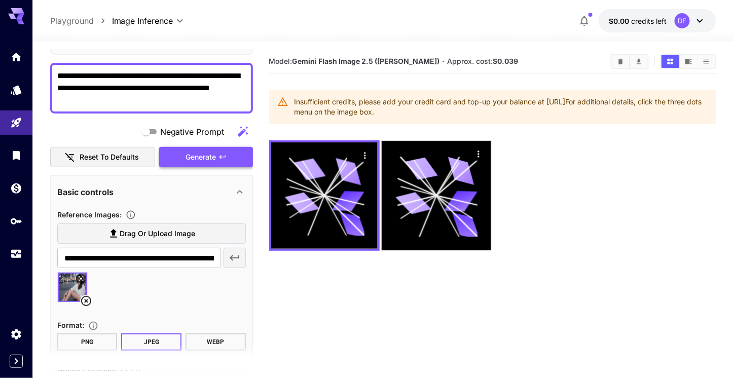
click at [198, 151] on span "Generate" at bounding box center [201, 157] width 30 height 13
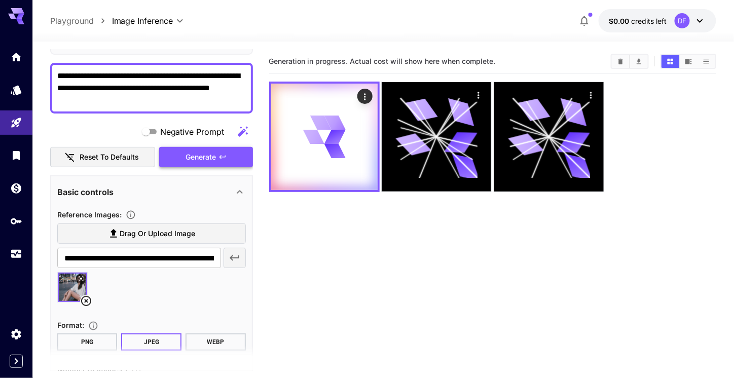
click at [198, 151] on span "Generate" at bounding box center [201, 157] width 30 height 13
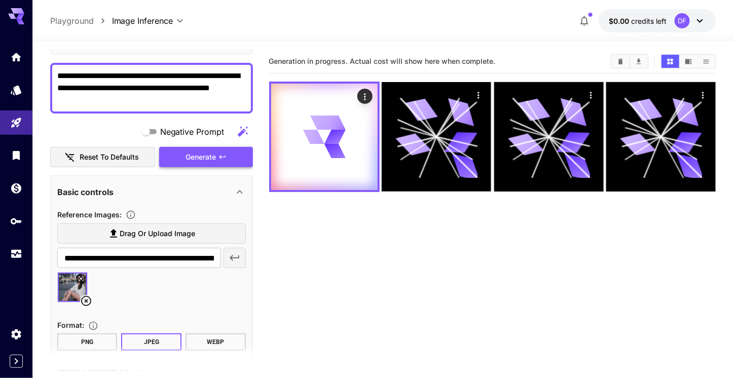
click at [198, 151] on span "Generate" at bounding box center [201, 157] width 30 height 13
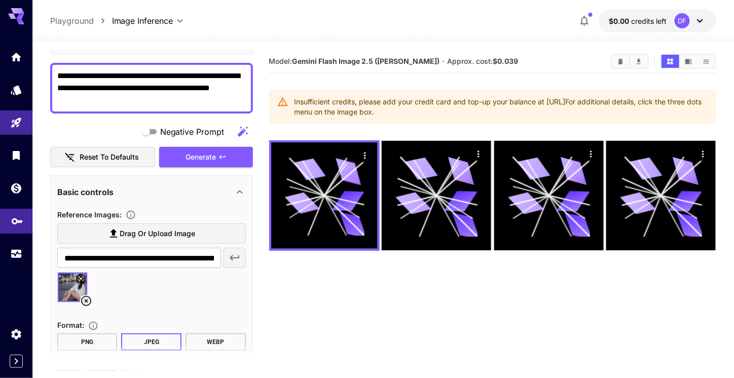
click at [11, 231] on link at bounding box center [16, 221] width 32 height 25
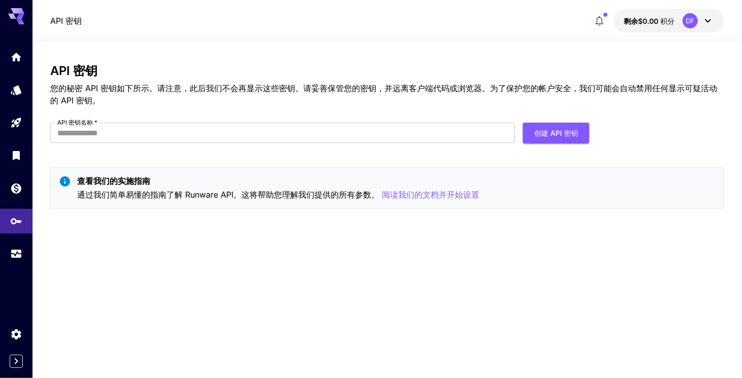
click at [638, 64] on h3 "API 密钥" at bounding box center [387, 71] width 674 height 14
click at [14, 252] on icon "用法" at bounding box center [17, 249] width 10 height 5
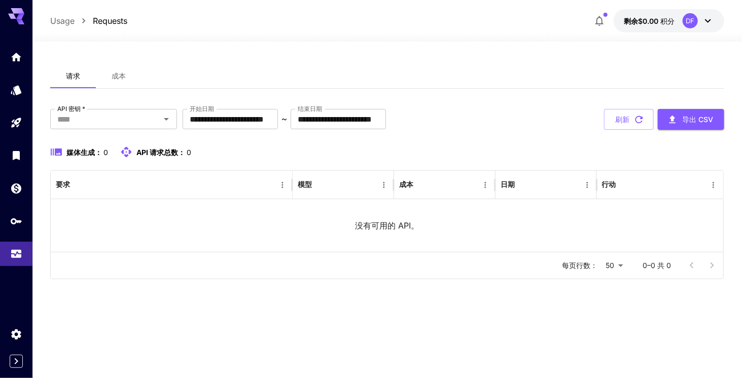
click at [128, 67] on button "成本" at bounding box center [119, 76] width 46 height 24
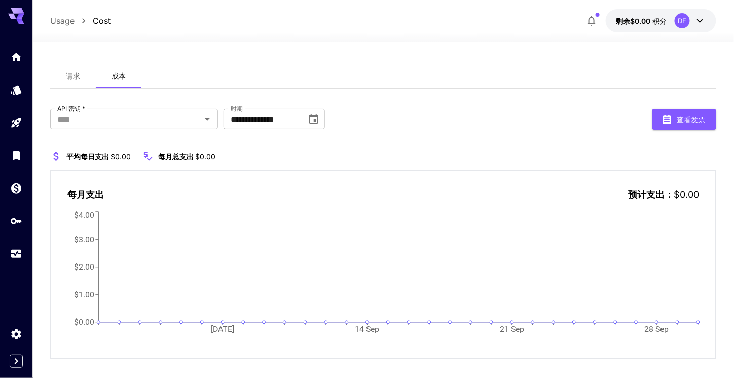
click at [78, 76] on font "请求" at bounding box center [73, 75] width 14 height 9
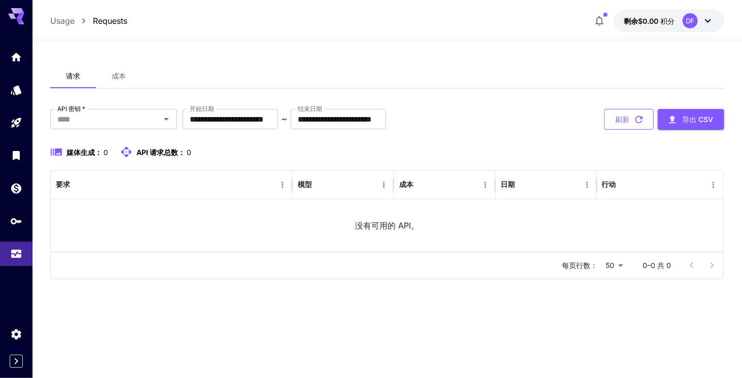
click at [628, 120] on font "刷新" at bounding box center [622, 119] width 14 height 9
click at [30, 153] on link at bounding box center [16, 155] width 32 height 25
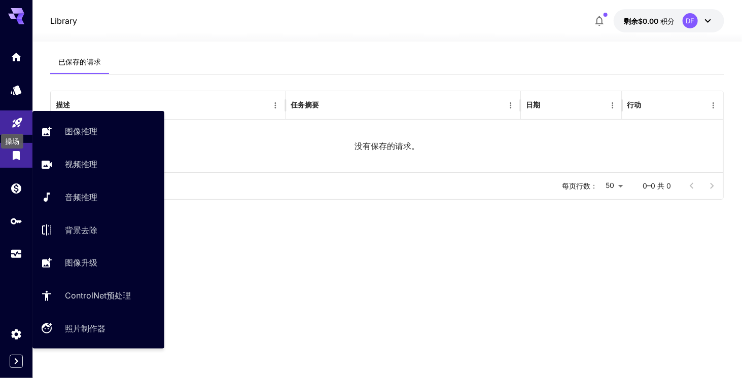
click at [21, 119] on icon "操场" at bounding box center [17, 120] width 10 height 10
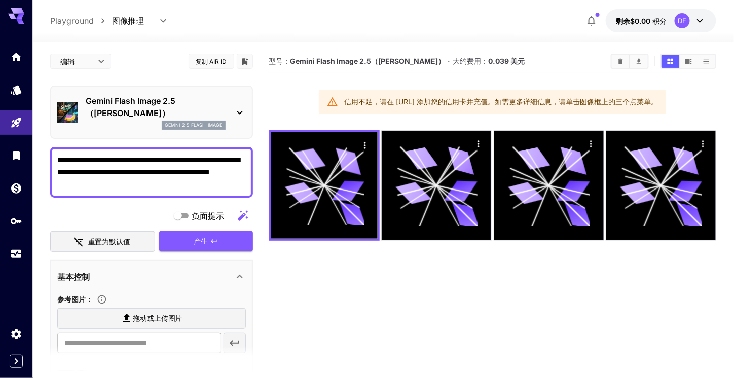
click at [657, 22] on font "积分" at bounding box center [659, 21] width 14 height 9
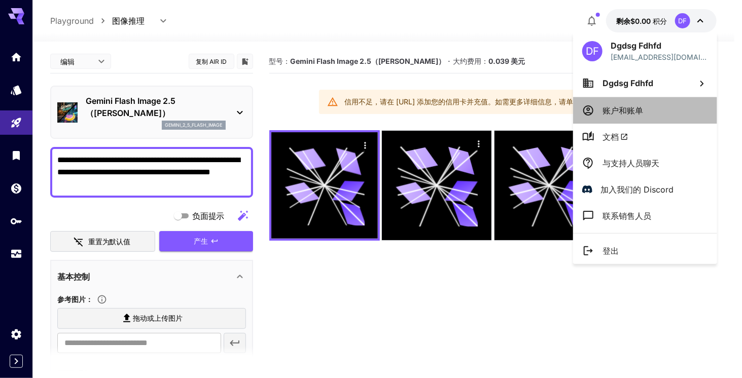
click at [627, 101] on li "账户和账单" at bounding box center [645, 110] width 144 height 26
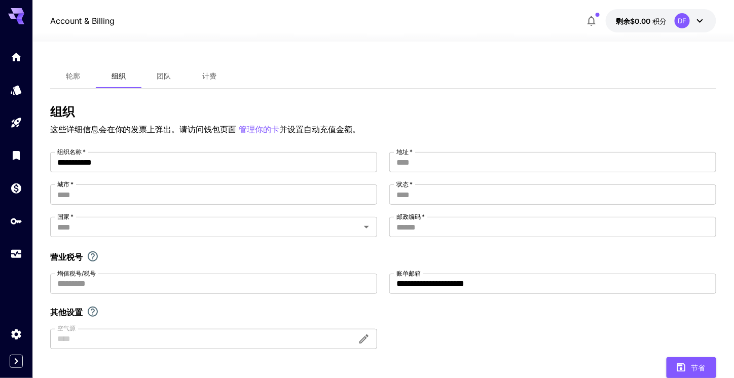
click at [159, 86] on button "团队" at bounding box center [164, 76] width 46 height 24
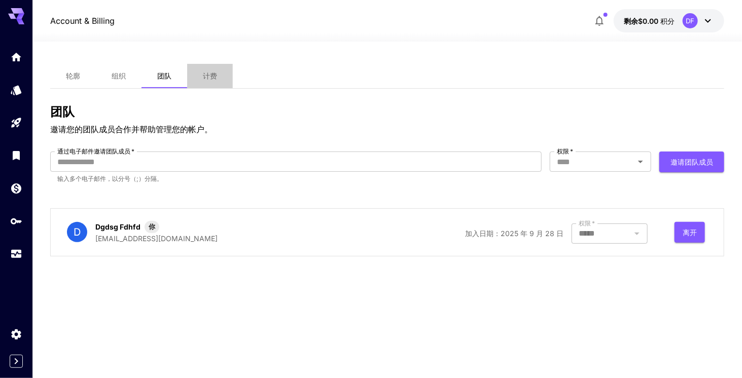
click at [216, 72] on font "计费" at bounding box center [210, 75] width 14 height 9
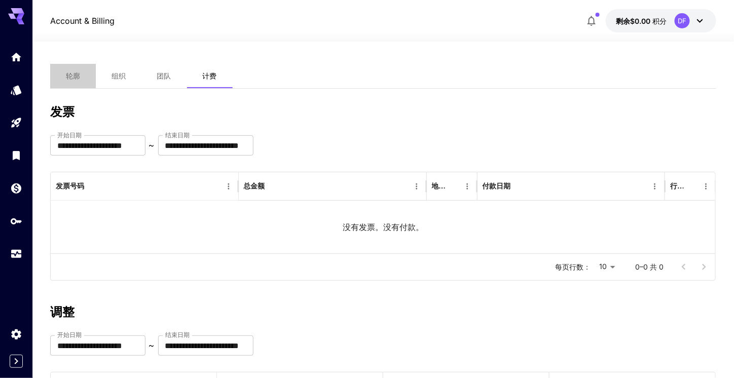
click at [78, 71] on font "轮廓" at bounding box center [73, 75] width 14 height 9
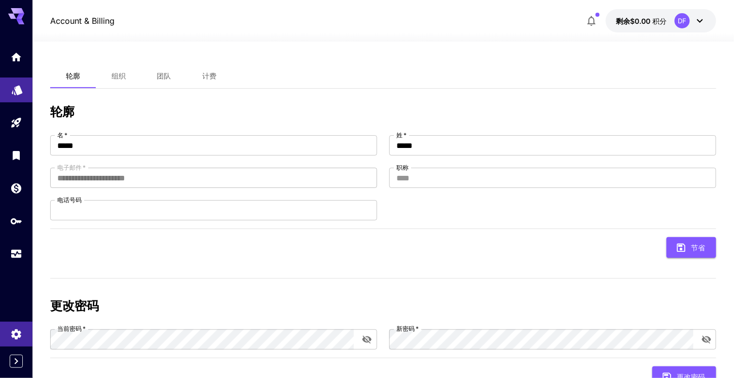
click at [8, 88] on link at bounding box center [16, 90] width 32 height 25
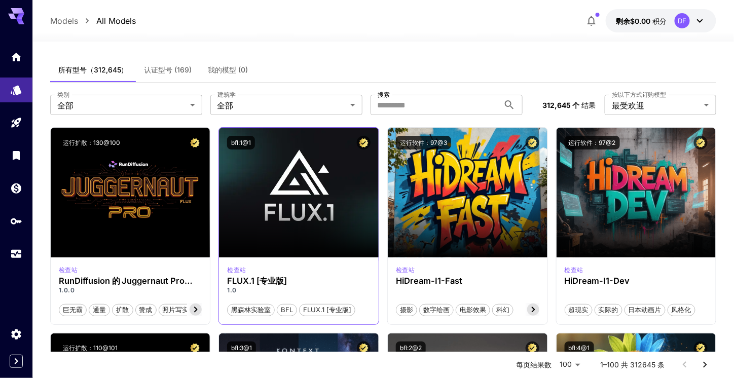
click at [285, 157] on div "bfl:1@1" at bounding box center [299, 143] width 160 height 30
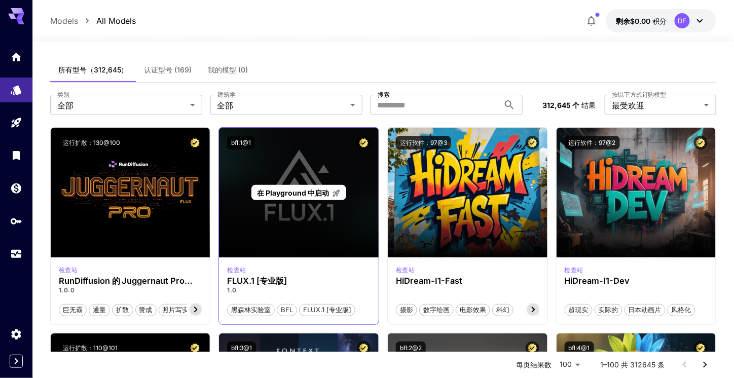
click at [329, 247] on div "在 Playground 中启动" at bounding box center [299, 193] width 160 height 130
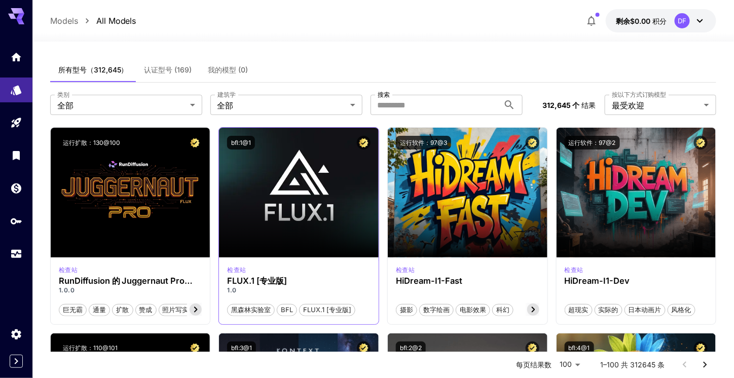
click at [331, 292] on p "1.0" at bounding box center [298, 290] width 143 height 9
click at [247, 279] on font "FLUX.1 [专业版]" at bounding box center [257, 281] width 60 height 10
click at [234, 272] on font "检查站" at bounding box center [236, 270] width 19 height 8
click at [233, 271] on font "检查站" at bounding box center [236, 270] width 19 height 8
click at [237, 254] on font "fluxpro" at bounding box center [237, 250] width 24 height 9
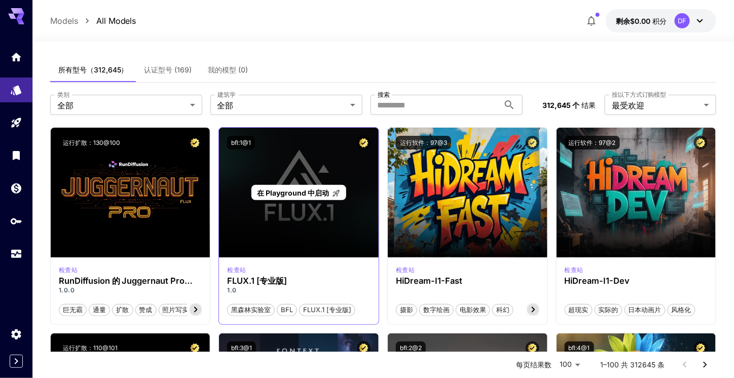
click at [280, 197] on p "在 Playground 中启动" at bounding box center [299, 193] width 84 height 11
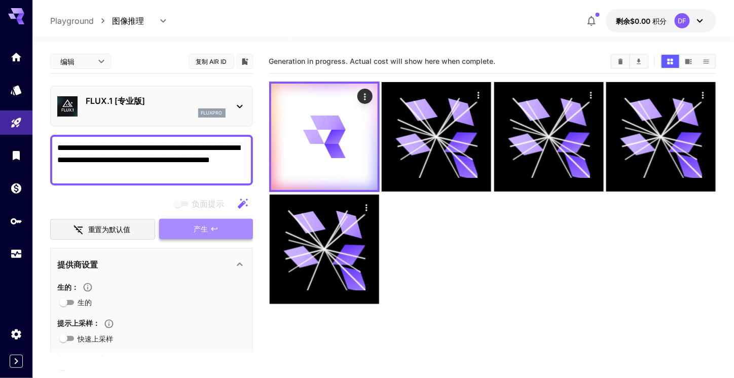
click at [211, 228] on icon "button" at bounding box center [214, 229] width 6 height 4
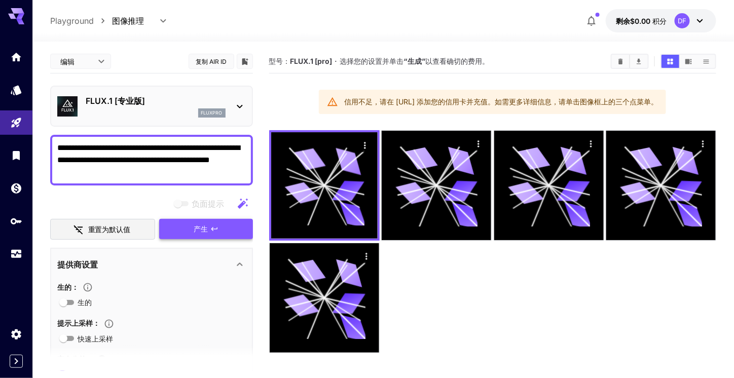
click at [222, 229] on button "产生" at bounding box center [205, 229] width 93 height 21
